Goal: Task Accomplishment & Management: Manage account settings

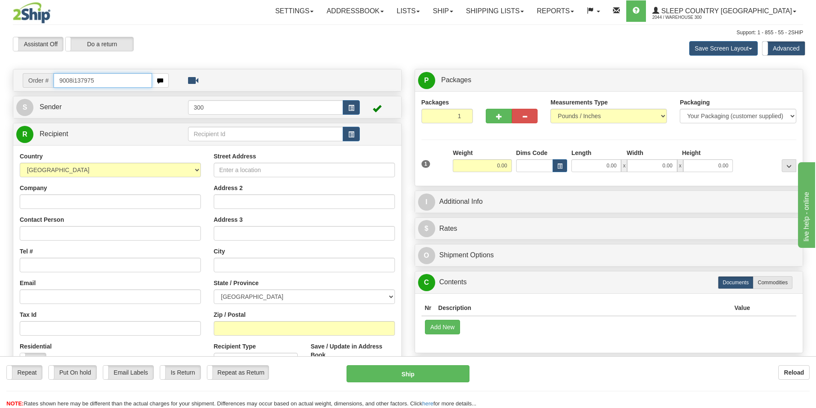
type input "9008i137975"
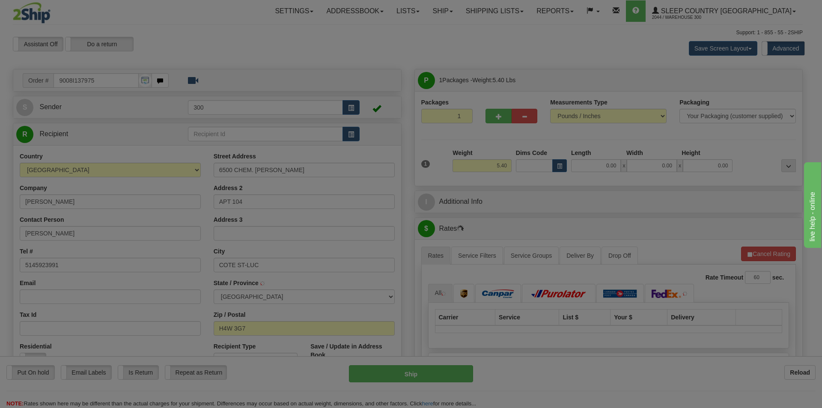
type input "COTE SAINT-LUC"
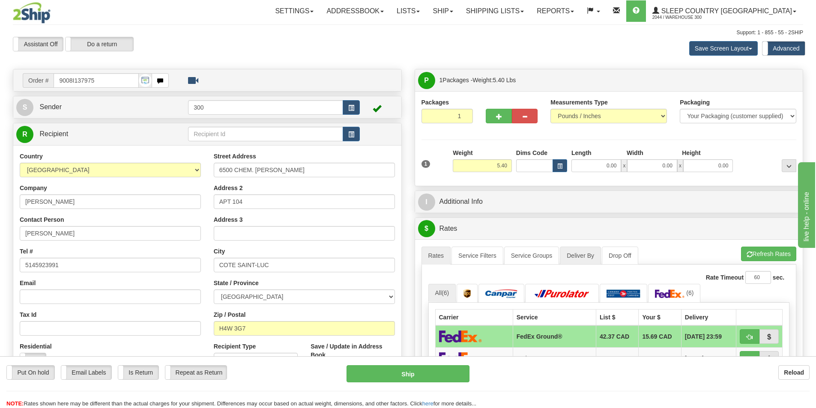
scroll to position [171, 0]
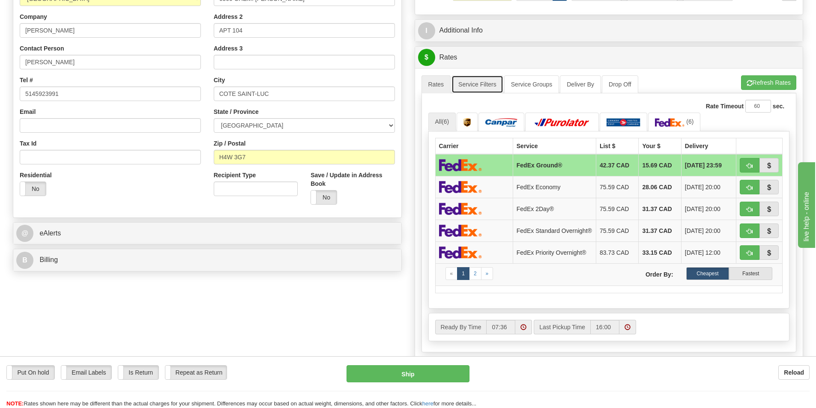
click at [482, 80] on link "Service Filters" at bounding box center [477, 84] width 52 height 18
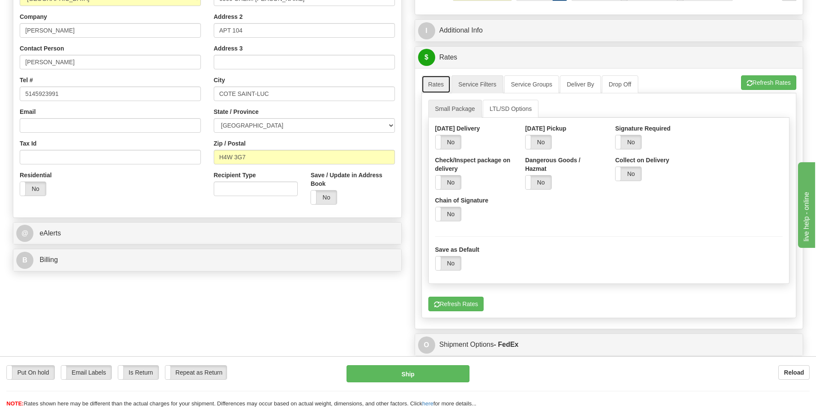
click at [437, 83] on link "Rates" at bounding box center [436, 84] width 30 height 18
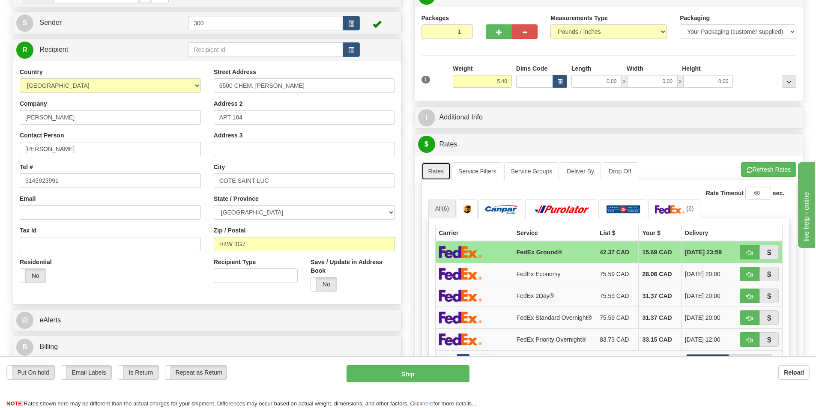
scroll to position [0, 0]
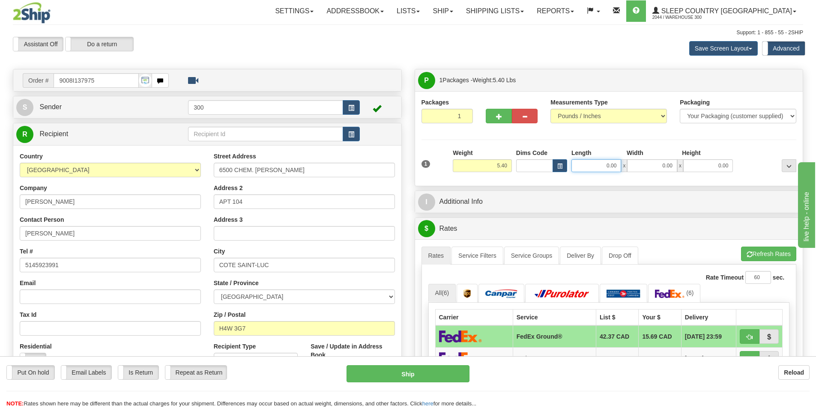
drag, startPoint x: 596, startPoint y: 168, endPoint x: 704, endPoint y: 178, distance: 108.8
click at [704, 178] on div "1 Weight 5.40 Dims Code 0.00" at bounding box center [608, 164] width 379 height 30
type input "18.00"
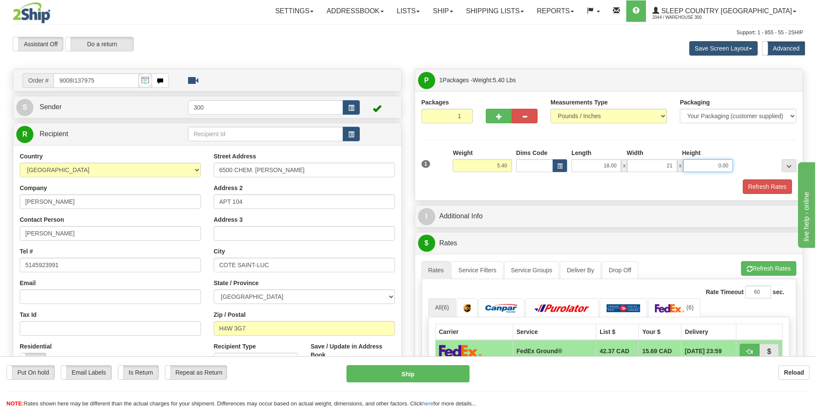
type input "21.00"
type input "7.00"
click at [765, 188] on button "Refresh Rates" at bounding box center [766, 186] width 49 height 15
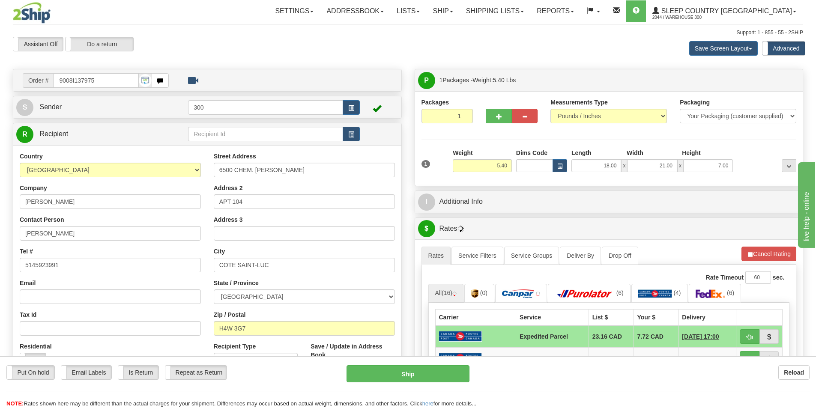
scroll to position [86, 0]
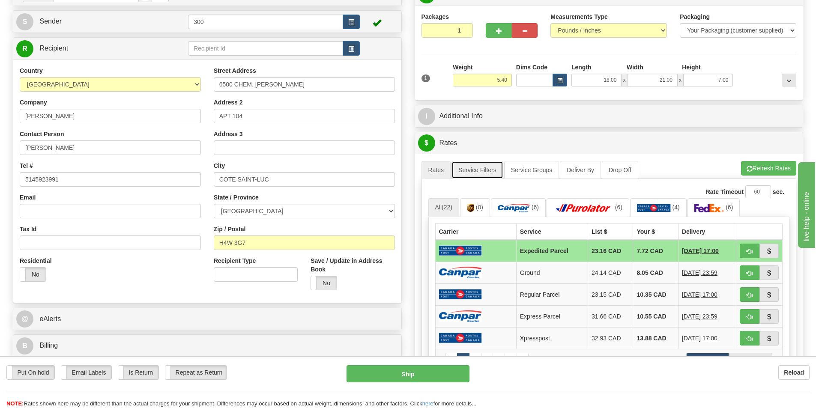
click at [477, 173] on link "Service Filters" at bounding box center [477, 170] width 52 height 18
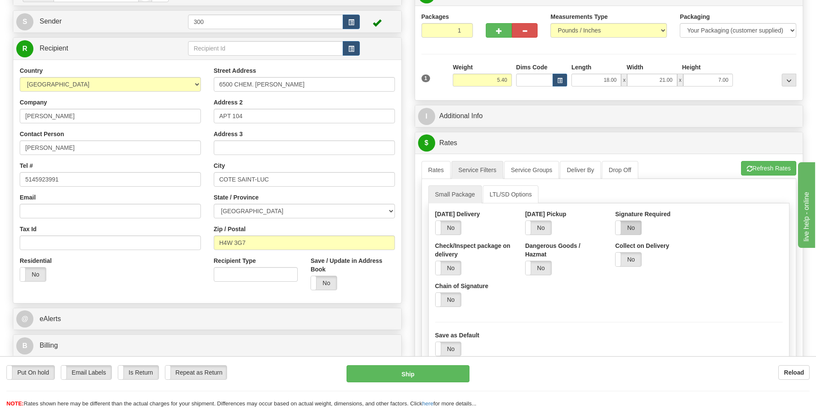
click at [631, 231] on label "No" at bounding box center [628, 228] width 26 height 14
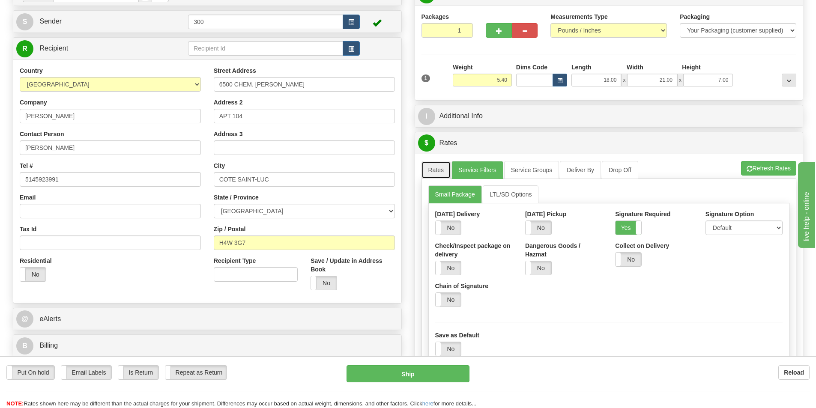
click at [430, 171] on link "Rates" at bounding box center [436, 170] width 30 height 18
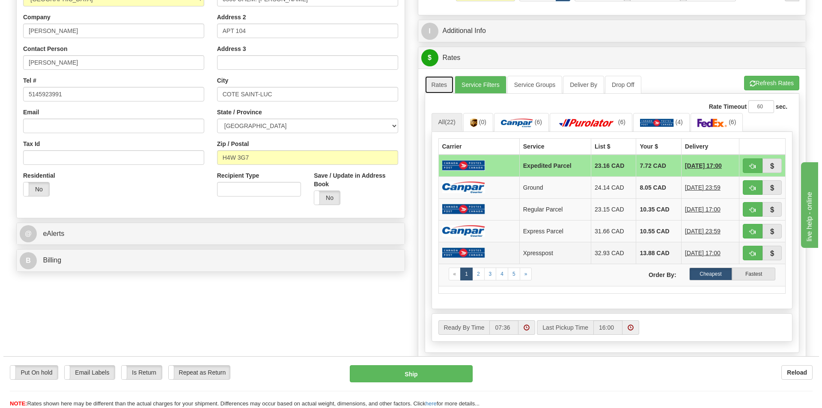
scroll to position [171, 0]
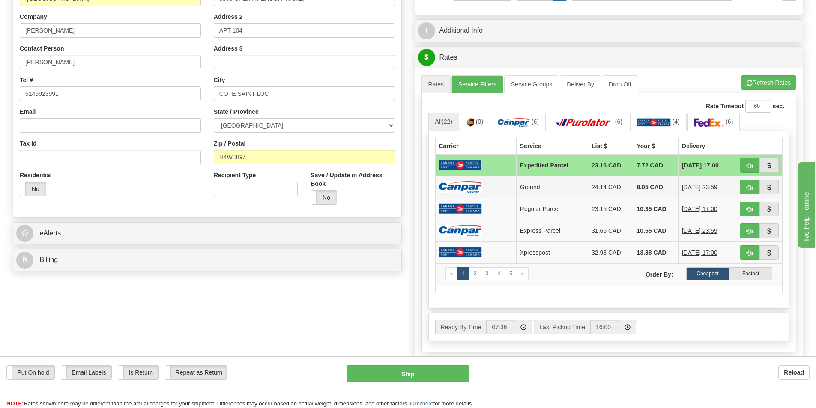
click at [486, 182] on td at bounding box center [475, 187] width 81 height 22
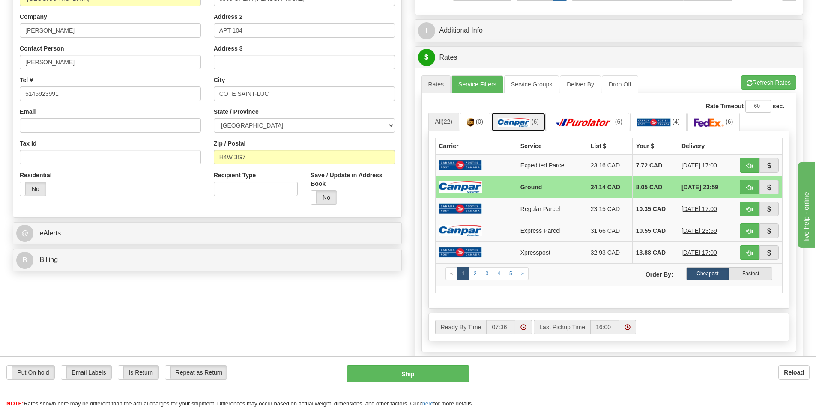
click at [518, 118] on link "(6)" at bounding box center [518, 122] width 55 height 18
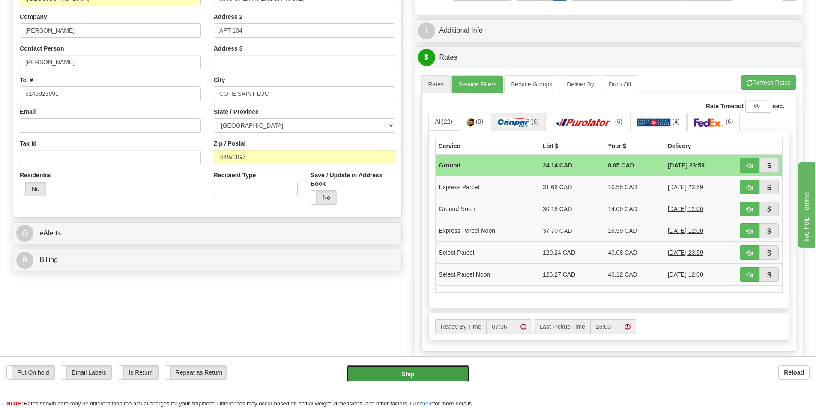
click at [441, 371] on button "Ship" at bounding box center [407, 373] width 123 height 17
type input "1"
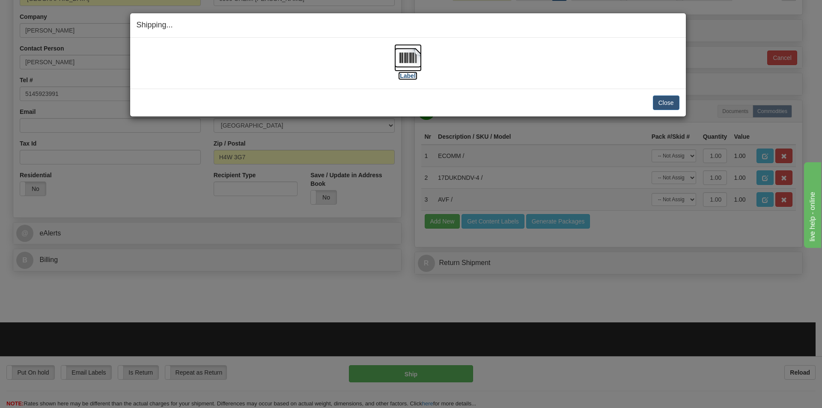
click at [411, 76] on label "[Label]" at bounding box center [408, 75] width 20 height 9
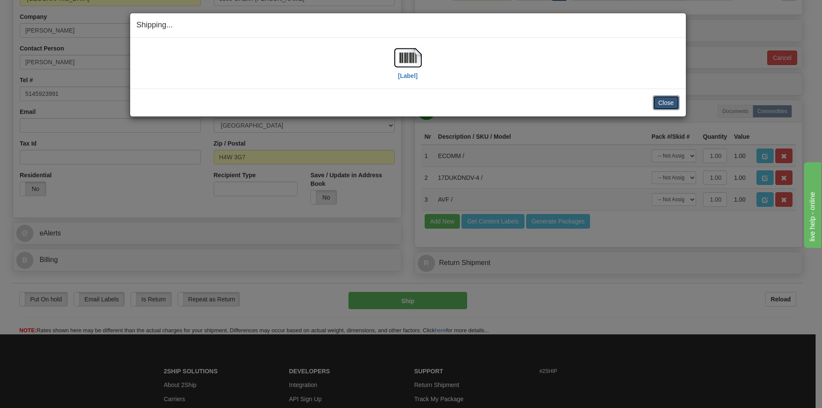
click at [674, 104] on button "Close" at bounding box center [666, 102] width 27 height 15
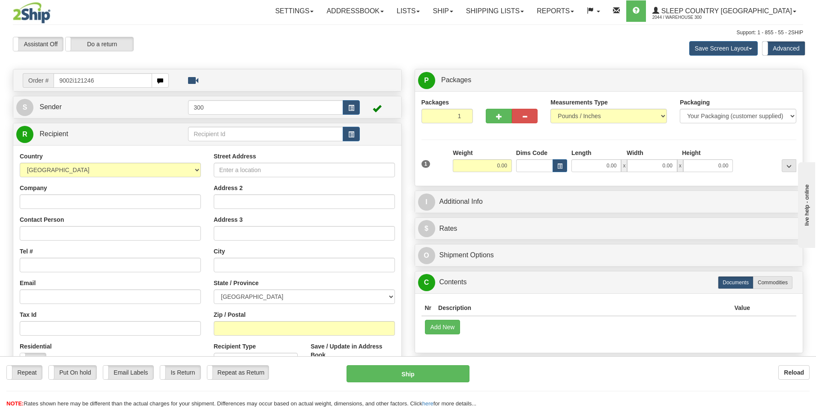
type input "9002i121246"
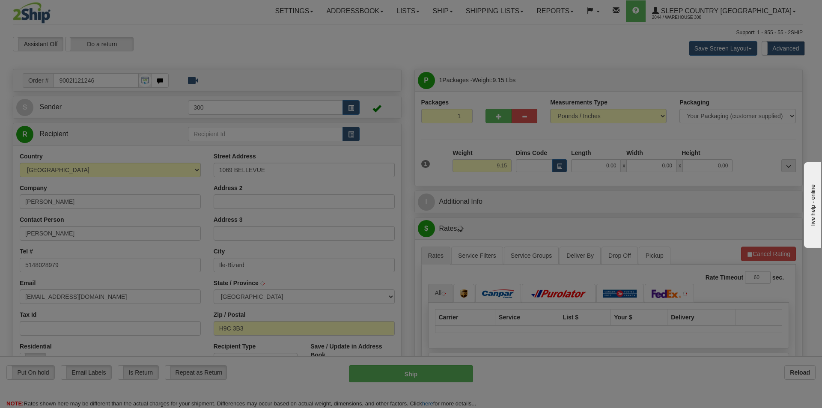
type input "L'ILE-BIZARD"
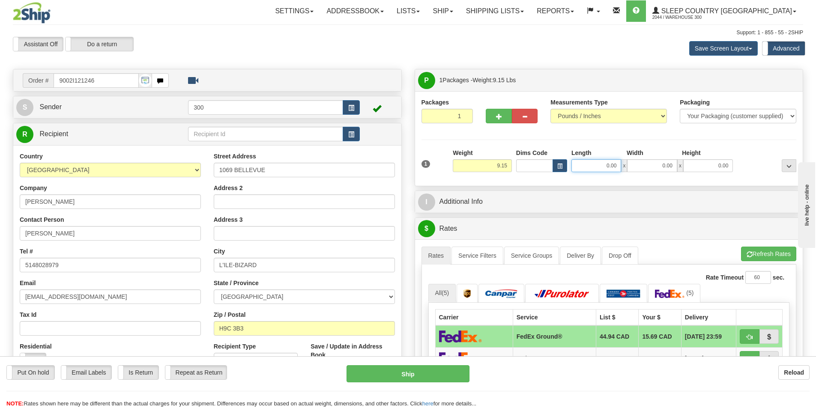
drag, startPoint x: 605, startPoint y: 168, endPoint x: 756, endPoint y: 188, distance: 152.5
click at [741, 188] on div "P Packages 1 Packages - Weight: 9.15 Lbs Shipment Level Shipm. Package Level Pa…" at bounding box center [609, 396] width 402 height 654
type input "24.00"
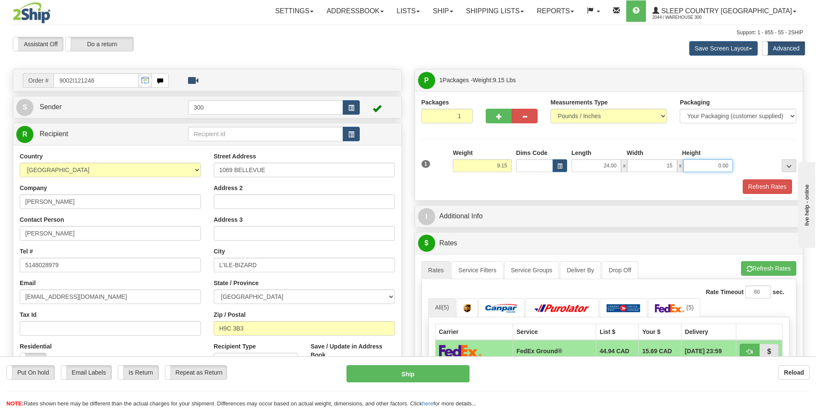
type input "15.00"
type input "7.00"
click at [756, 188] on button "Refresh Rates" at bounding box center [766, 186] width 49 height 15
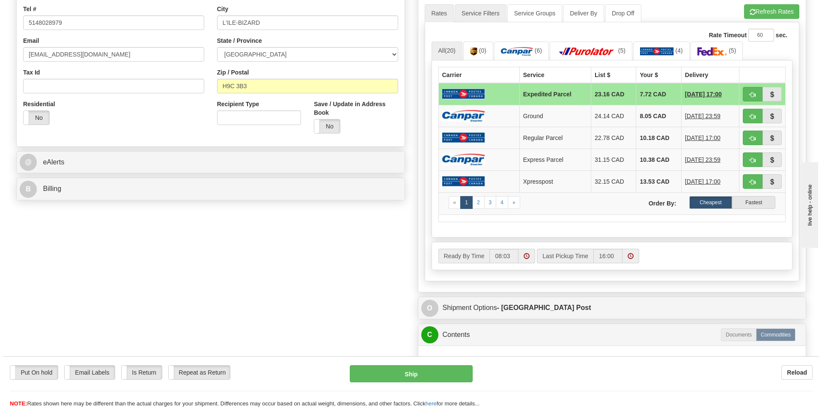
scroll to position [257, 0]
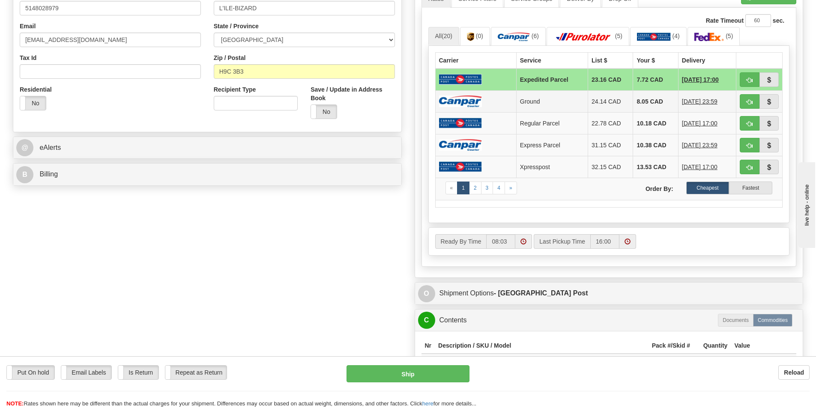
click at [503, 102] on td at bounding box center [475, 101] width 81 height 22
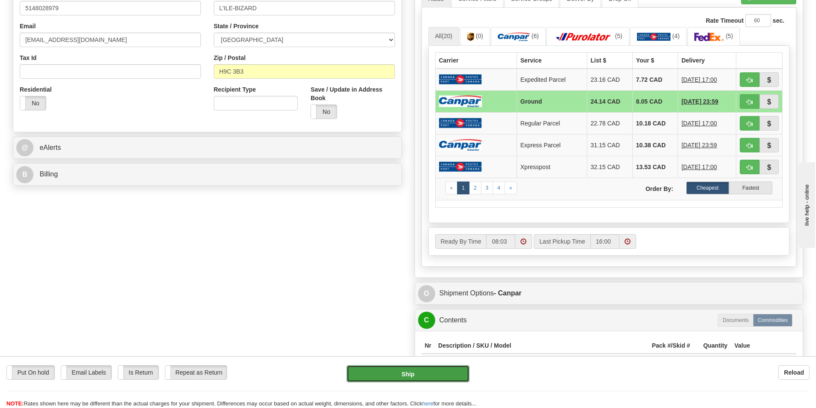
click at [450, 374] on button "Ship" at bounding box center [407, 373] width 123 height 17
type input "1"
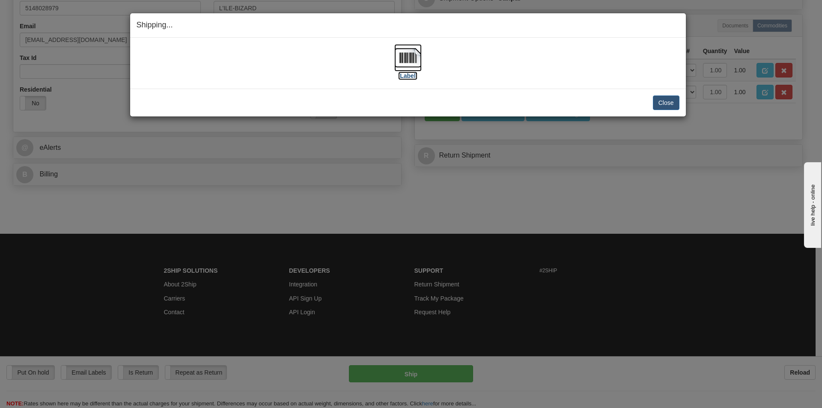
click at [400, 74] on label "[Label]" at bounding box center [408, 75] width 20 height 9
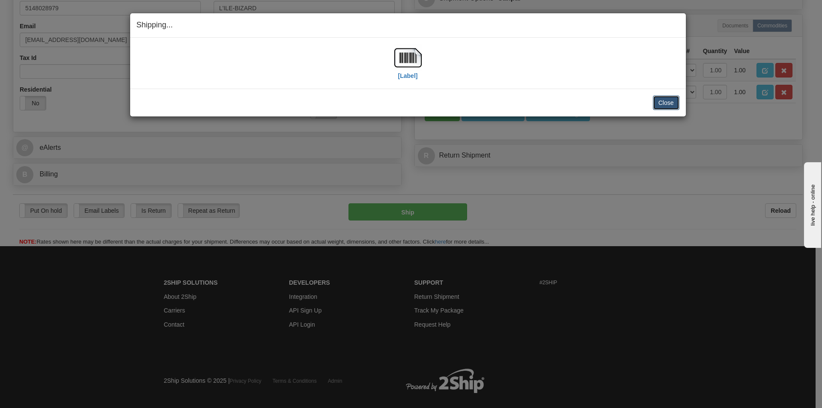
click at [668, 101] on button "Close" at bounding box center [666, 102] width 27 height 15
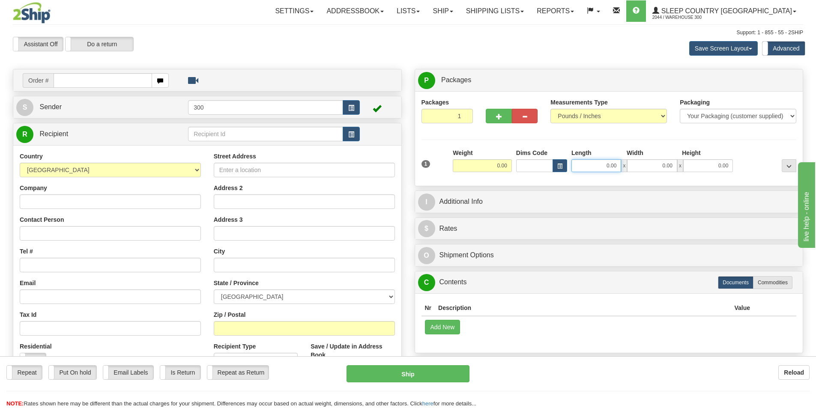
drag, startPoint x: 595, startPoint y: 167, endPoint x: 698, endPoint y: 174, distance: 103.4
click at [698, 174] on div "1 Weight 0.00 Dims Code 0.00" at bounding box center [608, 164] width 379 height 30
click at [110, 79] on input "text" at bounding box center [103, 80] width 98 height 15
type input "9000i139133"
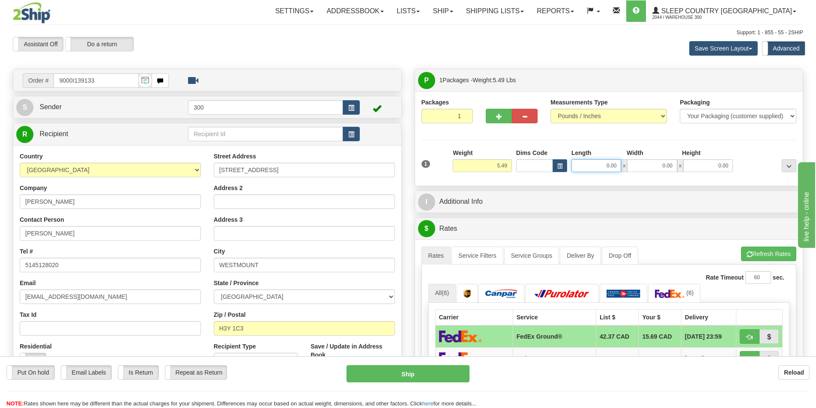
drag, startPoint x: 589, startPoint y: 163, endPoint x: 872, endPoint y: 167, distance: 283.5
click at [815, 167] on html "Training Course Close Toggle navigation Settings Shipping Preferences New Sende…" at bounding box center [408, 204] width 816 height 408
type input "8.00"
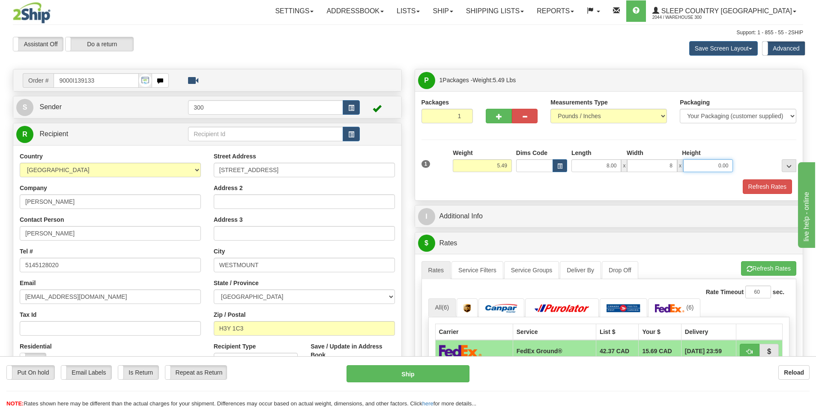
type input "8.00"
type input "16.00"
click at [765, 191] on button "Refresh Rates" at bounding box center [766, 186] width 49 height 15
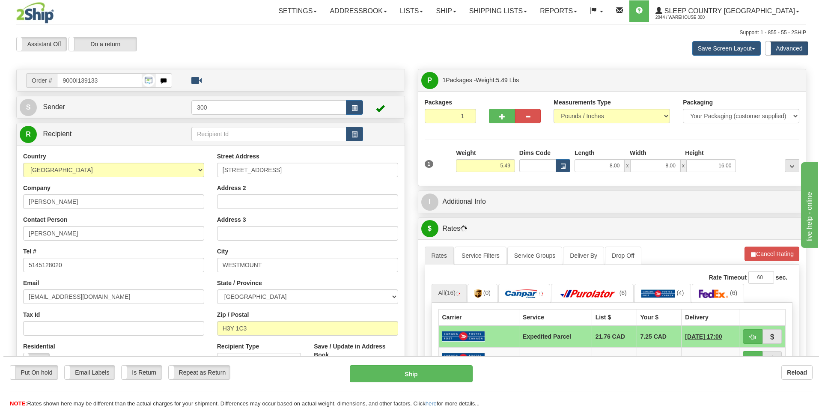
scroll to position [128, 0]
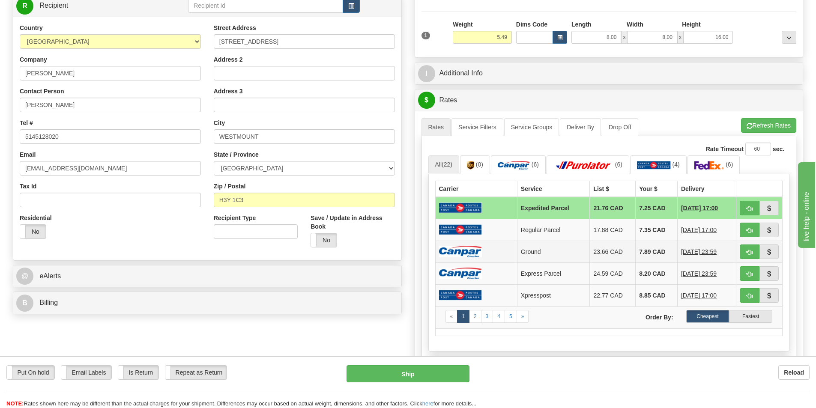
click at [482, 251] on td at bounding box center [476, 252] width 82 height 22
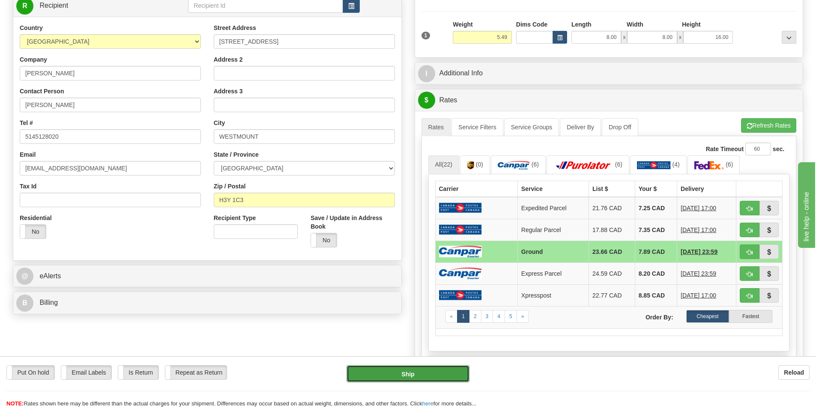
click at [431, 370] on button "Ship" at bounding box center [407, 373] width 123 height 17
type input "1"
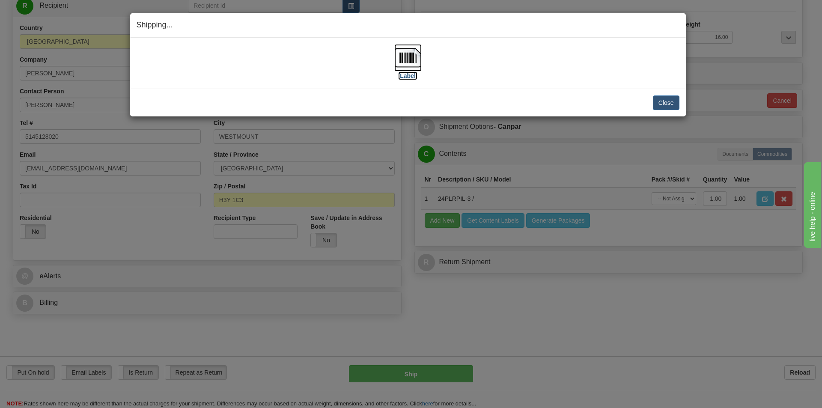
click at [414, 72] on label "[Label]" at bounding box center [408, 75] width 20 height 9
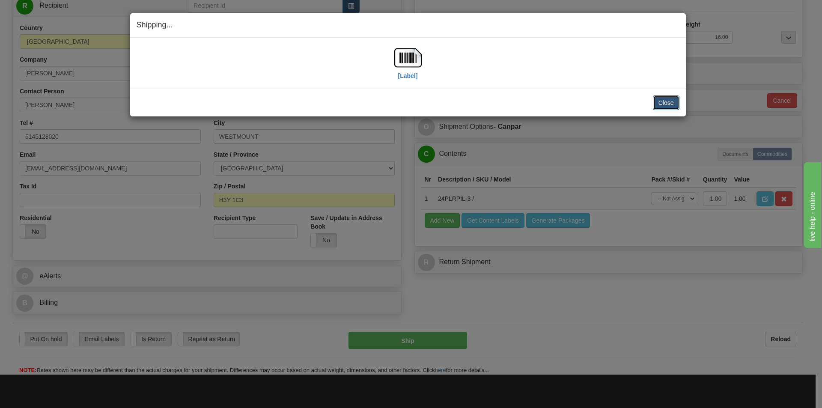
click at [666, 104] on button "Close" at bounding box center [666, 102] width 27 height 15
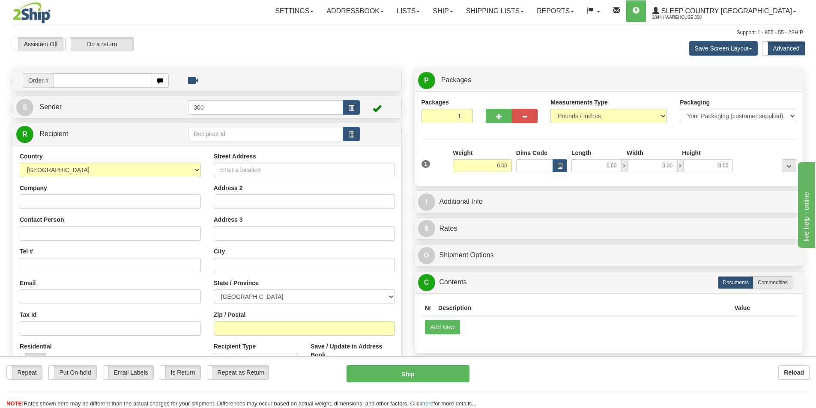
click at [76, 80] on input "text" at bounding box center [103, 80] width 98 height 15
click at [77, 80] on input "text" at bounding box center [103, 80] width 98 height 15
type input "9000i139233"
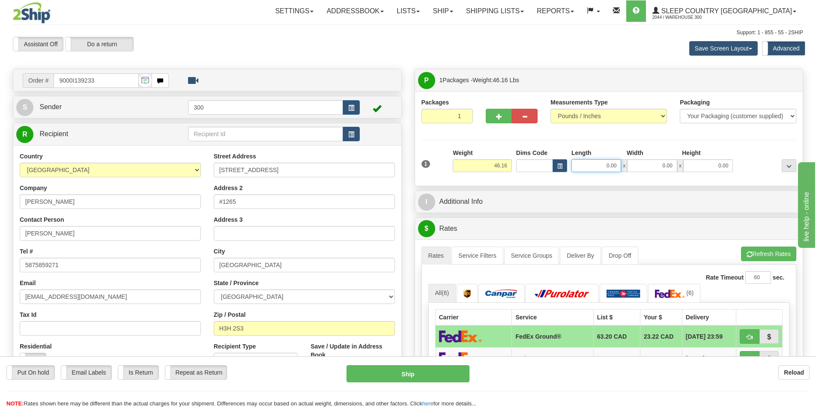
drag, startPoint x: 596, startPoint y: 163, endPoint x: 699, endPoint y: 179, distance: 104.0
click at [699, 179] on div "1 Weight 46.16 Dims Code" at bounding box center [608, 164] width 375 height 31
type input "17.00"
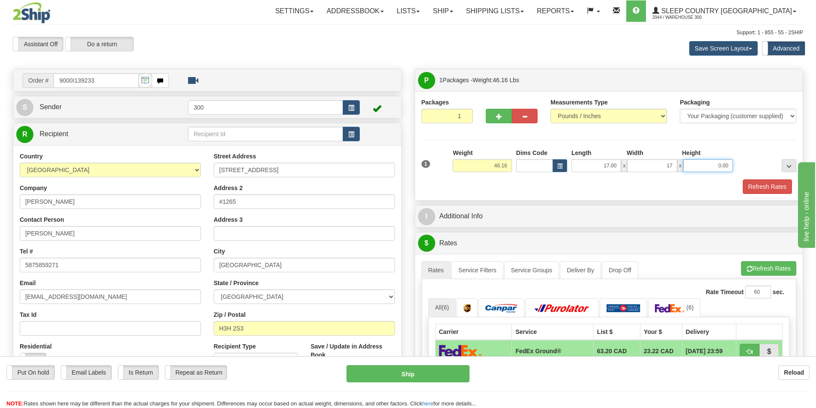
type input "17.00"
type input "42.00"
click at [765, 188] on button "Refresh Rates" at bounding box center [766, 186] width 49 height 15
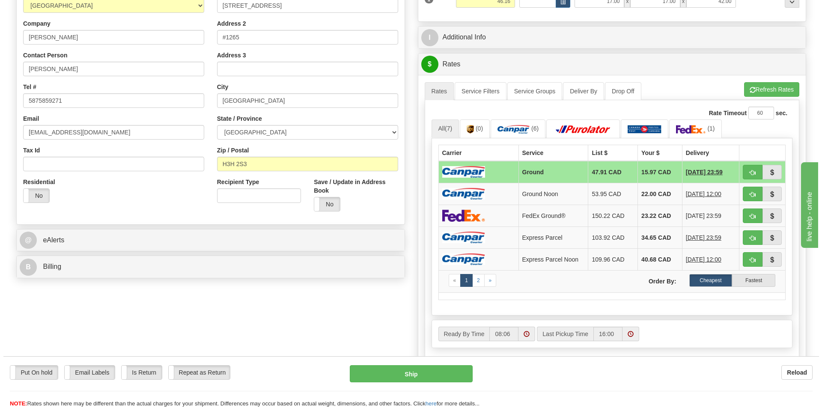
scroll to position [171, 0]
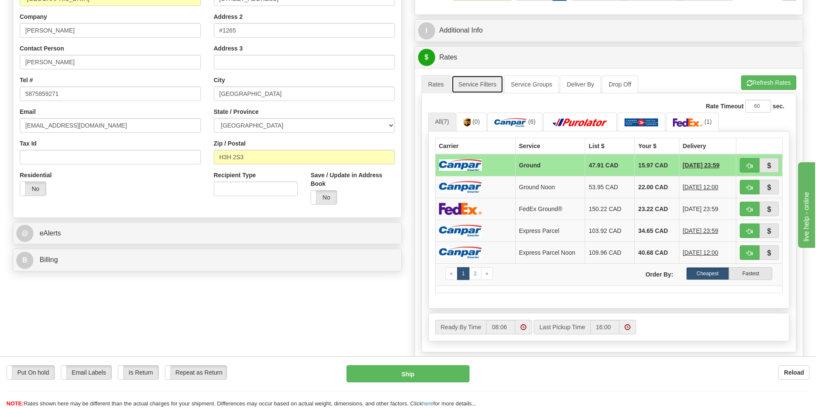
click at [489, 78] on link "Service Filters" at bounding box center [477, 84] width 52 height 18
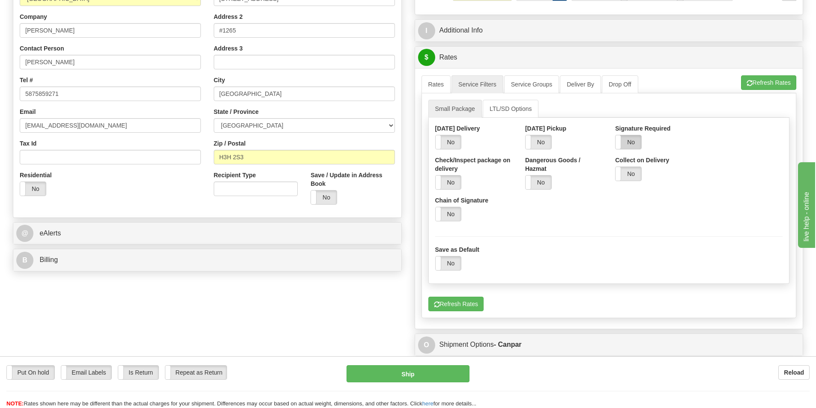
click at [634, 146] on label "No" at bounding box center [628, 142] width 26 height 14
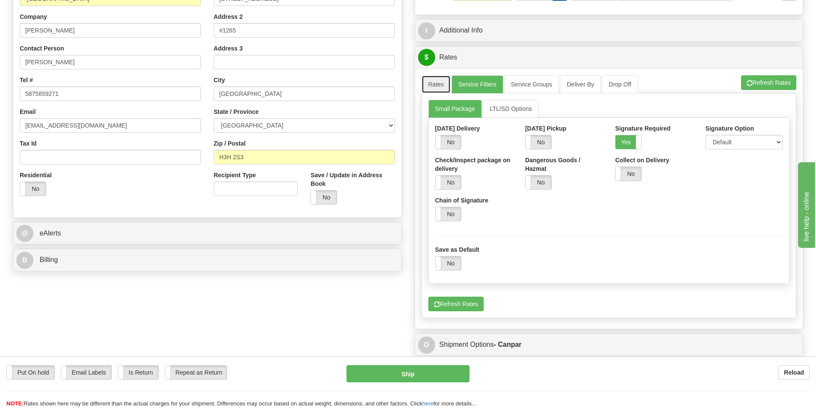
click at [444, 82] on link "Rates" at bounding box center [436, 84] width 30 height 18
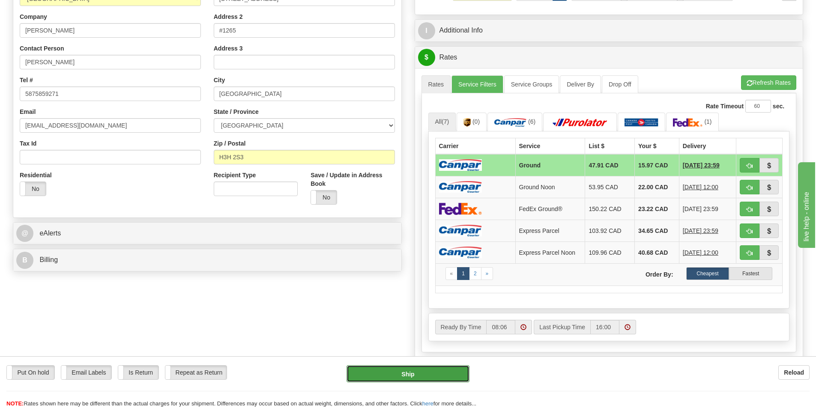
click at [438, 371] on button "Ship" at bounding box center [407, 373] width 123 height 17
type input "1"
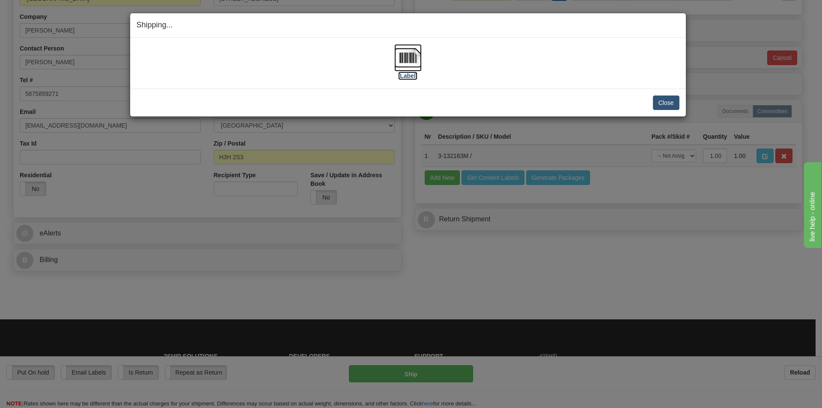
click at [411, 74] on label "[Label]" at bounding box center [408, 75] width 20 height 9
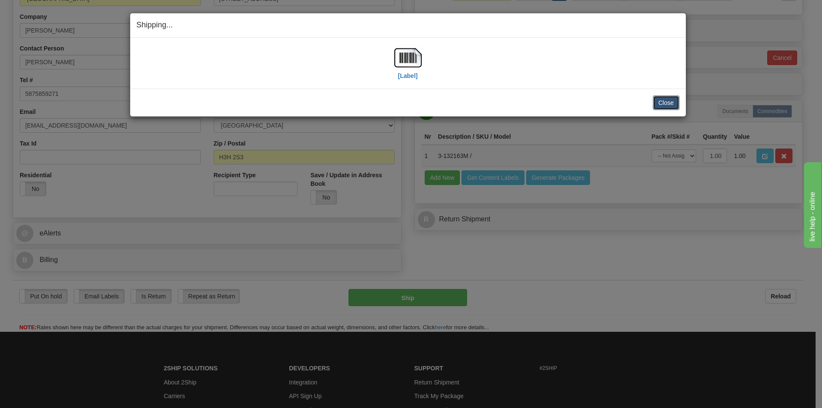
click at [664, 101] on button "Close" at bounding box center [666, 102] width 27 height 15
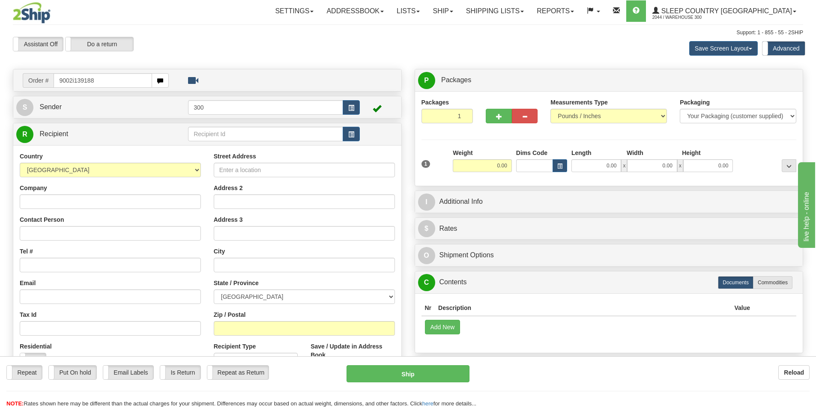
type input "9002i139188"
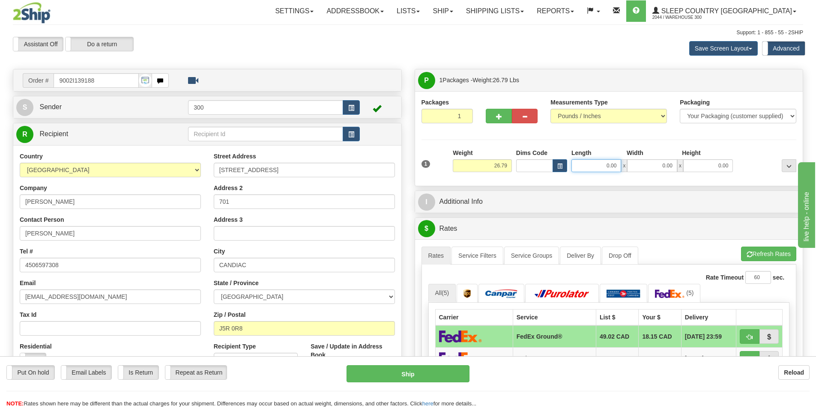
drag, startPoint x: 607, startPoint y: 164, endPoint x: 688, endPoint y: 165, distance: 80.9
click at [688, 165] on div "0.00 x 0.00 x 0.00" at bounding box center [651, 165] width 161 height 13
type input "13.00"
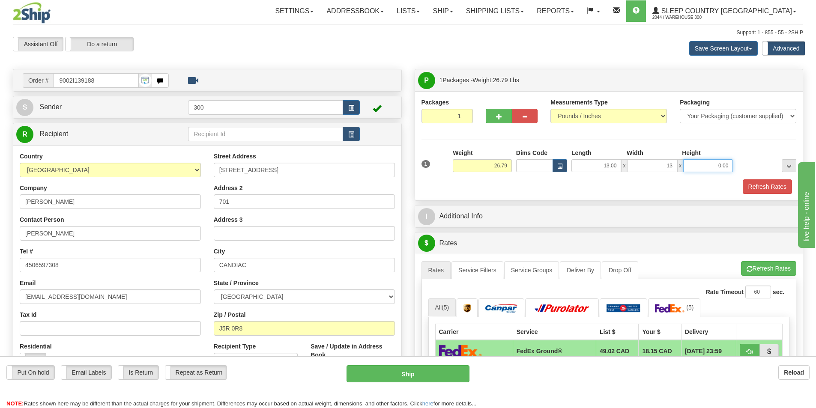
type input "13.00"
type input "40.00"
click at [776, 188] on button "Refresh Rates" at bounding box center [766, 186] width 49 height 15
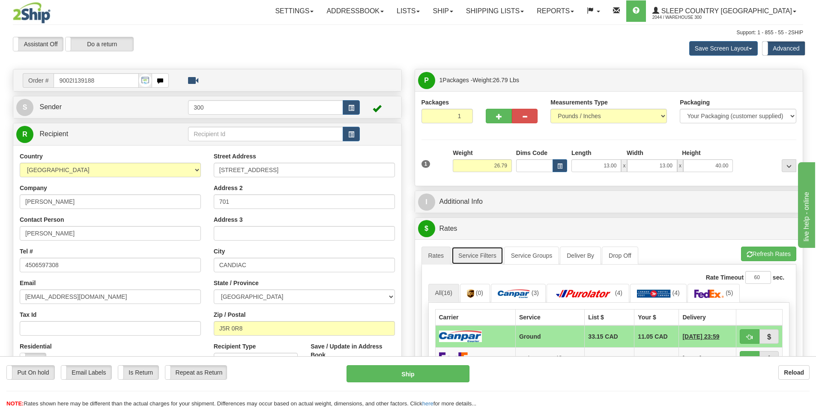
click at [485, 253] on link "Service Filters" at bounding box center [477, 256] width 52 height 18
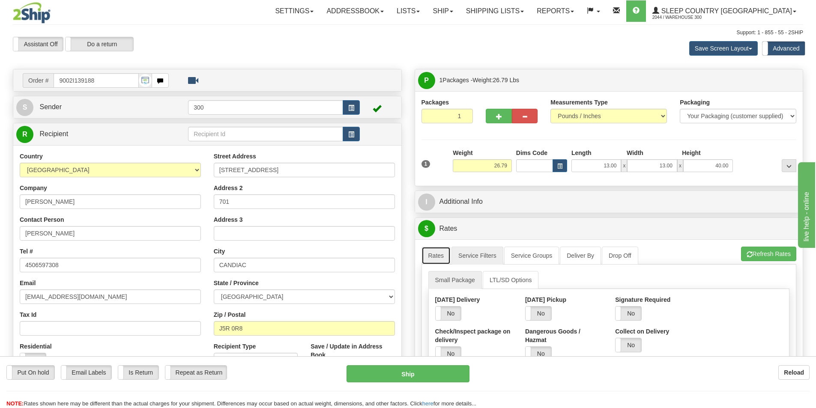
click at [441, 259] on link "Rates" at bounding box center [436, 256] width 30 height 18
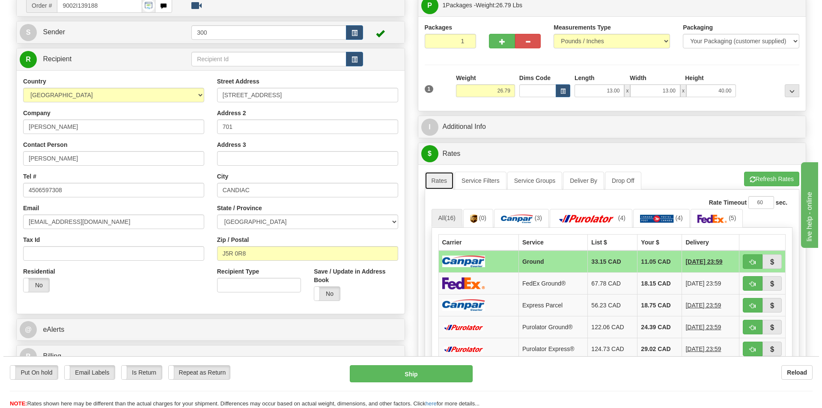
scroll to position [214, 0]
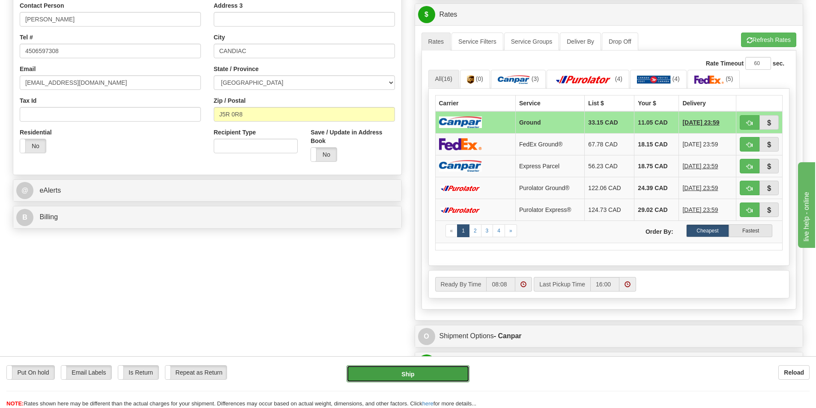
click at [417, 374] on button "Ship" at bounding box center [407, 373] width 123 height 17
type input "1"
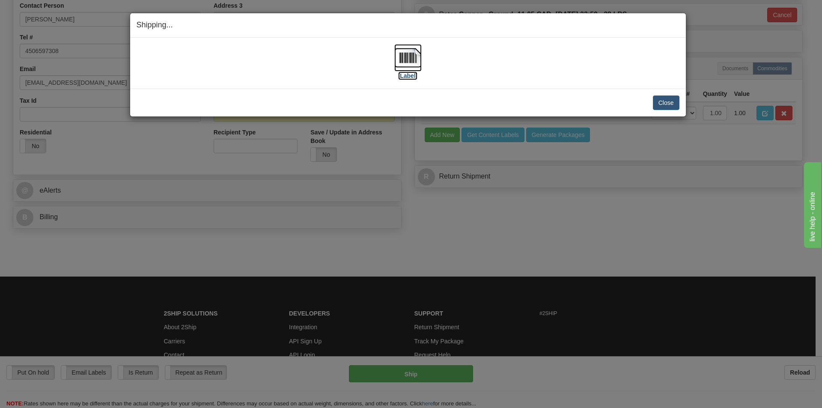
click at [409, 72] on label "[Label]" at bounding box center [408, 75] width 20 height 9
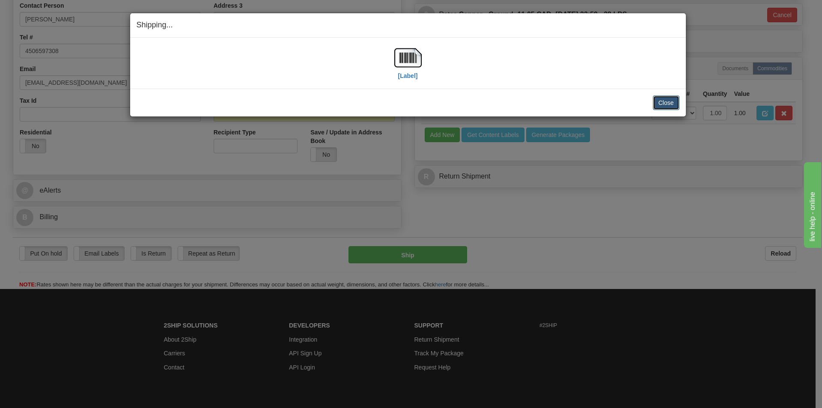
click at [668, 101] on button "Close" at bounding box center [666, 102] width 27 height 15
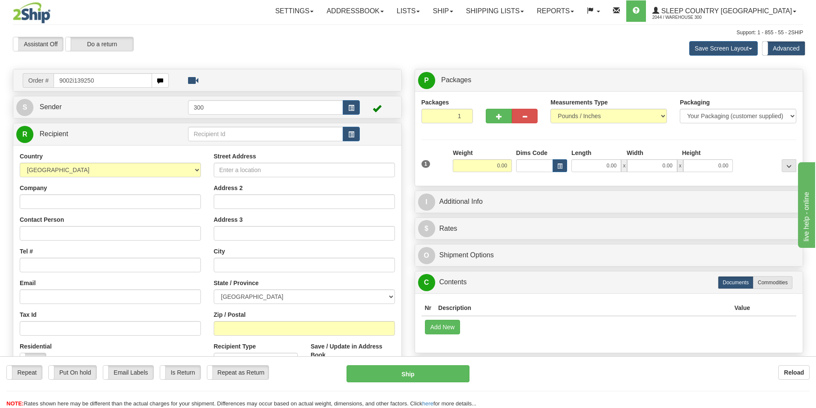
type input "9002i139250"
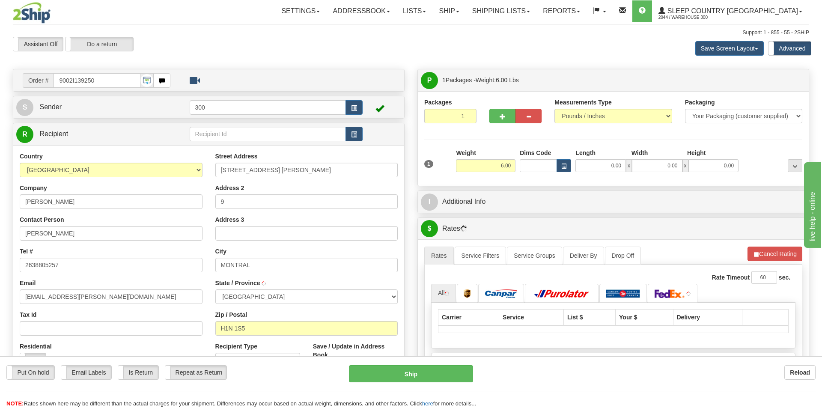
type input "[GEOGRAPHIC_DATA]"
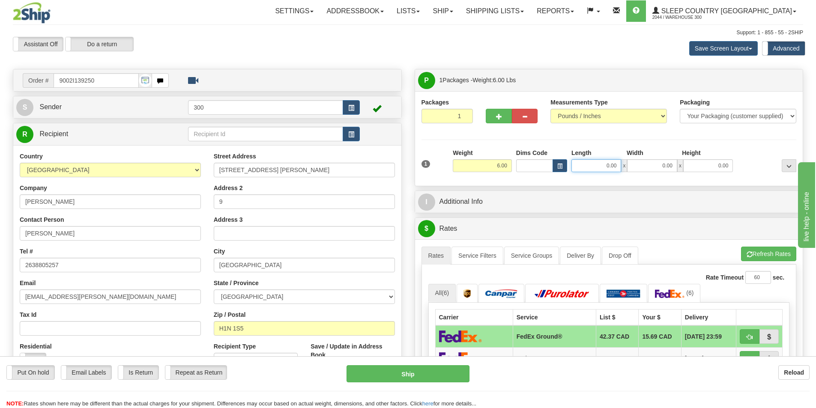
drag, startPoint x: 601, startPoint y: 163, endPoint x: 716, endPoint y: 171, distance: 115.4
click at [716, 171] on div "0.00 x 0.00 x 0.00" at bounding box center [651, 165] width 161 height 13
drag, startPoint x: 664, startPoint y: 168, endPoint x: 691, endPoint y: 173, distance: 27.7
click at [691, 173] on div "1 Weight 6.00 Dims Code 0.00" at bounding box center [608, 164] width 379 height 30
drag, startPoint x: 591, startPoint y: 165, endPoint x: 661, endPoint y: 171, distance: 70.9
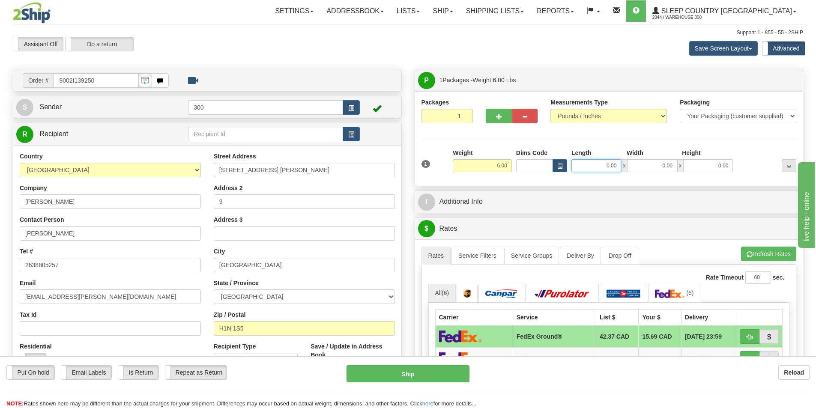
click at [661, 171] on div "0.00 x 0.00 x 0.00" at bounding box center [651, 165] width 161 height 13
type input "16.00"
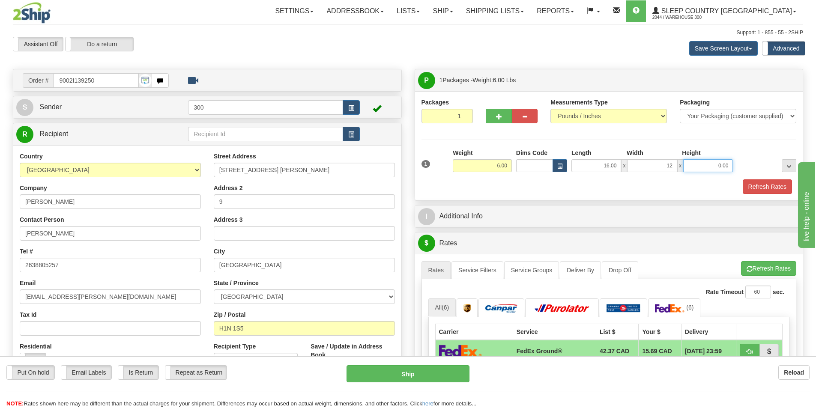
type input "12.00"
type input "6.00"
click at [762, 188] on button "Refresh Rates" at bounding box center [766, 186] width 49 height 15
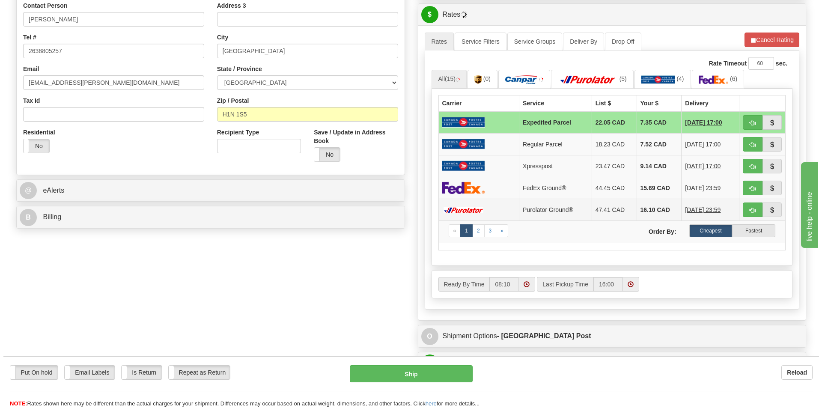
scroll to position [171, 0]
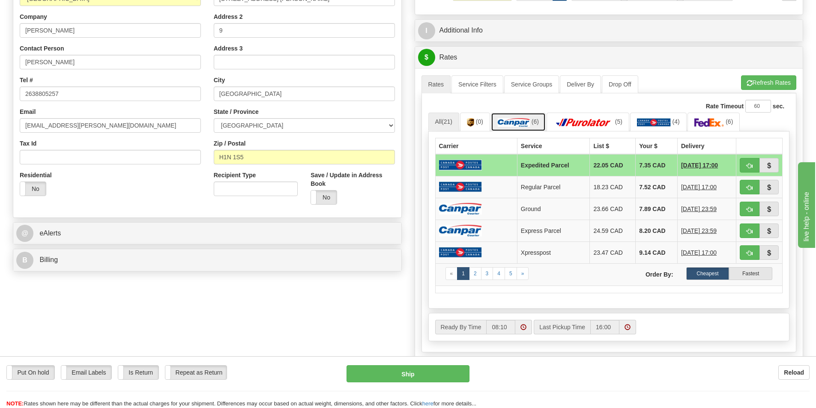
click at [528, 126] on img at bounding box center [513, 122] width 32 height 9
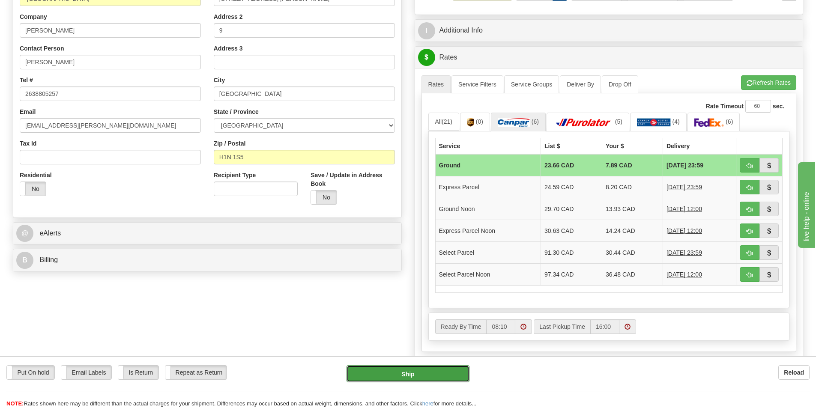
click at [435, 375] on button "Ship" at bounding box center [407, 373] width 123 height 17
type input "1"
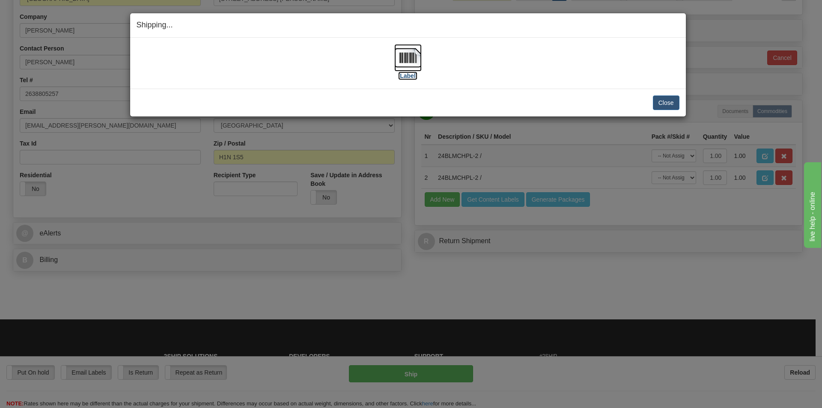
click at [407, 74] on label "[Label]" at bounding box center [408, 75] width 20 height 9
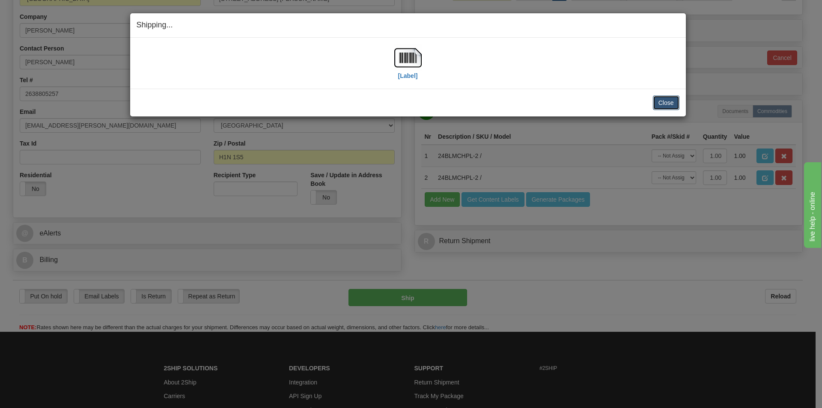
click at [670, 100] on button "Close" at bounding box center [666, 102] width 27 height 15
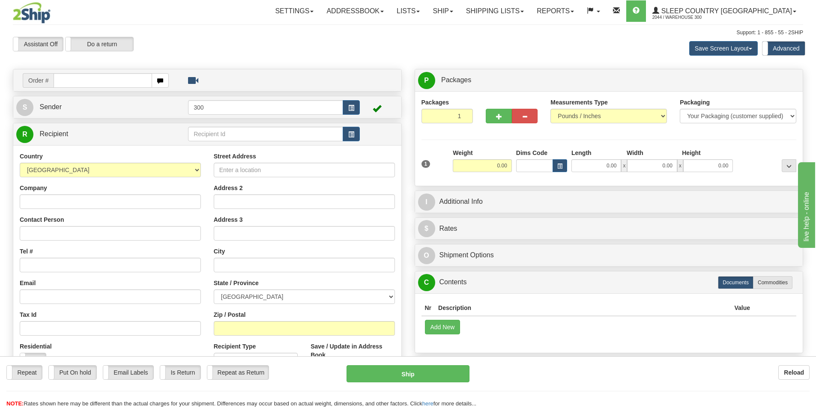
click at [89, 80] on input "text" at bounding box center [103, 80] width 98 height 15
type input "9002i139274"
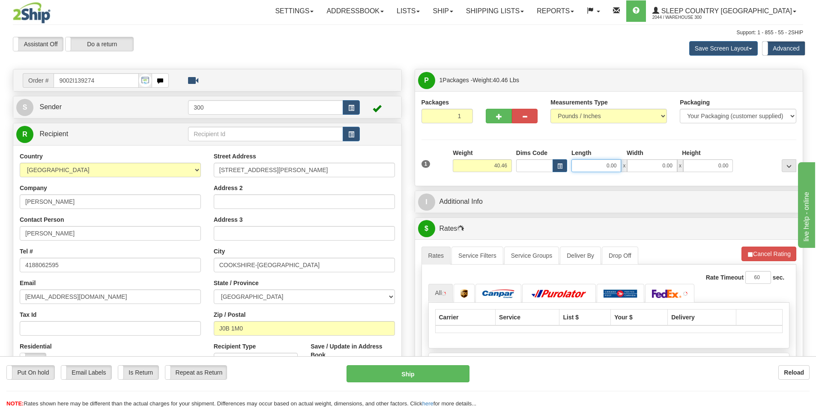
drag, startPoint x: 602, startPoint y: 165, endPoint x: 652, endPoint y: 168, distance: 50.2
click at [652, 168] on div "0.00 x 0.00 x 0.00" at bounding box center [651, 165] width 161 height 13
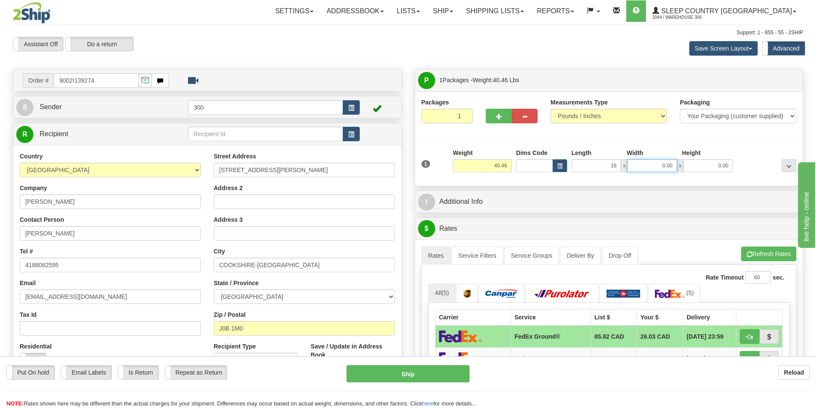
type input "16.00"
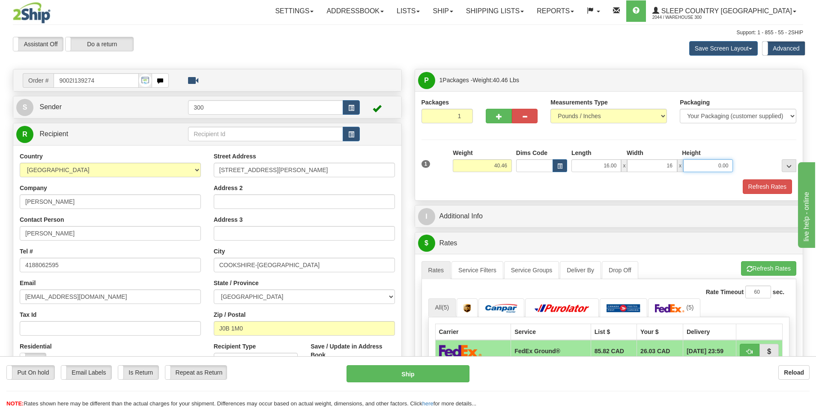
type input "16.00"
type input "40.00"
click at [767, 189] on button "Refresh Rates" at bounding box center [766, 186] width 49 height 15
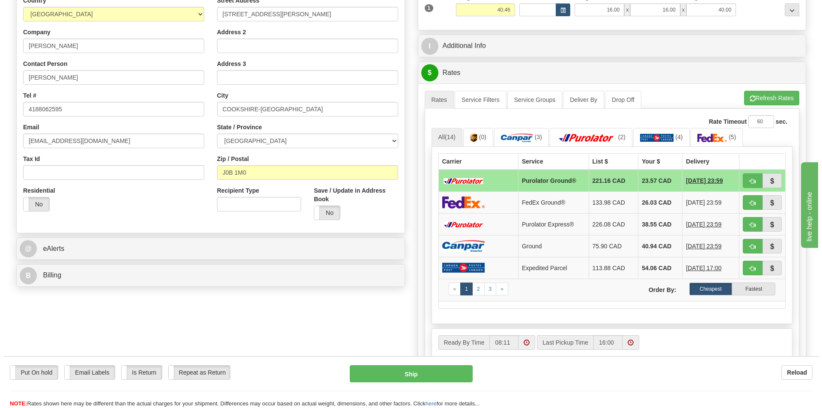
scroll to position [171, 0]
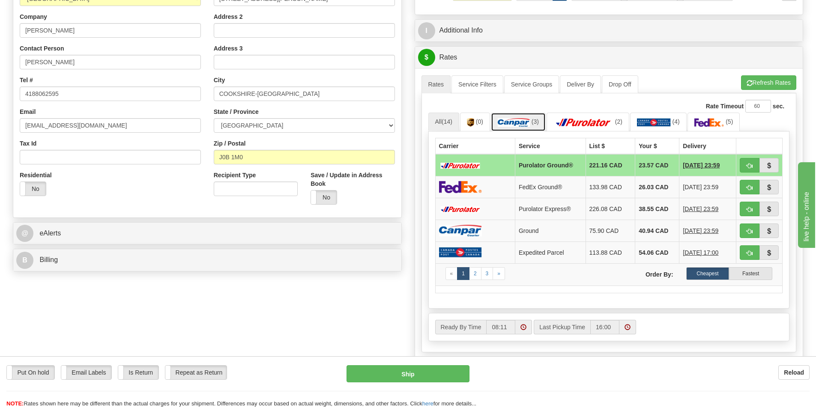
click at [526, 122] on img at bounding box center [513, 122] width 32 height 9
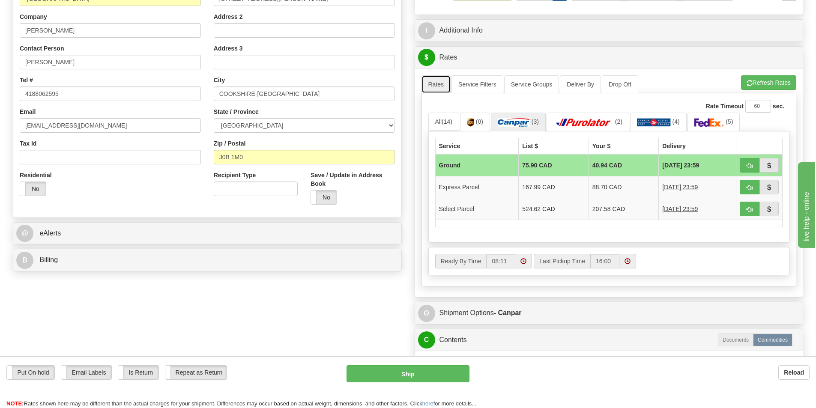
click at [438, 84] on link "Rates" at bounding box center [436, 84] width 30 height 18
click at [443, 122] on span "(14)" at bounding box center [446, 121] width 11 height 7
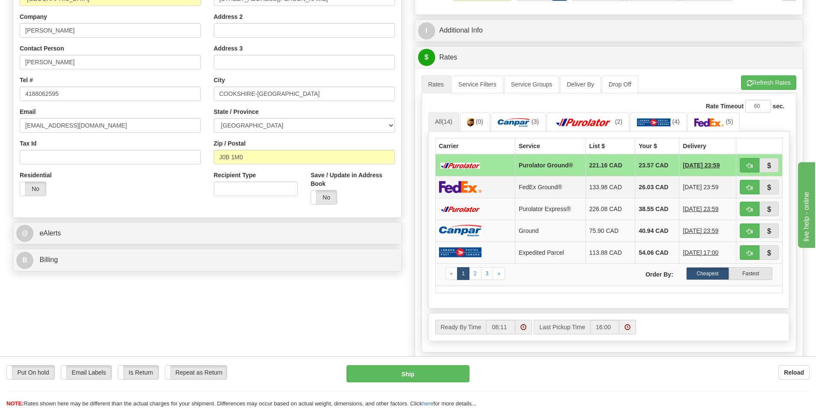
click at [492, 188] on td at bounding box center [475, 187] width 80 height 22
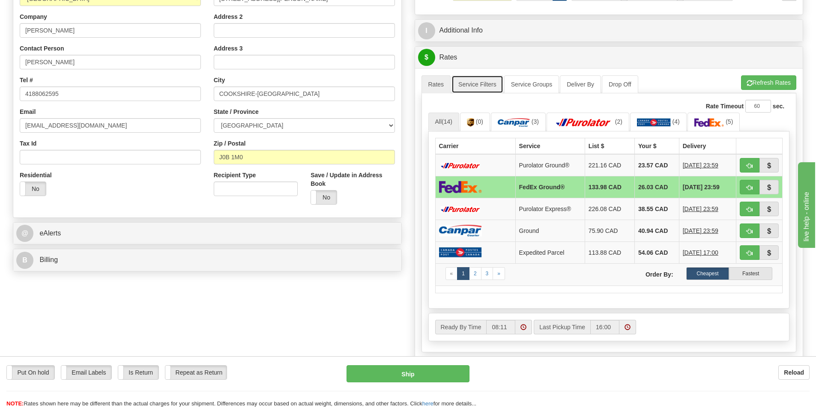
click at [492, 83] on link "Service Filters" at bounding box center [477, 84] width 52 height 18
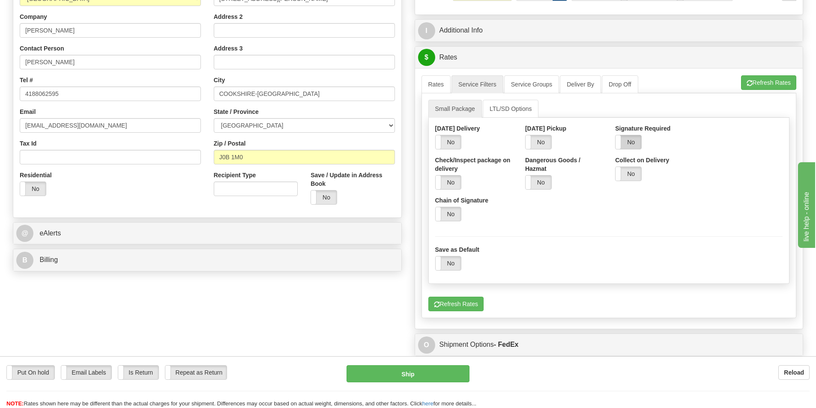
click at [633, 139] on label "No" at bounding box center [628, 142] width 26 height 14
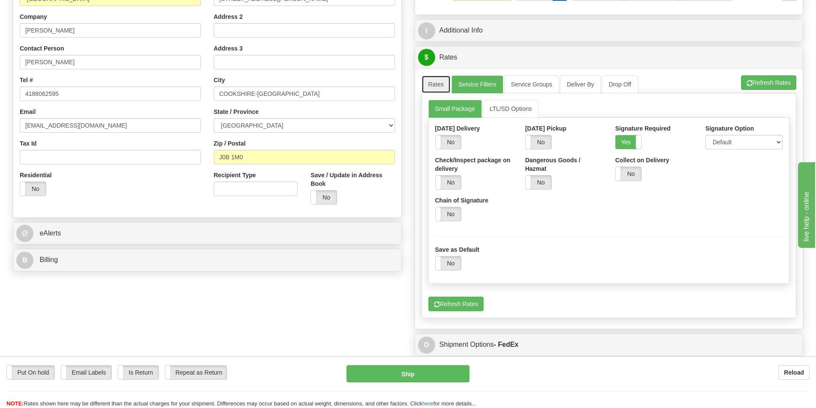
click at [434, 84] on link "Rates" at bounding box center [436, 84] width 30 height 18
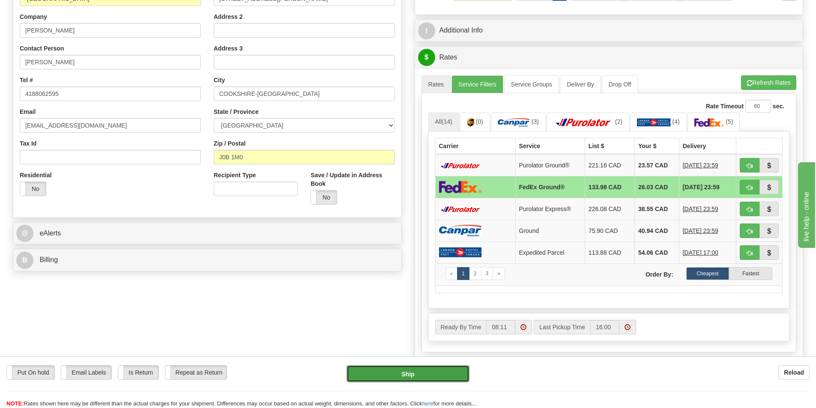
click at [423, 370] on button "Ship" at bounding box center [407, 373] width 123 height 17
type input "92"
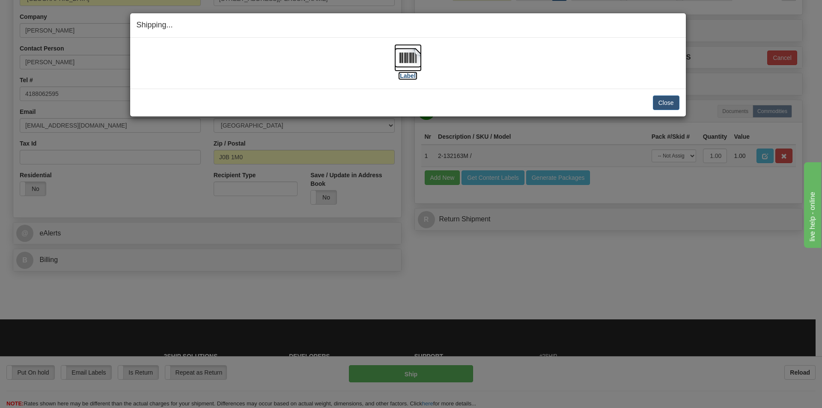
click at [406, 71] on label "[Label]" at bounding box center [408, 75] width 20 height 9
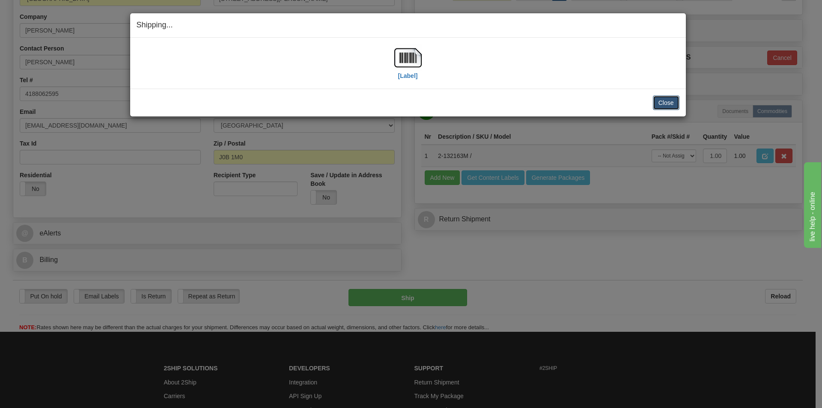
click at [671, 100] on button "Close" at bounding box center [666, 102] width 27 height 15
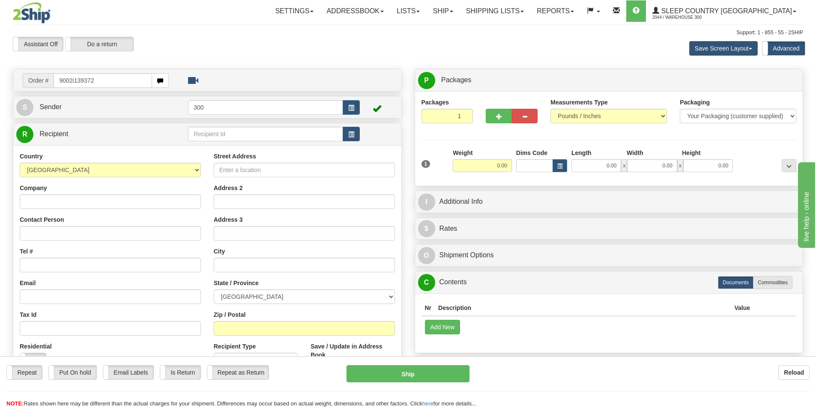
type input "9002i139372"
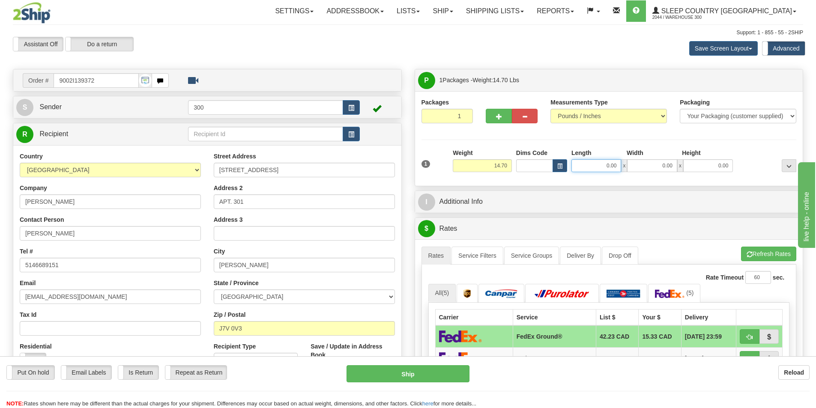
drag, startPoint x: 596, startPoint y: 170, endPoint x: 665, endPoint y: 173, distance: 69.4
click at [665, 173] on div "1 Weight 14.70 Dims Code x x" at bounding box center [608, 164] width 379 height 30
type input "17.00"
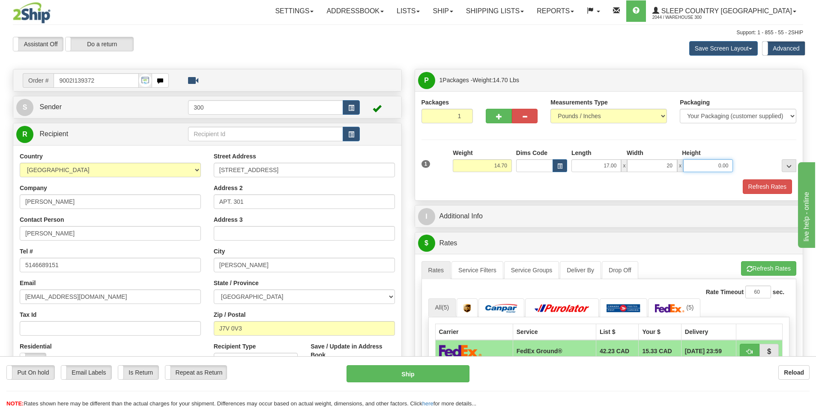
type input "20.00"
type input "18.00"
click at [759, 186] on button "Refresh Rates" at bounding box center [766, 186] width 49 height 15
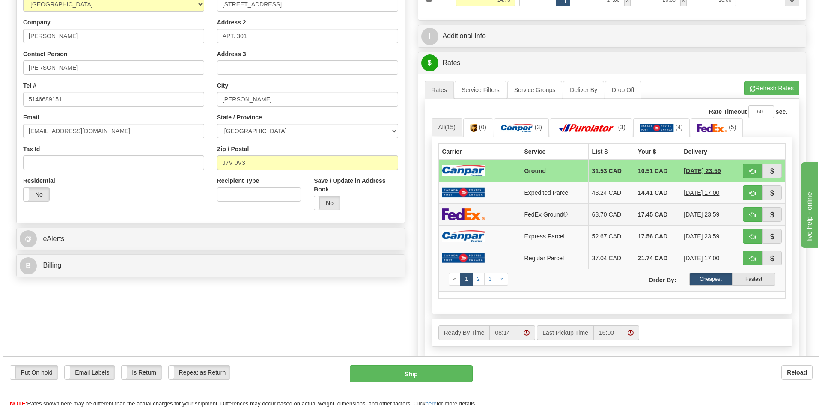
scroll to position [171, 0]
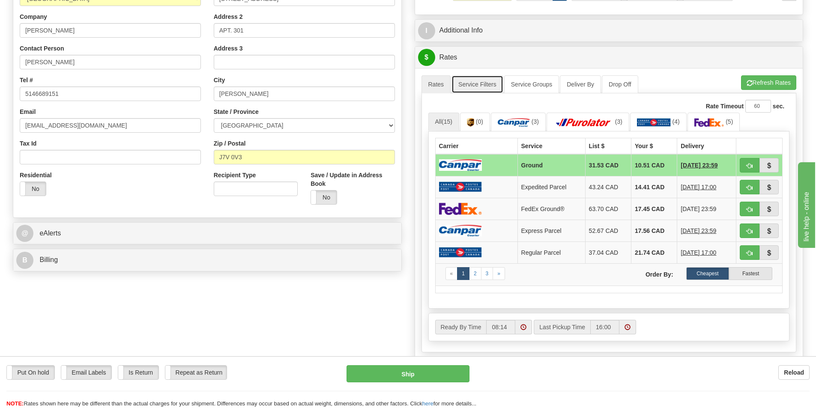
click at [473, 83] on link "Service Filters" at bounding box center [477, 84] width 52 height 18
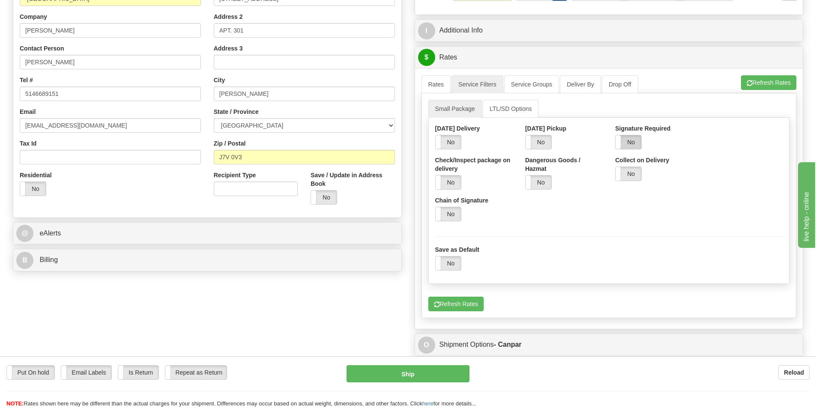
click at [638, 142] on label "No" at bounding box center [628, 142] width 26 height 14
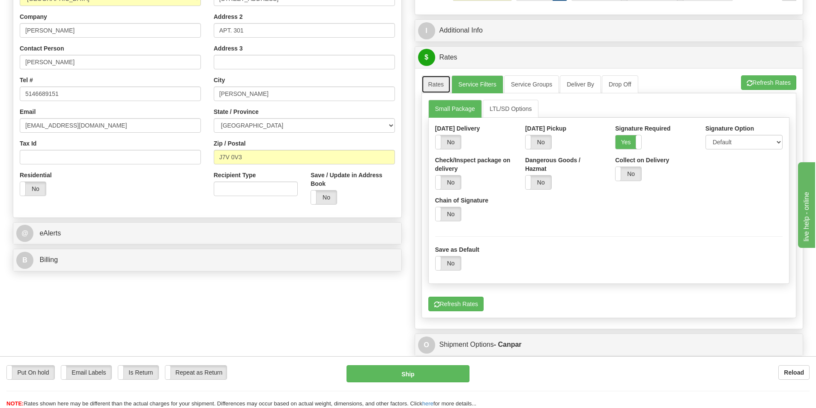
click at [438, 90] on link "Rates" at bounding box center [436, 84] width 30 height 18
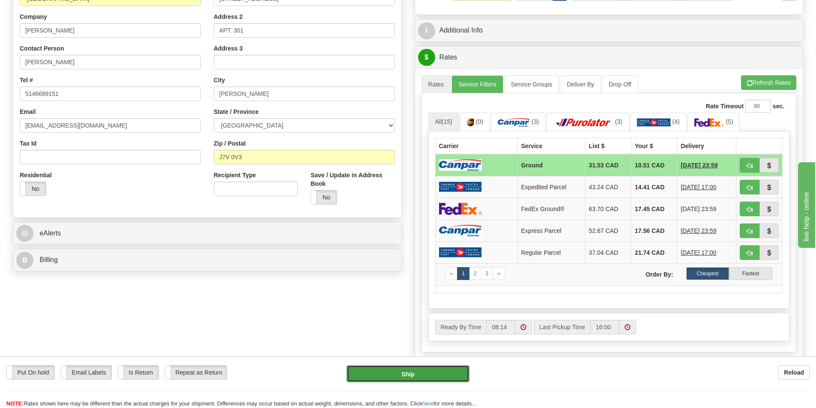
click at [438, 374] on button "Ship" at bounding box center [407, 373] width 123 height 17
type input "1"
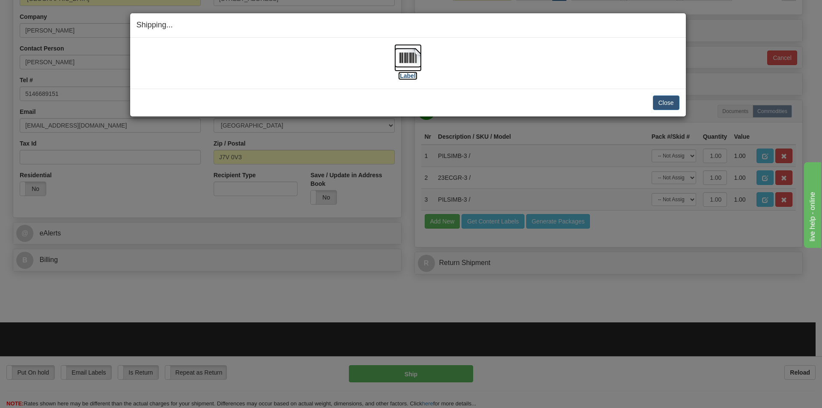
click at [412, 77] on label "[Label]" at bounding box center [408, 75] width 20 height 9
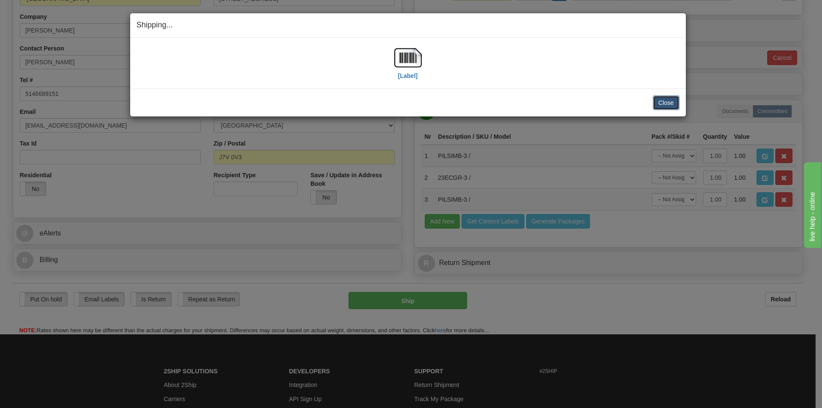
click at [659, 106] on button "Close" at bounding box center [666, 102] width 27 height 15
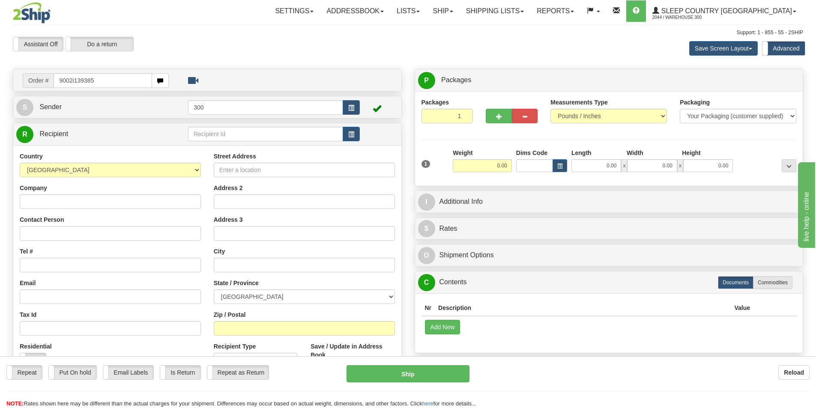
type input "9002i139385"
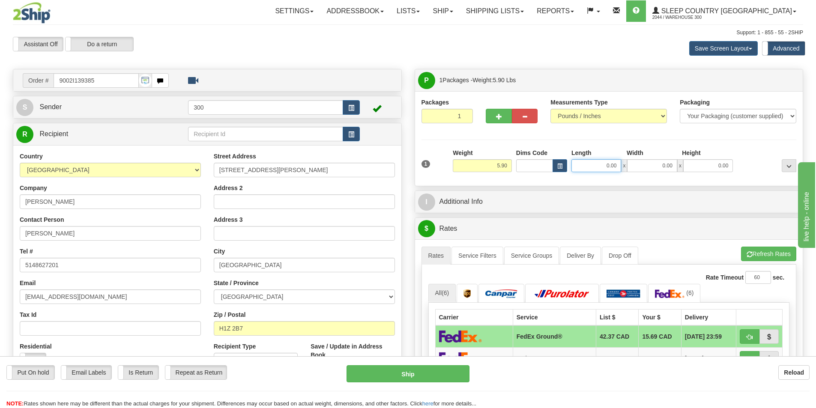
drag, startPoint x: 601, startPoint y: 164, endPoint x: 751, endPoint y: 173, distance: 150.1
click at [712, 171] on div "0.00 x 0.00 x 0.00" at bounding box center [651, 165] width 161 height 13
type input "24.00"
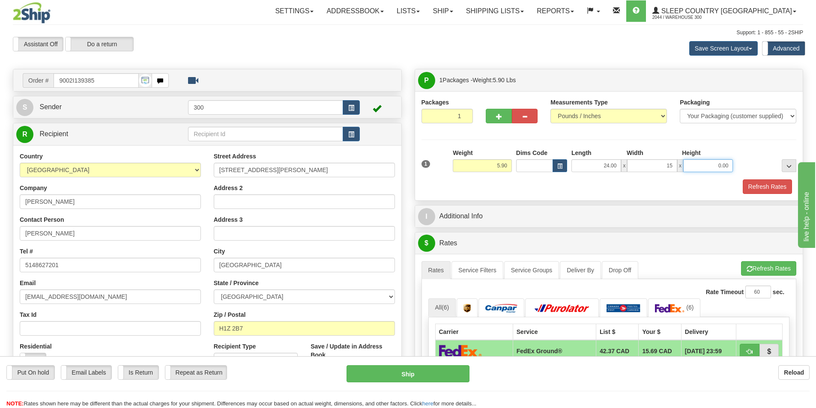
type input "15.00"
type input "10.00"
click at [759, 184] on button "Refresh Rates" at bounding box center [766, 186] width 49 height 15
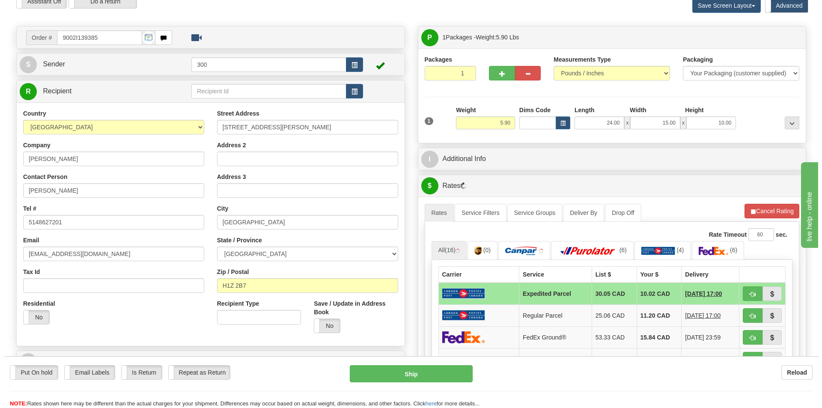
scroll to position [86, 0]
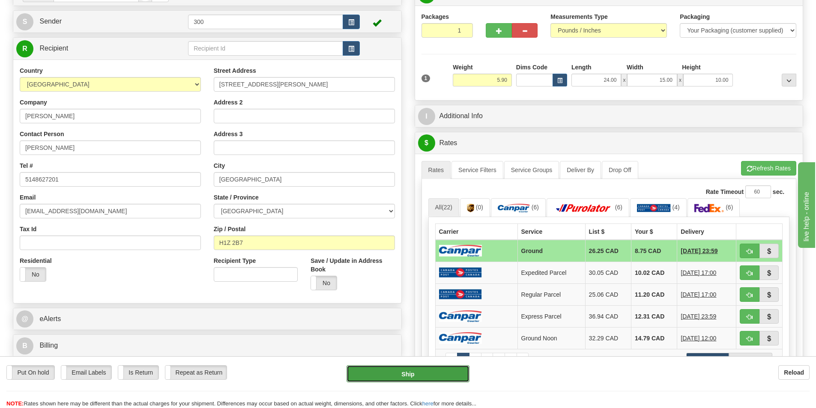
click at [435, 373] on button "Ship" at bounding box center [407, 373] width 123 height 17
type input "1"
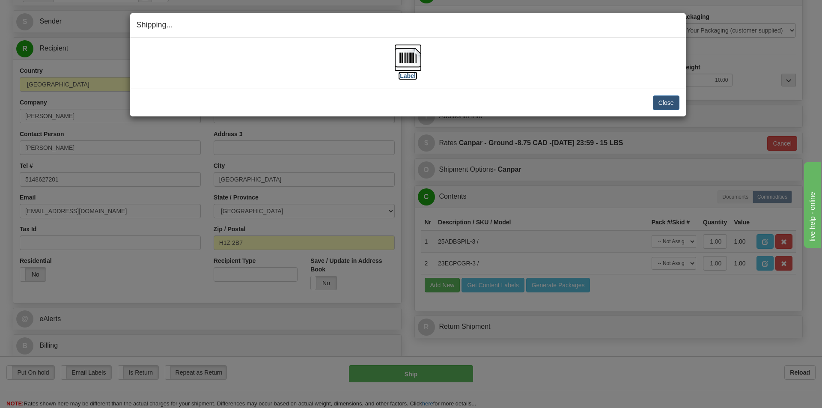
click at [411, 77] on label "[Label]" at bounding box center [408, 75] width 20 height 9
click at [394, 54] on link "[Label]" at bounding box center [407, 66] width 27 height 25
click at [660, 101] on button "Close" at bounding box center [666, 102] width 27 height 15
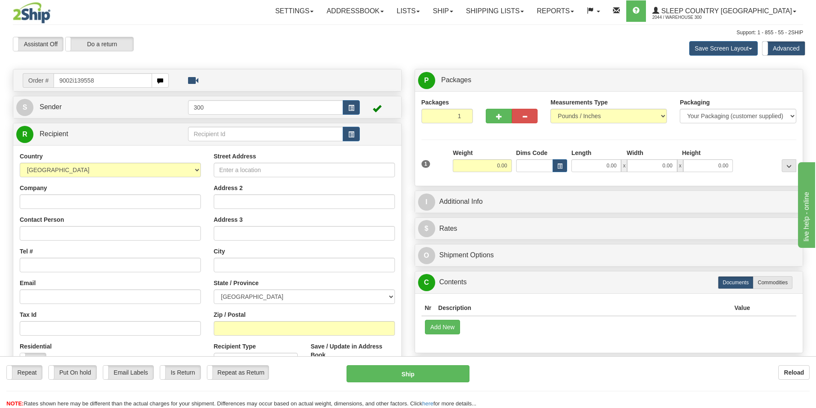
type input "9002i139558"
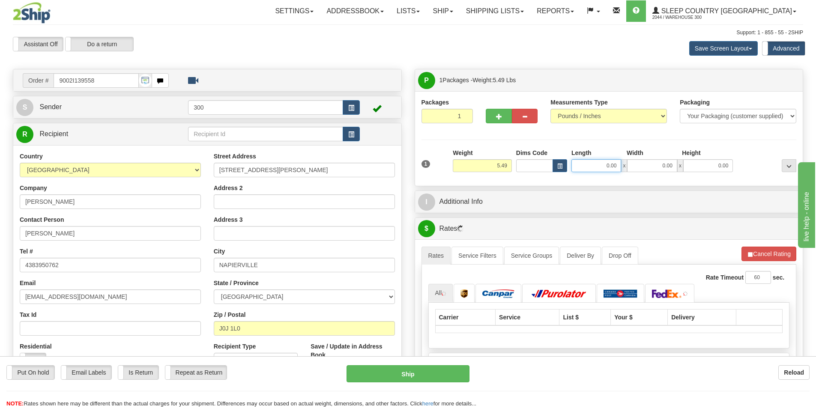
drag, startPoint x: 599, startPoint y: 165, endPoint x: 721, endPoint y: 168, distance: 122.9
click at [720, 168] on div "0.00 x 0.00 x 0.00" at bounding box center [651, 165] width 161 height 13
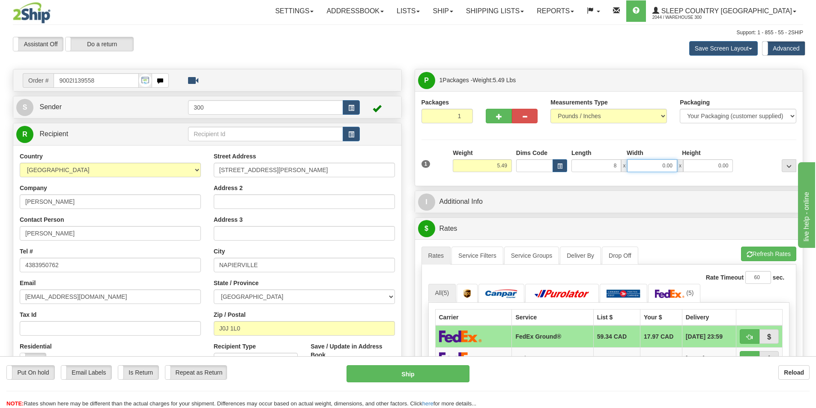
type input "8.00"
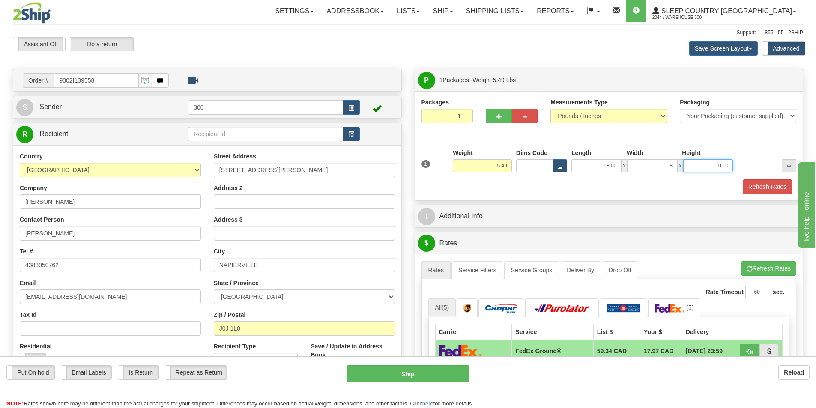
type input "8.00"
type input "16.00"
click at [789, 188] on button "Refresh Rates" at bounding box center [766, 186] width 49 height 15
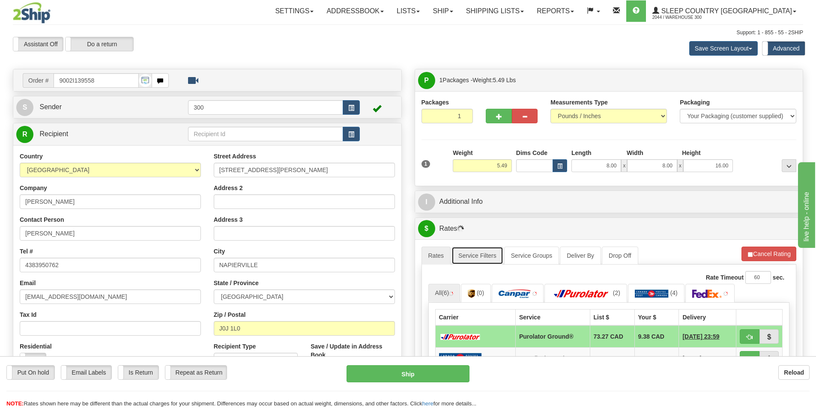
click at [485, 254] on link "Service Filters" at bounding box center [477, 256] width 52 height 18
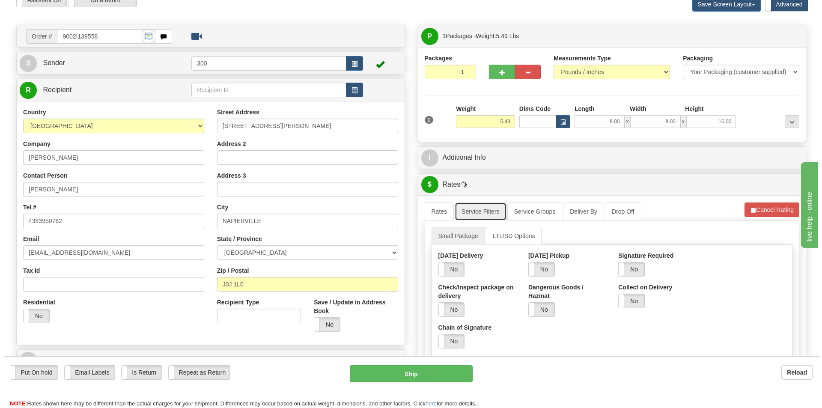
scroll to position [43, 0]
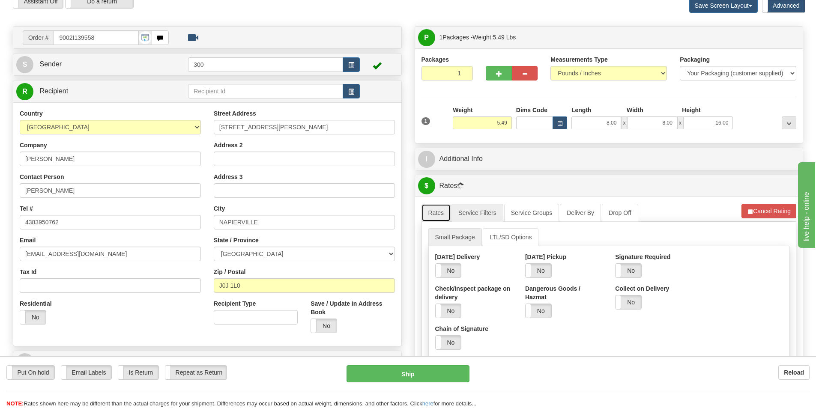
click at [439, 218] on link "Rates" at bounding box center [436, 213] width 30 height 18
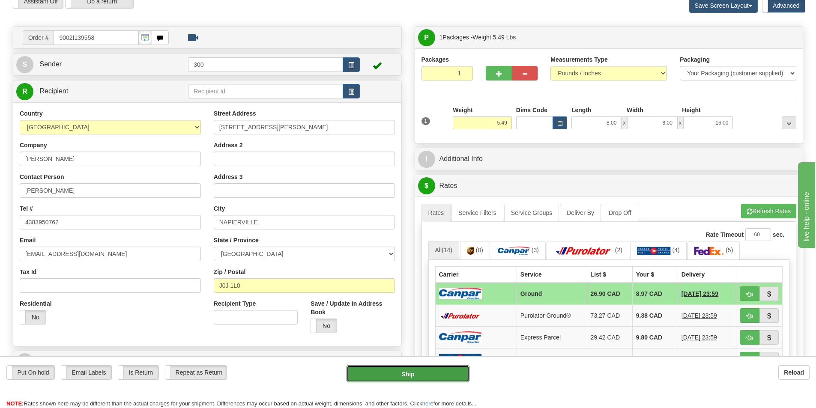
click at [432, 370] on button "Ship" at bounding box center [407, 373] width 123 height 17
type input "1"
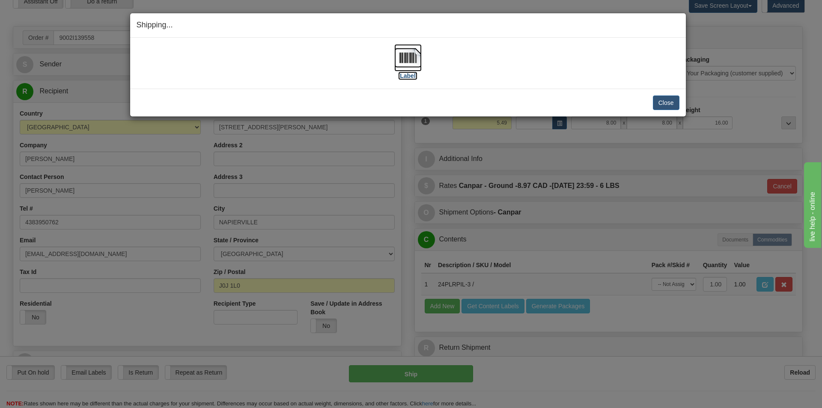
click at [408, 75] on label "[Label]" at bounding box center [408, 75] width 20 height 9
click at [664, 101] on button "Close" at bounding box center [666, 102] width 27 height 15
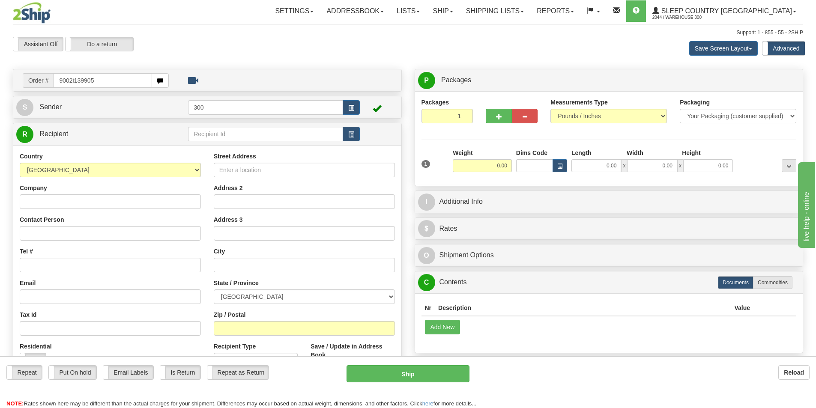
type input "9002i139905"
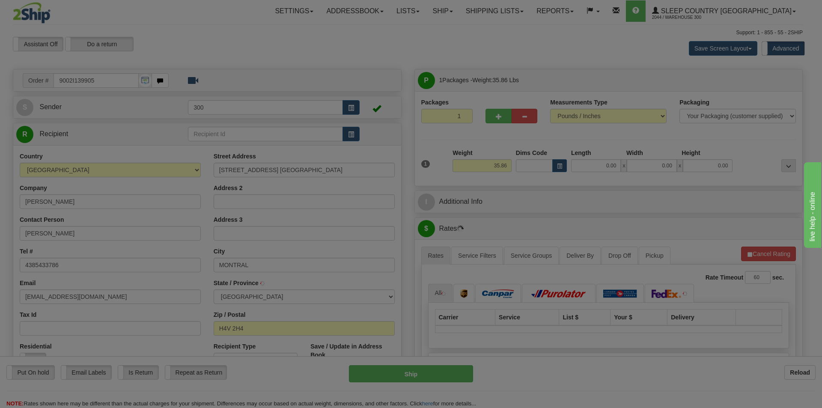
type input "MONTREAL"
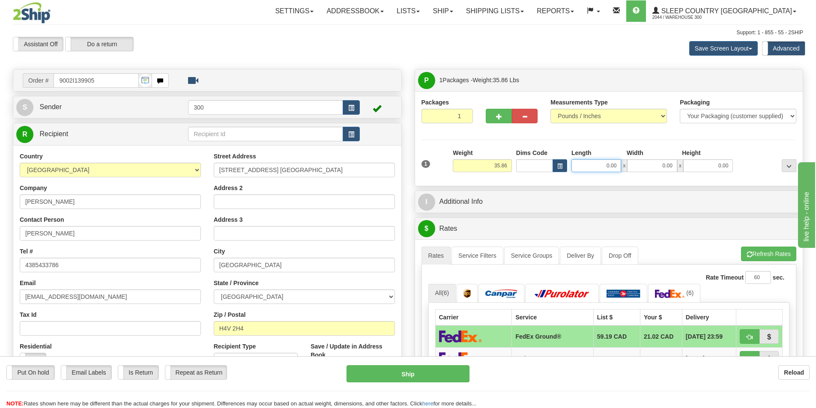
drag, startPoint x: 602, startPoint y: 164, endPoint x: 760, endPoint y: 152, distance: 158.9
click at [729, 152] on div "Length Width Height 0.00 x 0.00 x 0.00" at bounding box center [652, 161] width 166 height 24
type input "15.00"
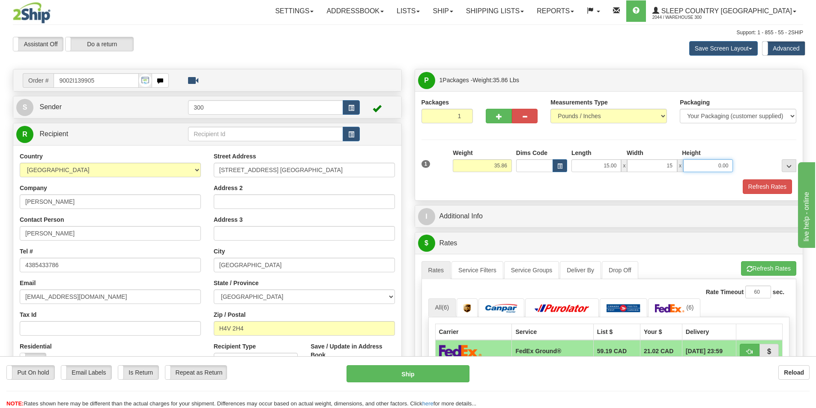
type input "15.00"
type input "42.00"
click at [744, 182] on button "Refresh Rates" at bounding box center [766, 186] width 49 height 15
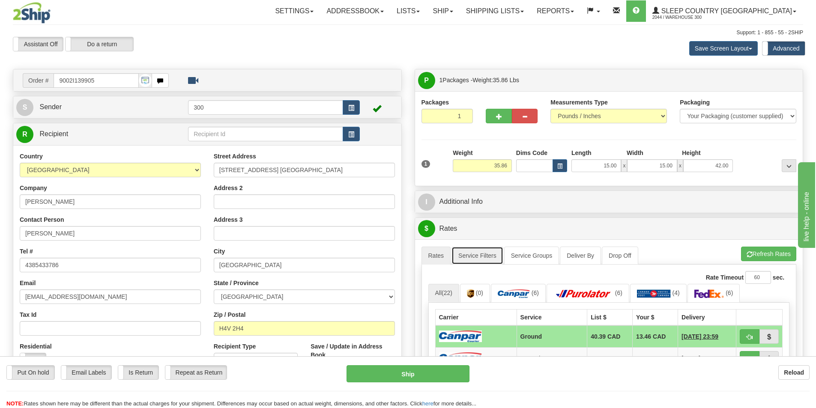
click at [484, 258] on link "Service Filters" at bounding box center [477, 256] width 52 height 18
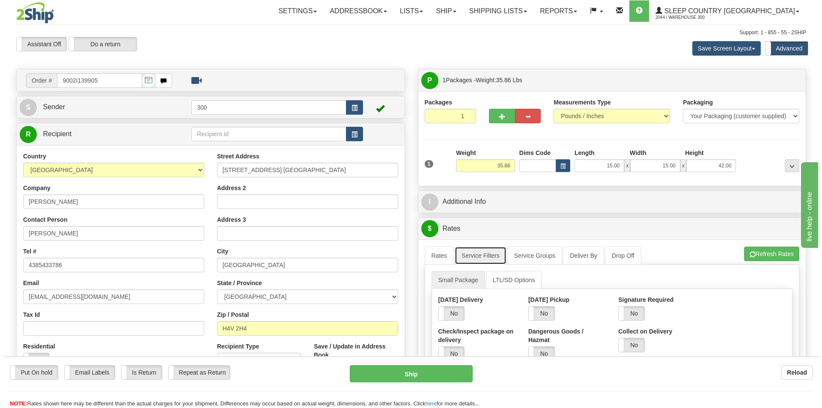
scroll to position [43, 0]
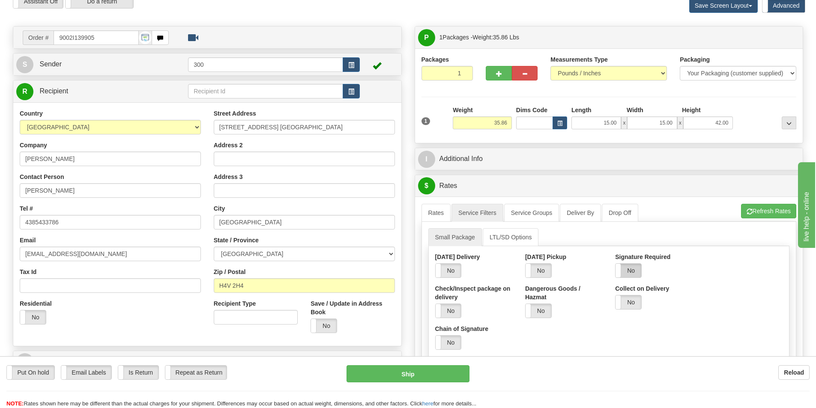
click at [632, 269] on label "No" at bounding box center [628, 271] width 26 height 14
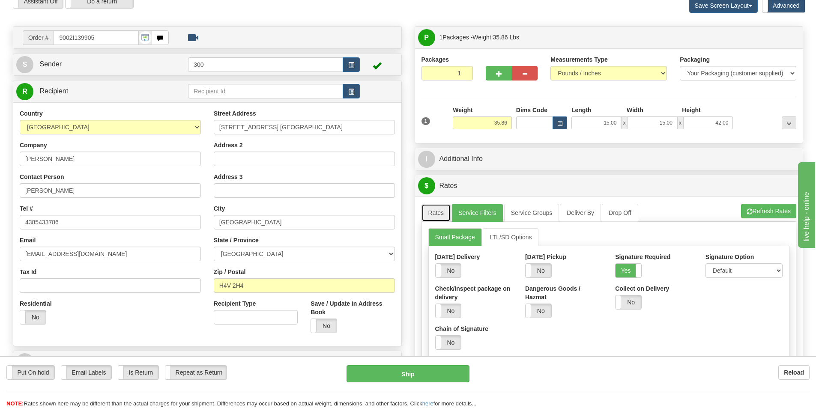
click at [444, 210] on link "Rates" at bounding box center [436, 213] width 30 height 18
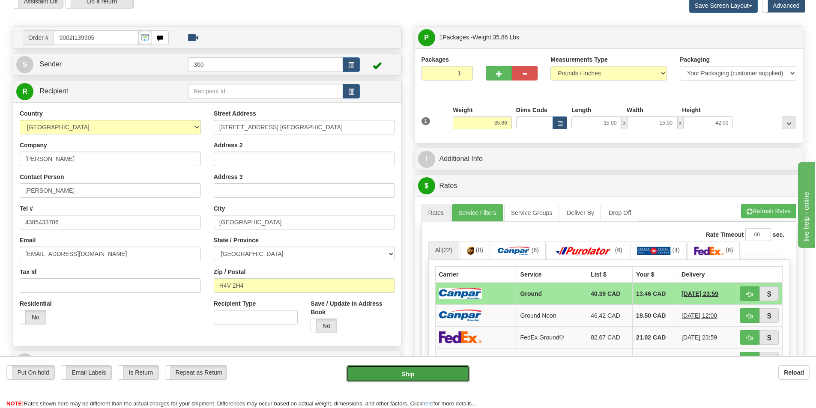
click at [444, 373] on button "Ship" at bounding box center [407, 373] width 123 height 17
type input "1"
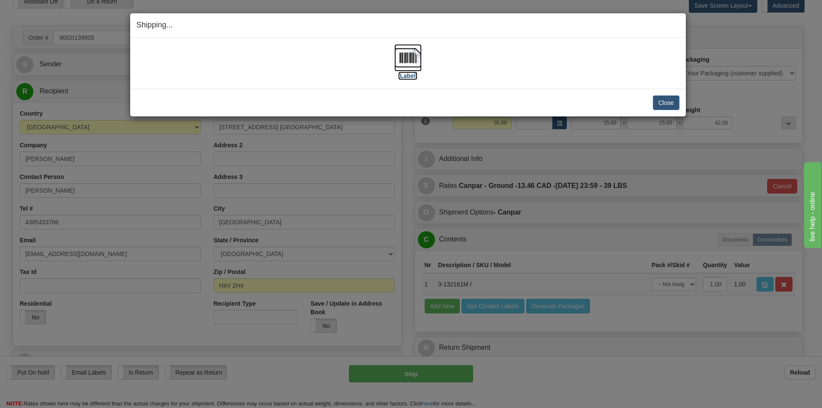
click at [413, 73] on label "[Label]" at bounding box center [408, 75] width 20 height 9
click at [670, 103] on button "Close" at bounding box center [666, 102] width 27 height 15
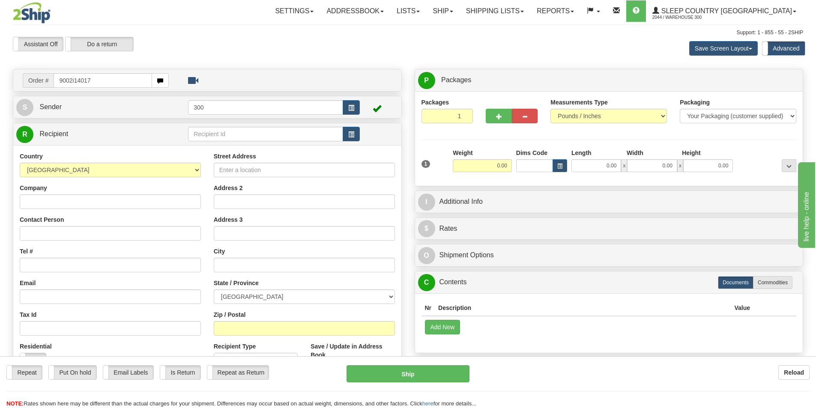
type input "9002i140179"
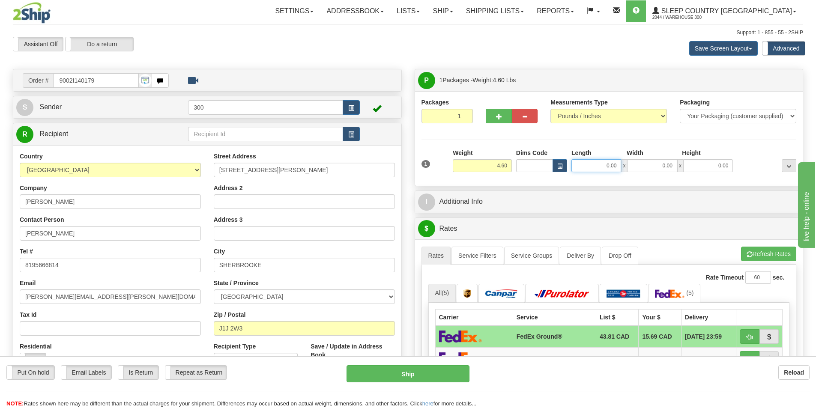
drag, startPoint x: 596, startPoint y: 164, endPoint x: 720, endPoint y: 179, distance: 124.7
click at [720, 179] on div "1 Weight 4.60 Dims Code x" at bounding box center [608, 164] width 375 height 31
type input "4.25"
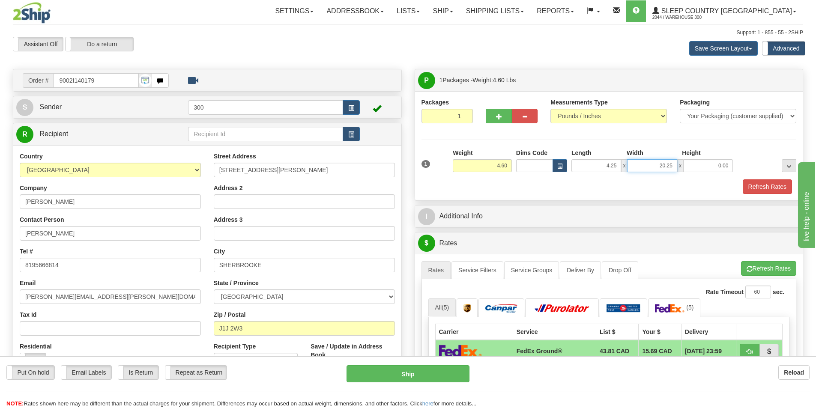
type input "20.25"
type input "13.00"
click at [753, 189] on button "Refresh Rates" at bounding box center [766, 186] width 49 height 15
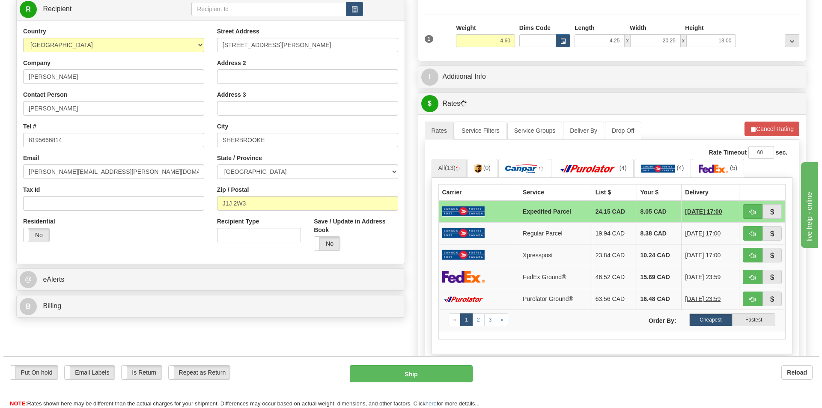
scroll to position [128, 0]
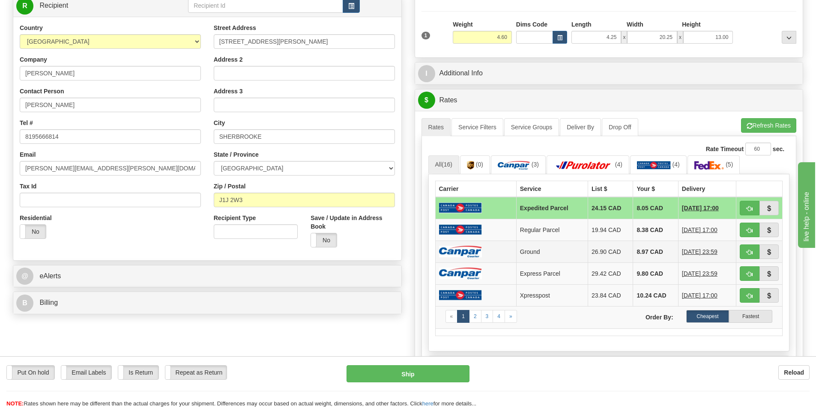
click at [461, 252] on img at bounding box center [460, 252] width 43 height 12
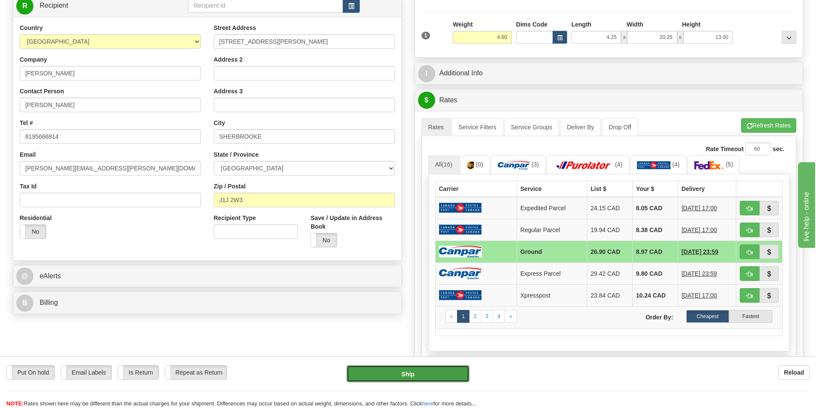
click at [443, 372] on button "Ship" at bounding box center [407, 373] width 123 height 17
type input "1"
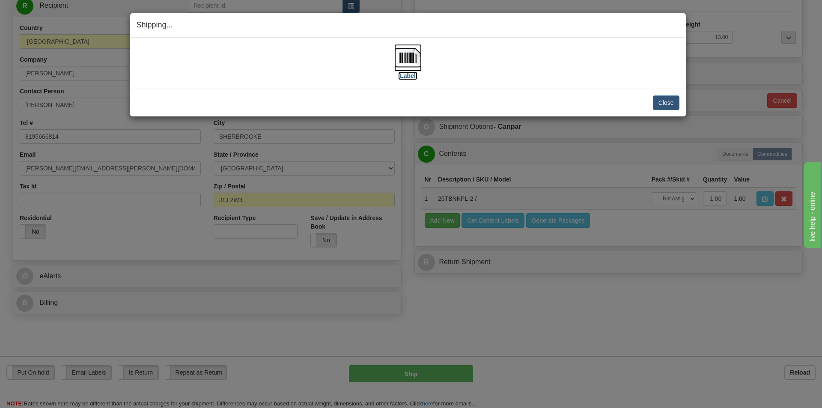
click at [409, 76] on label "[Label]" at bounding box center [408, 75] width 20 height 9
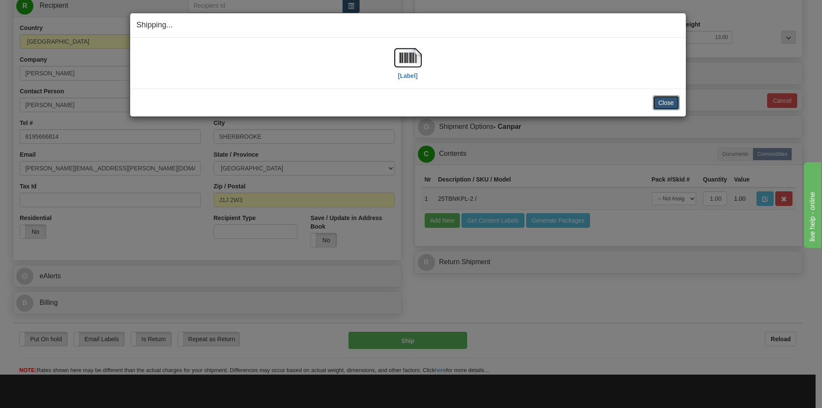
click at [658, 102] on button "Close" at bounding box center [666, 102] width 27 height 15
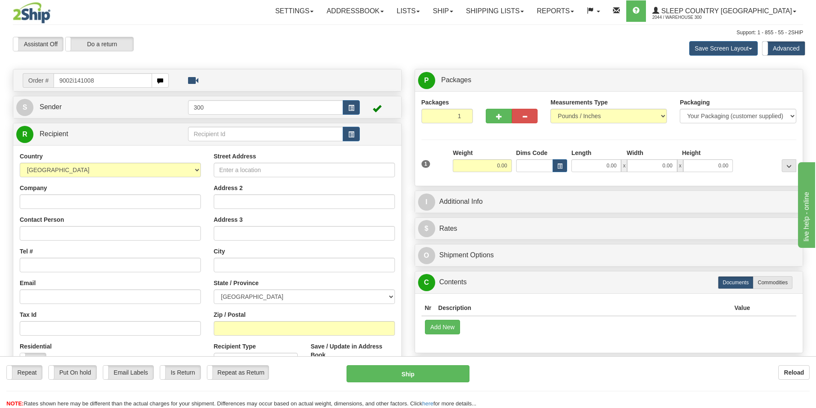
type input "9002i141008"
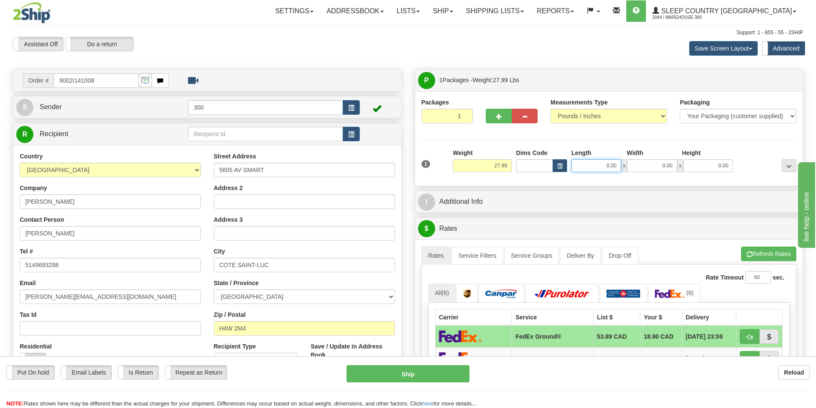
drag, startPoint x: 596, startPoint y: 164, endPoint x: 783, endPoint y: 177, distance: 187.6
click at [783, 177] on div "1 Weight 27.99 Dims Code x x" at bounding box center [608, 164] width 379 height 30
type input "14.00"
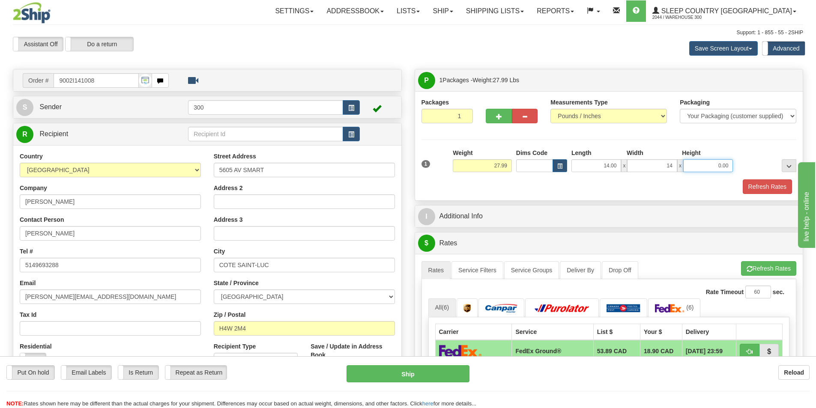
type input "14.00"
type input "40.00"
click at [772, 190] on button "Refresh Rates" at bounding box center [766, 186] width 49 height 15
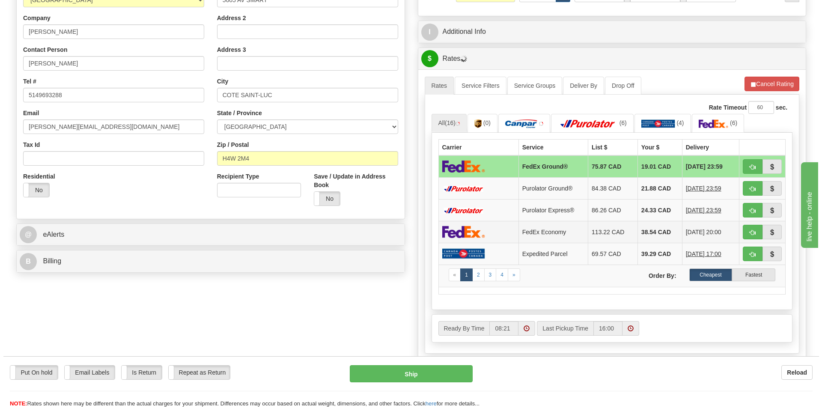
scroll to position [171, 0]
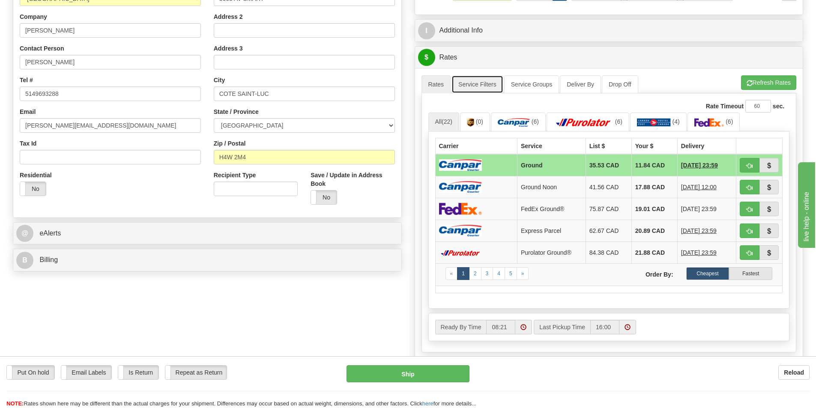
click at [482, 81] on link "Service Filters" at bounding box center [477, 84] width 52 height 18
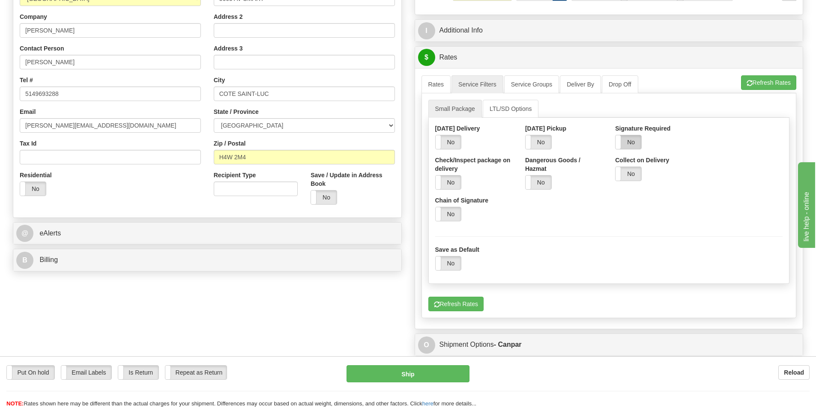
click at [629, 140] on label "No" at bounding box center [628, 142] width 26 height 14
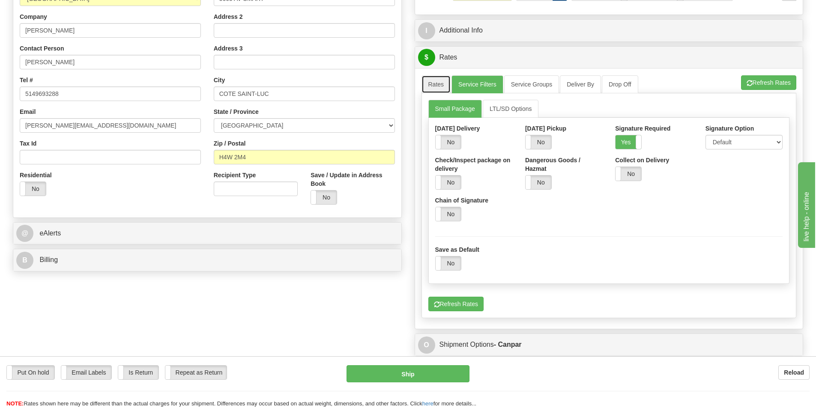
click at [435, 81] on link "Rates" at bounding box center [436, 84] width 30 height 18
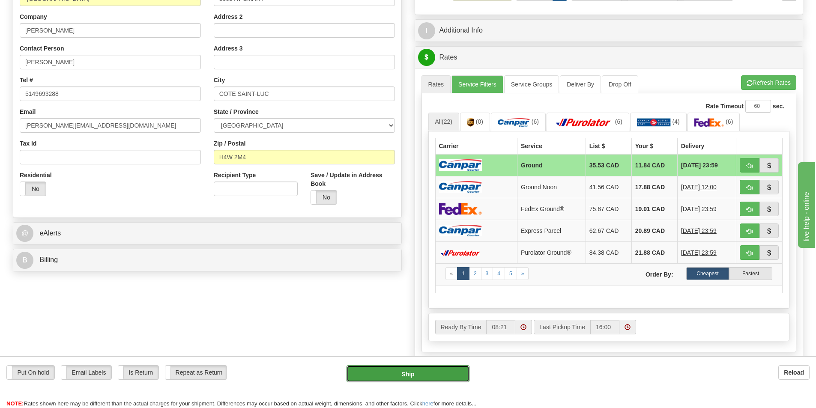
click at [438, 372] on button "Ship" at bounding box center [407, 373] width 123 height 17
type input "1"
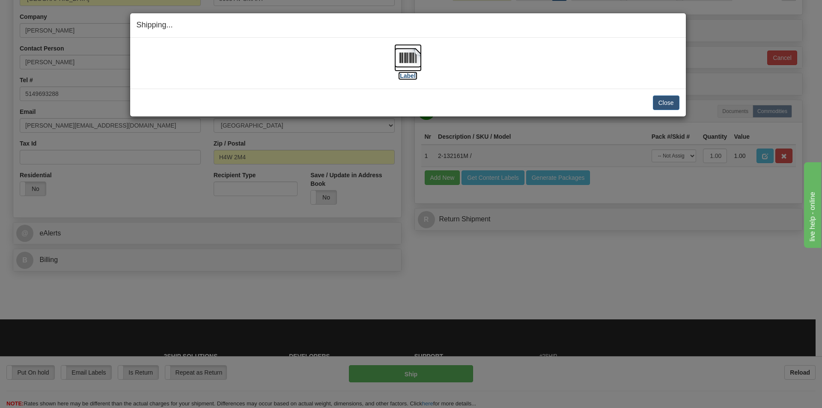
click at [407, 76] on label "[Label]" at bounding box center [408, 75] width 20 height 9
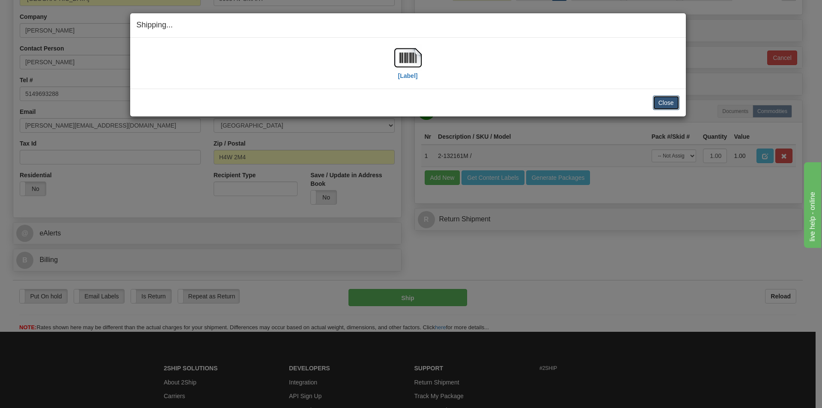
click at [667, 104] on button "Close" at bounding box center [666, 102] width 27 height 15
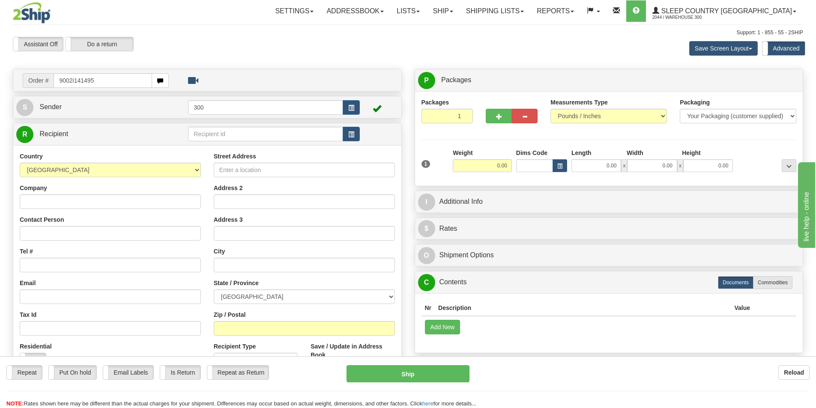
type input "9002i141495"
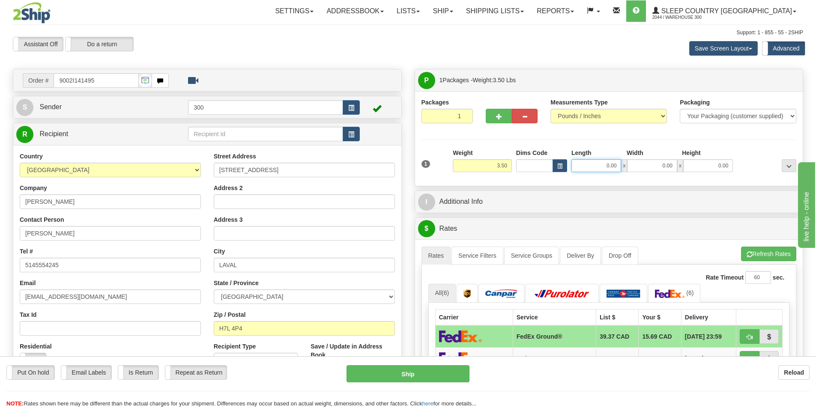
drag, startPoint x: 599, startPoint y: 165, endPoint x: 772, endPoint y: 185, distance: 174.6
click at [772, 185] on div "Packages 1 1 Measurements Type" at bounding box center [609, 138] width 388 height 95
type input "25.00"
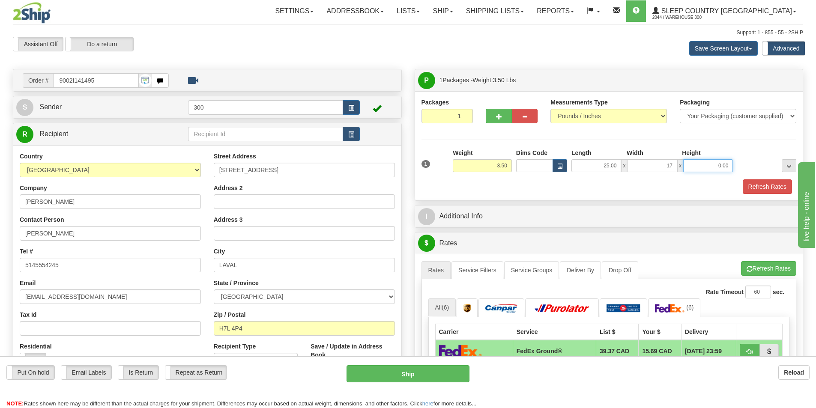
type input "17.00"
type input "3.00"
click at [772, 185] on button "Refresh Rates" at bounding box center [766, 186] width 49 height 15
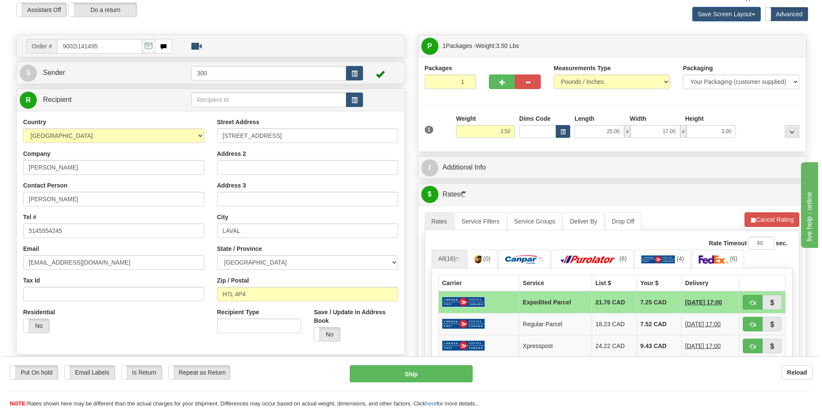
scroll to position [86, 0]
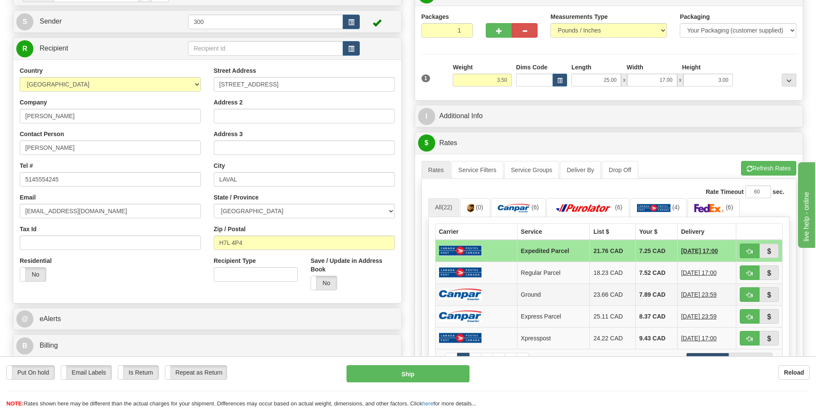
click at [460, 288] on td at bounding box center [476, 294] width 82 height 22
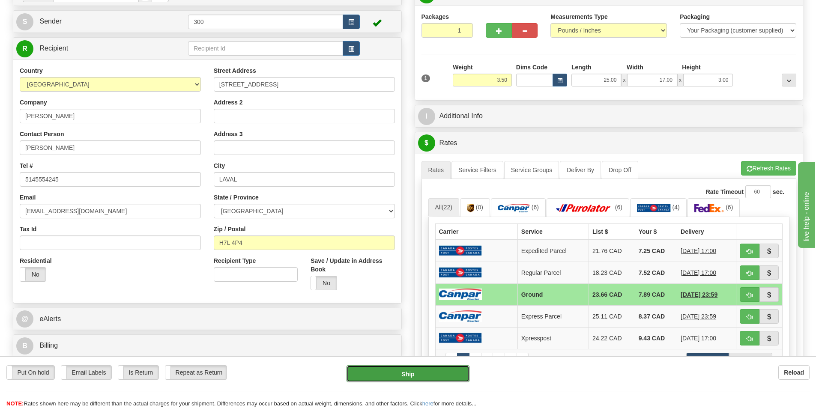
click at [426, 372] on button "Ship" at bounding box center [407, 373] width 123 height 17
type input "1"
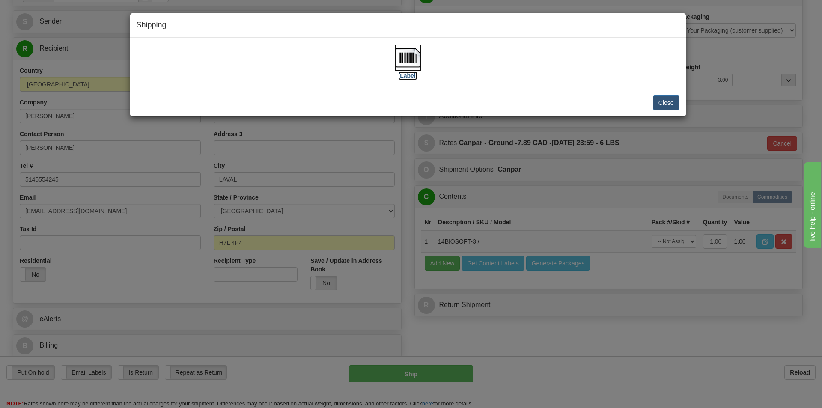
click at [416, 78] on label "[Label]" at bounding box center [408, 75] width 20 height 9
click at [666, 107] on button "Close" at bounding box center [666, 102] width 27 height 15
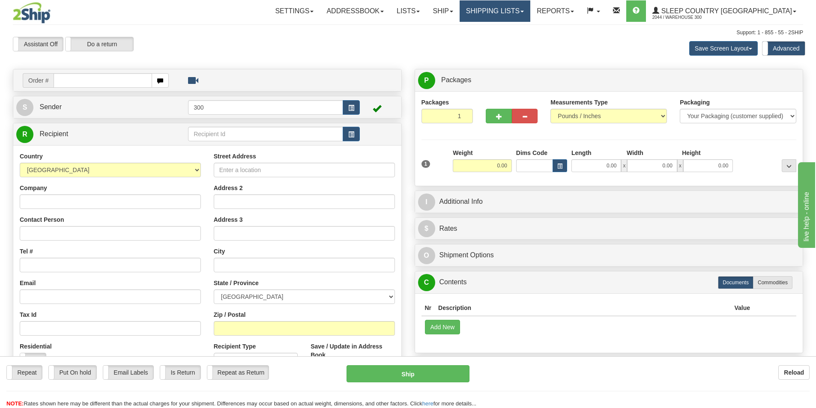
click at [517, 10] on link "Shipping lists" at bounding box center [494, 10] width 71 height 21
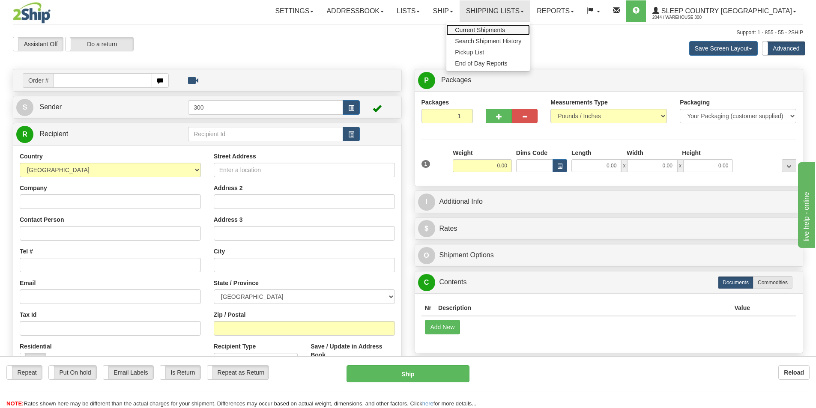
click at [505, 27] on span "Current Shipments" at bounding box center [480, 30] width 50 height 7
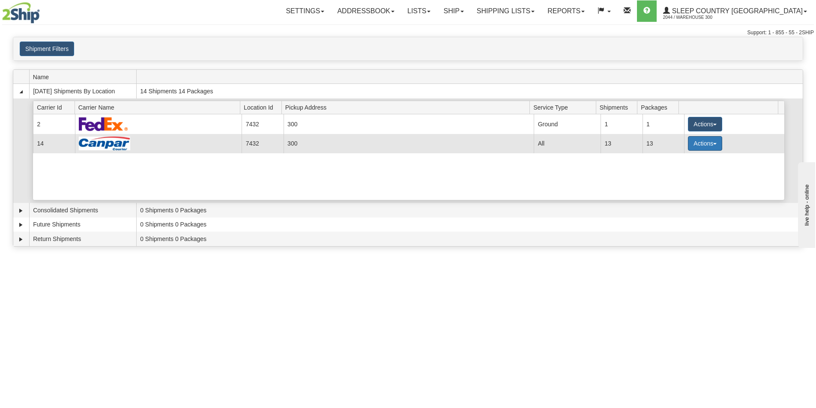
click at [712, 146] on button "Actions" at bounding box center [705, 143] width 34 height 15
click at [676, 161] on span "Details" at bounding box center [672, 159] width 23 height 6
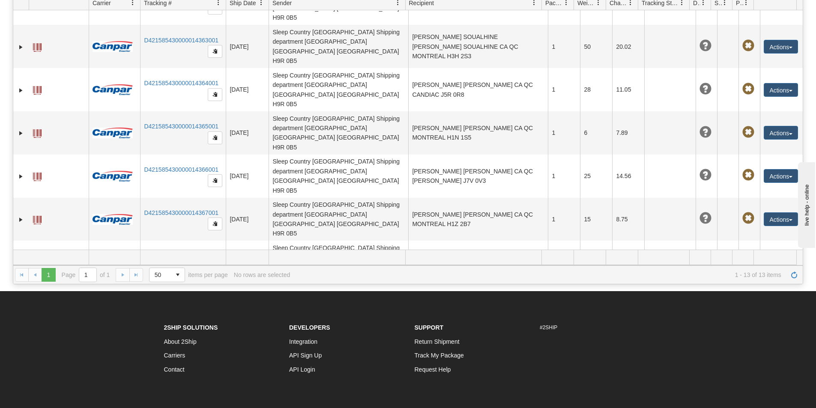
scroll to position [177, 0]
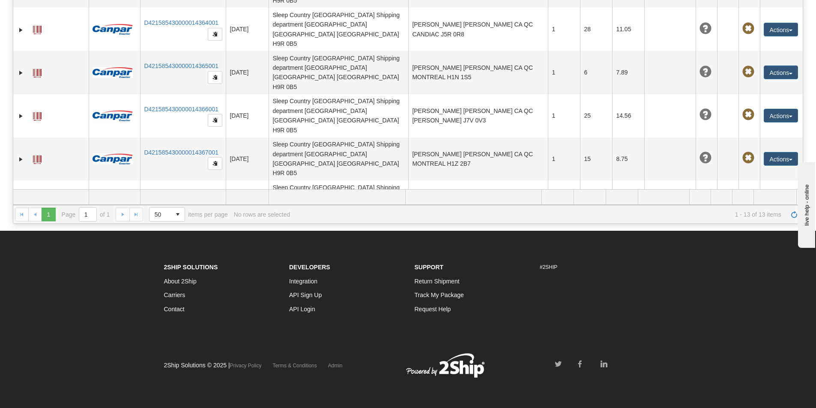
click at [778, 368] on button "Actions" at bounding box center [780, 375] width 34 height 14
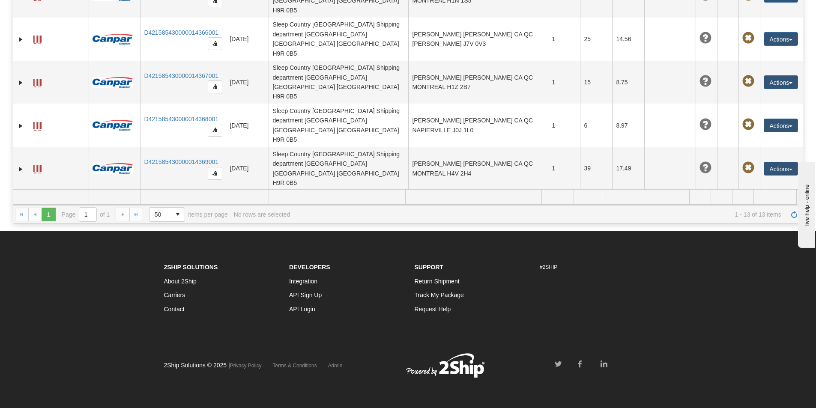
scroll to position [192, 0]
click at [748, 308] on link "Edit" at bounding box center [763, 313] width 68 height 11
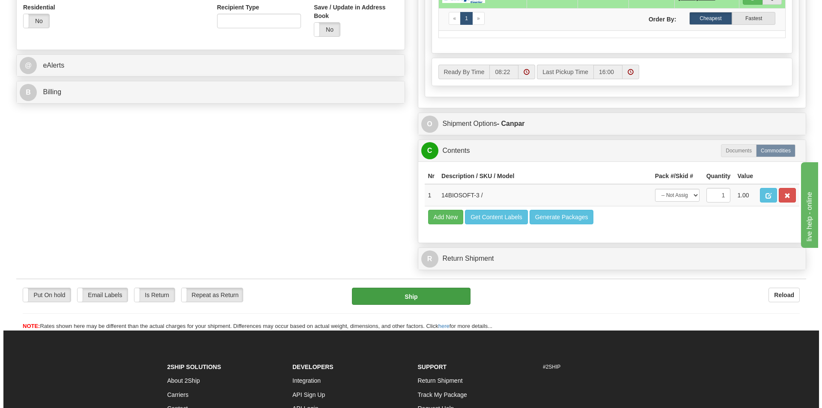
scroll to position [342, 0]
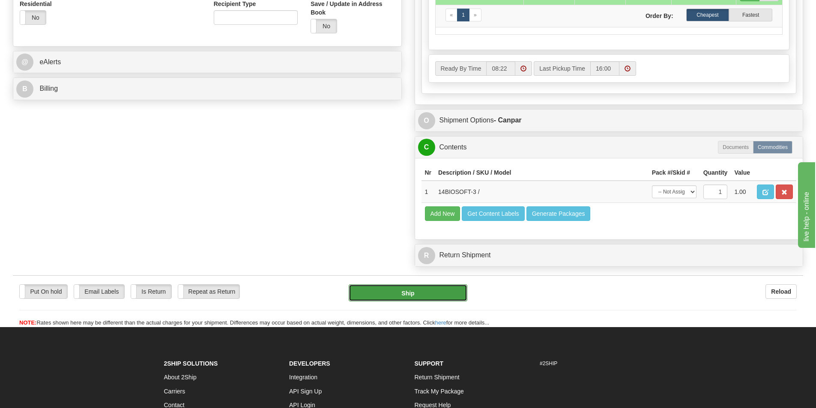
click at [434, 292] on button "Ship" at bounding box center [407, 292] width 119 height 17
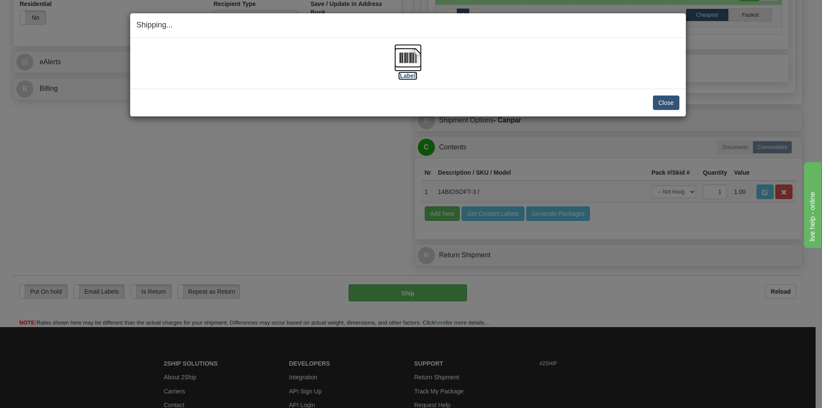
click at [412, 74] on label "[Label]" at bounding box center [408, 75] width 20 height 9
click at [670, 102] on button "Close" at bounding box center [666, 102] width 27 height 15
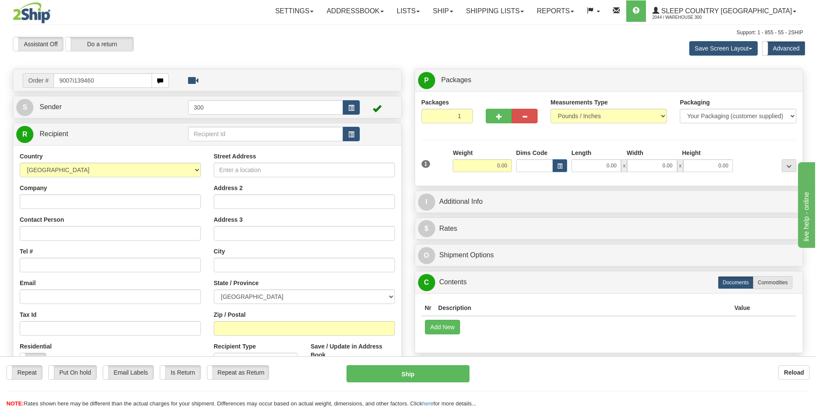
type input "9007i139460"
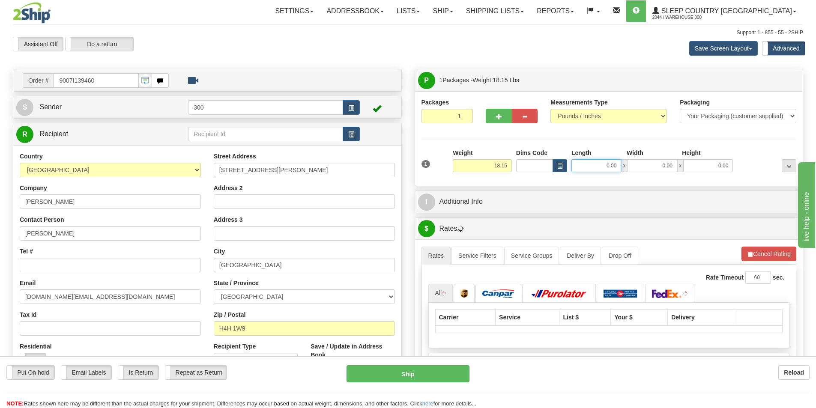
drag, startPoint x: 600, startPoint y: 167, endPoint x: 717, endPoint y: 168, distance: 116.9
click at [717, 168] on div "0.00 x 0.00 x 0.00" at bounding box center [651, 165] width 161 height 13
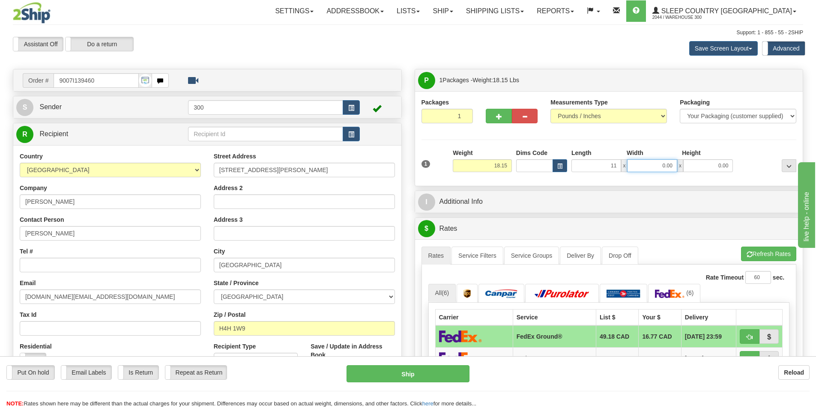
type input "11.00"
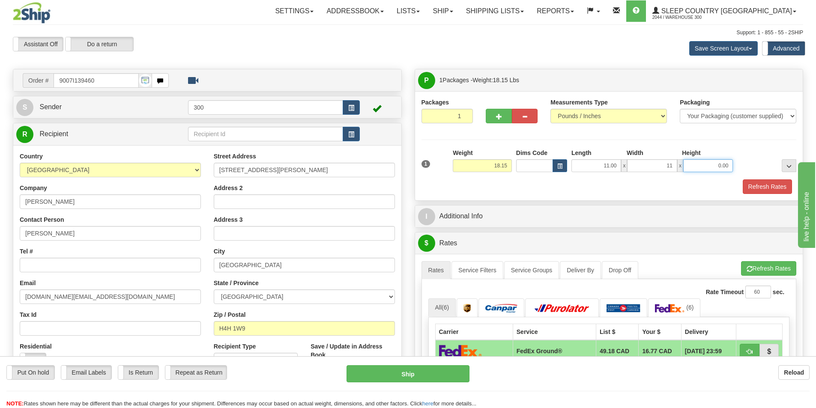
type input "11.00"
type input "20.00"
click at [759, 191] on button "Refresh Rates" at bounding box center [766, 186] width 49 height 15
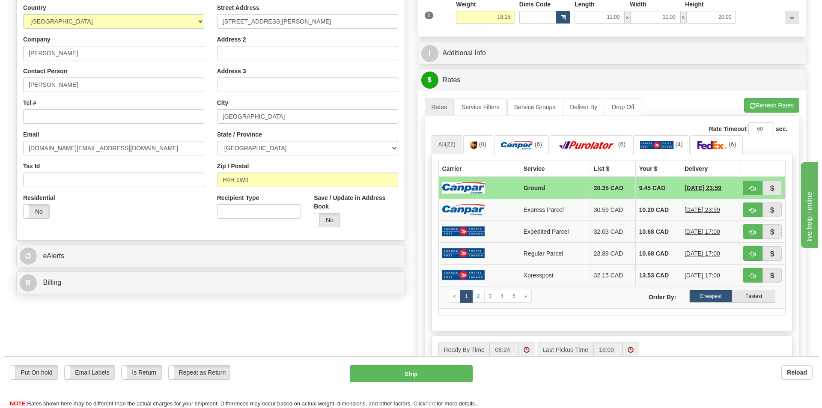
scroll to position [171, 0]
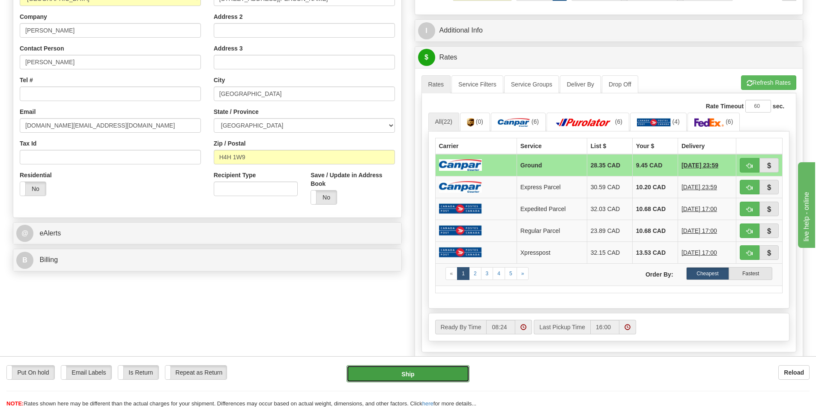
click at [446, 379] on button "Ship" at bounding box center [407, 373] width 123 height 17
type input "1"
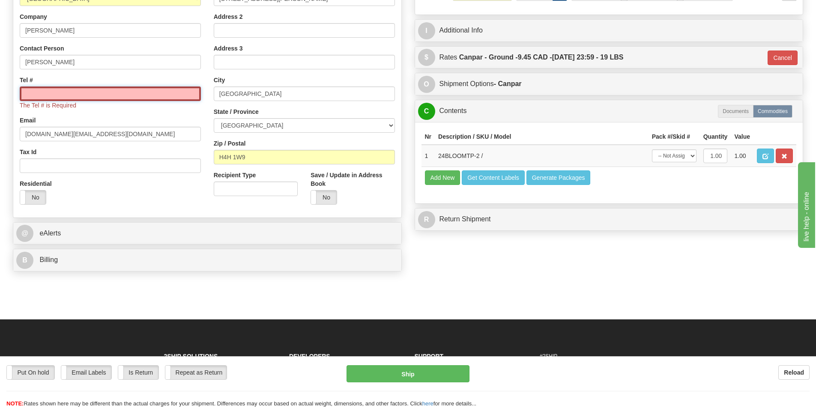
click at [95, 93] on input "Tel #" at bounding box center [110, 93] width 181 height 15
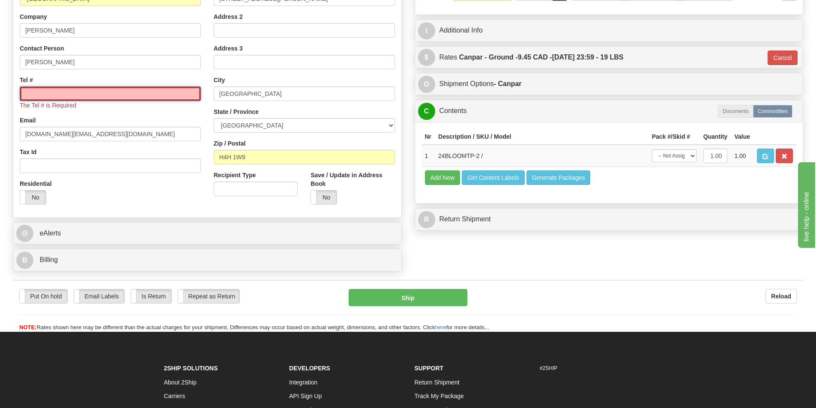
type input "5146956376"
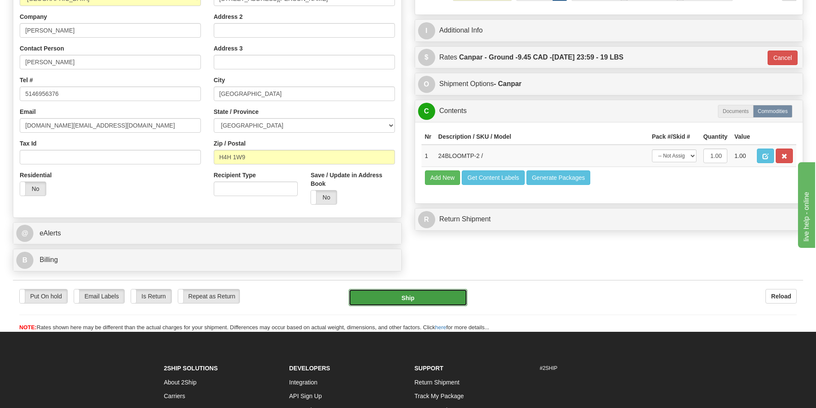
click at [444, 301] on button "Ship" at bounding box center [407, 297] width 119 height 17
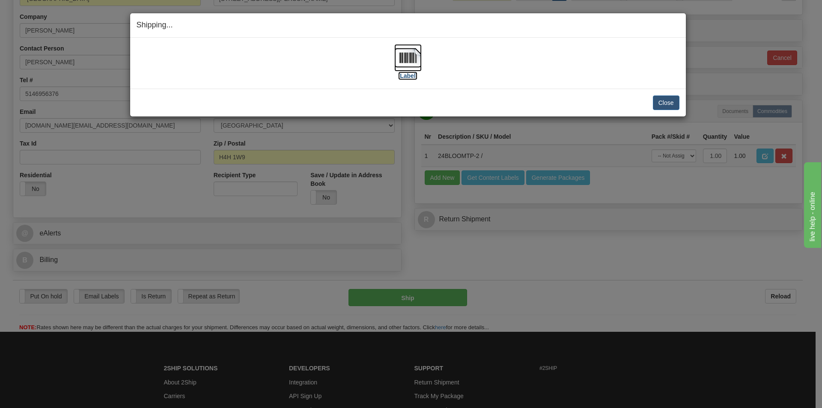
click at [413, 74] on label "[Label]" at bounding box center [408, 75] width 20 height 9
click at [666, 101] on button "Close" at bounding box center [666, 102] width 27 height 15
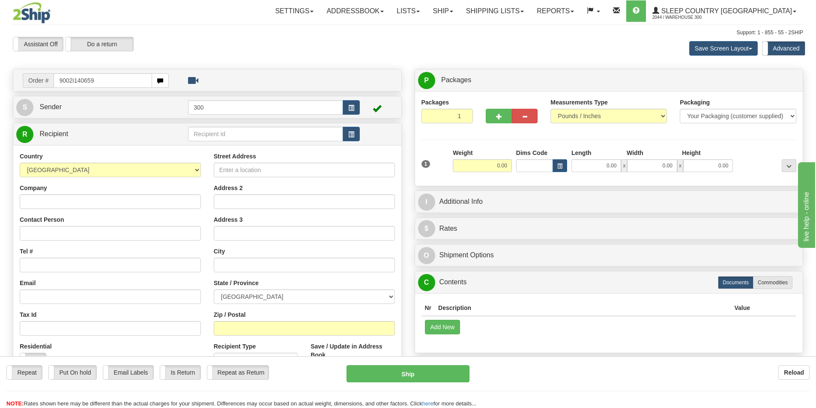
type input "9002i140659"
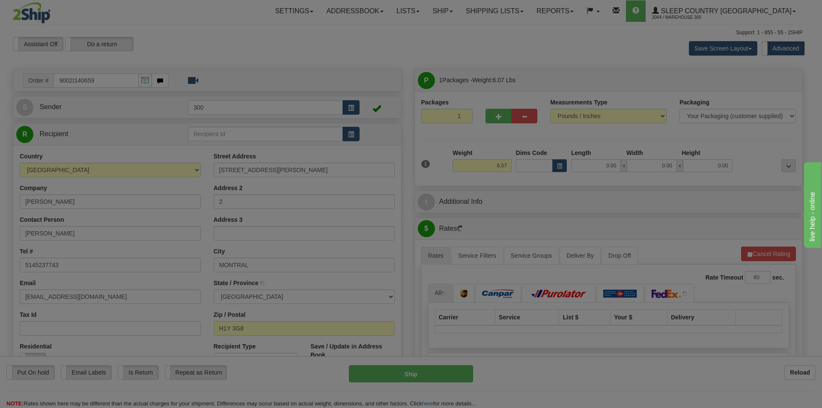
type input "[GEOGRAPHIC_DATA]"
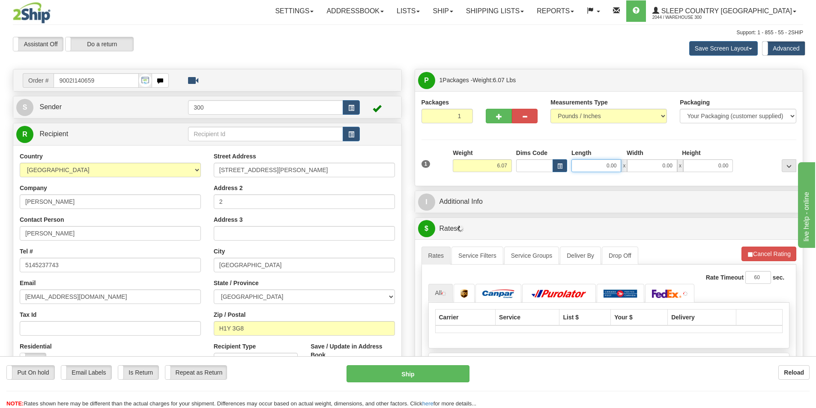
drag, startPoint x: 595, startPoint y: 165, endPoint x: 660, endPoint y: 172, distance: 65.4
click at [658, 172] on div "0.00 x 0.00 x 0.00" at bounding box center [651, 165] width 161 height 13
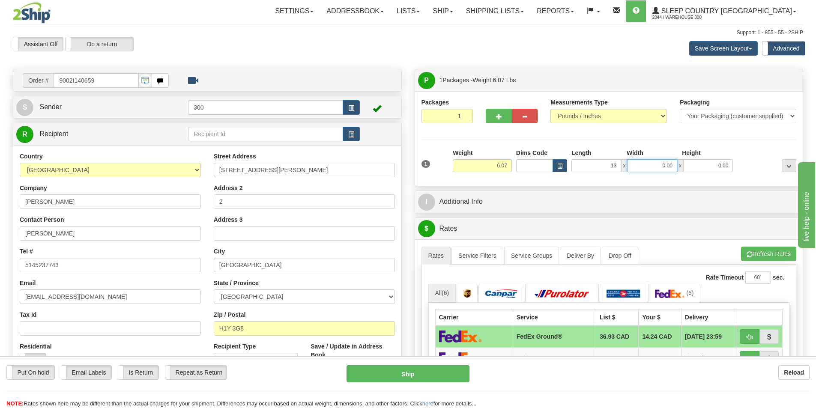
type input "13.00"
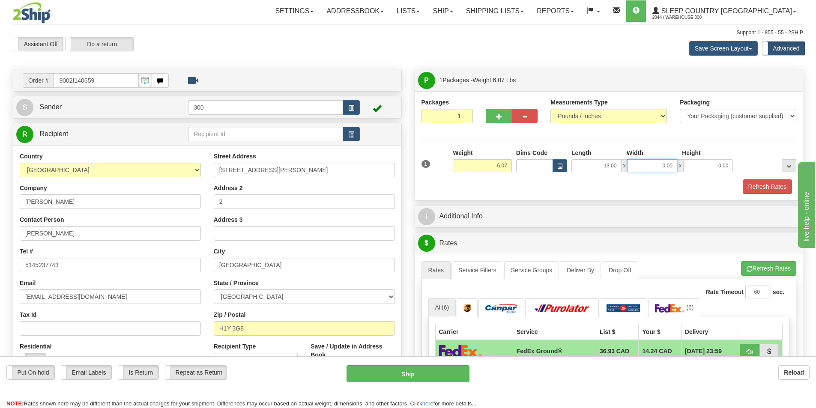
click at [660, 172] on input "0.00" at bounding box center [652, 165] width 50 height 13
type input "11.00"
type input "4.00"
click at [751, 188] on button "Refresh Rates" at bounding box center [766, 186] width 49 height 15
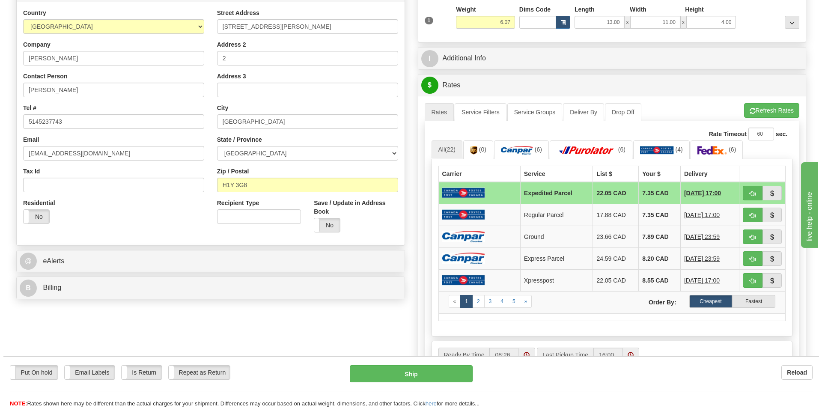
scroll to position [171, 0]
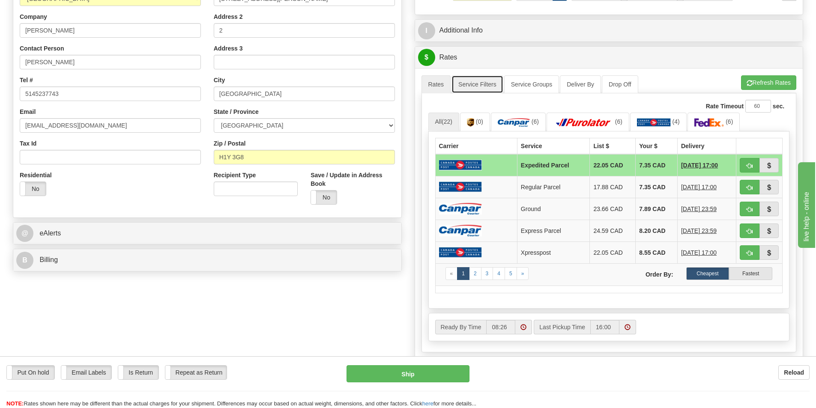
click at [469, 79] on link "Service Filters" at bounding box center [477, 84] width 52 height 18
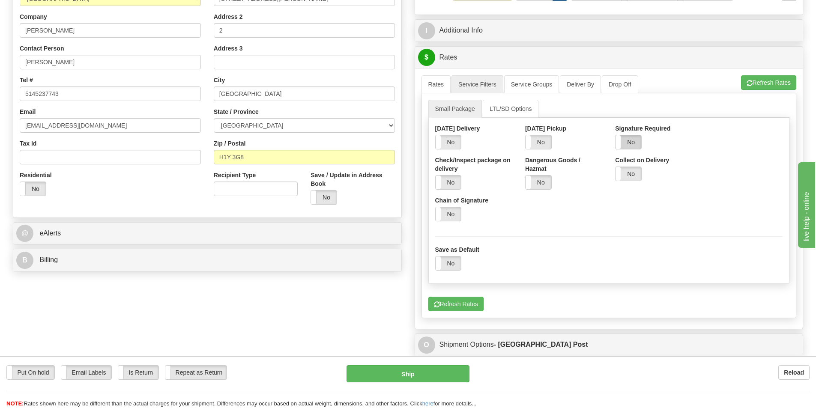
click at [627, 142] on label "No" at bounding box center [628, 142] width 26 height 14
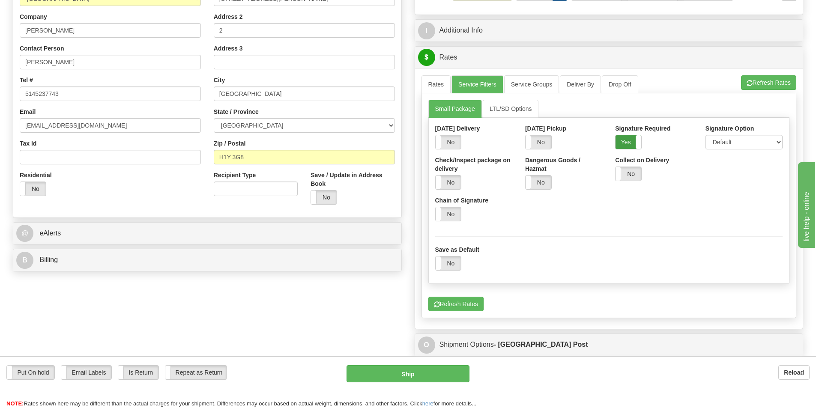
click at [626, 140] on label "Yes" at bounding box center [628, 142] width 26 height 14
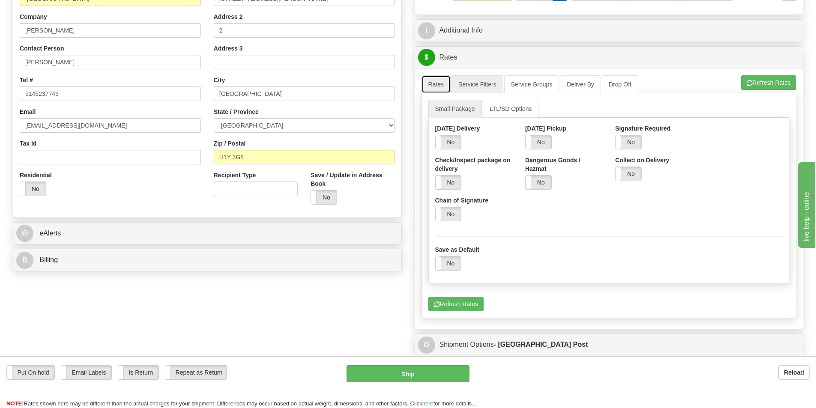
click at [442, 87] on link "Rates" at bounding box center [436, 84] width 30 height 18
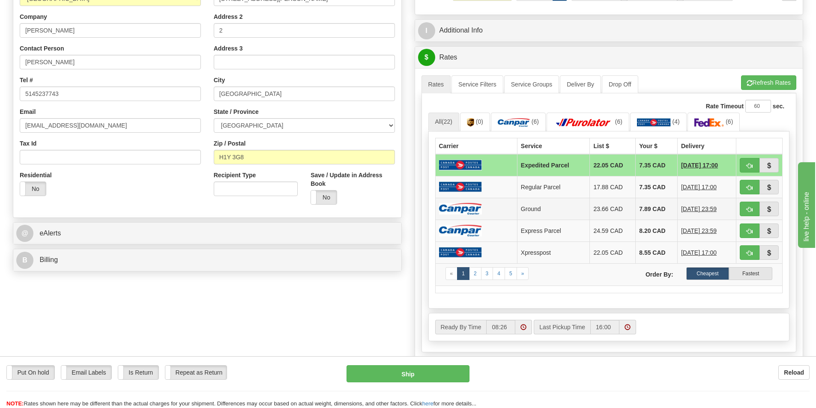
click at [486, 208] on td at bounding box center [476, 209] width 82 height 22
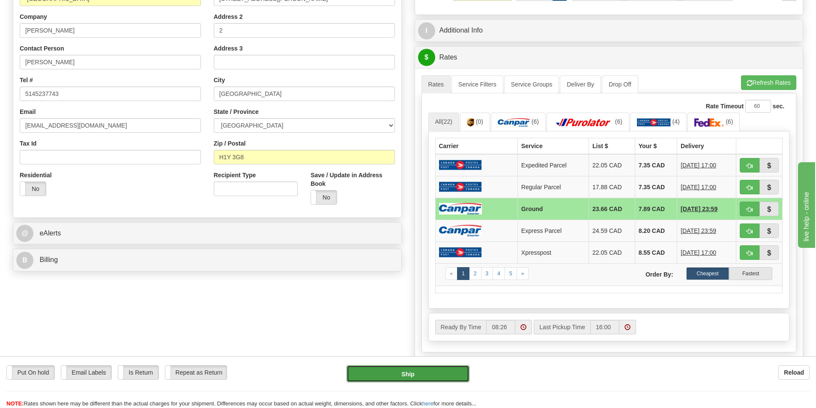
click at [431, 379] on button "Ship" at bounding box center [407, 373] width 123 height 17
type input "1"
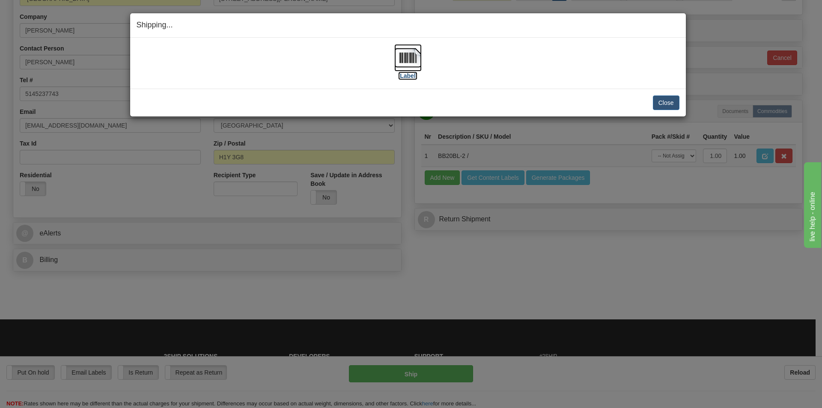
click at [411, 78] on label "[Label]" at bounding box center [408, 75] width 20 height 9
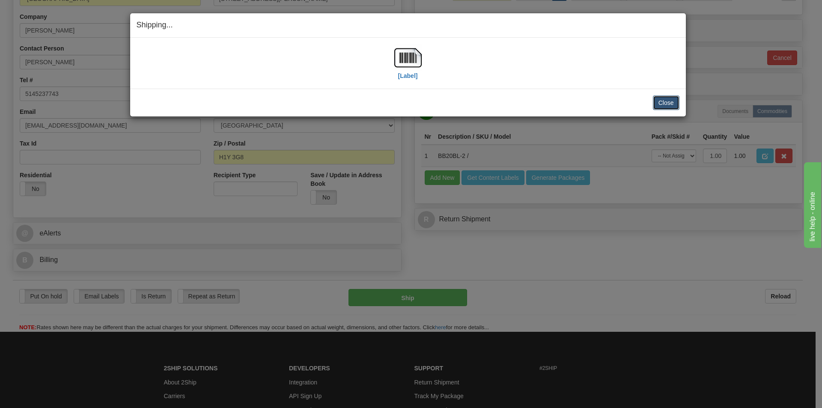
click at [664, 103] on button "Close" at bounding box center [666, 102] width 27 height 15
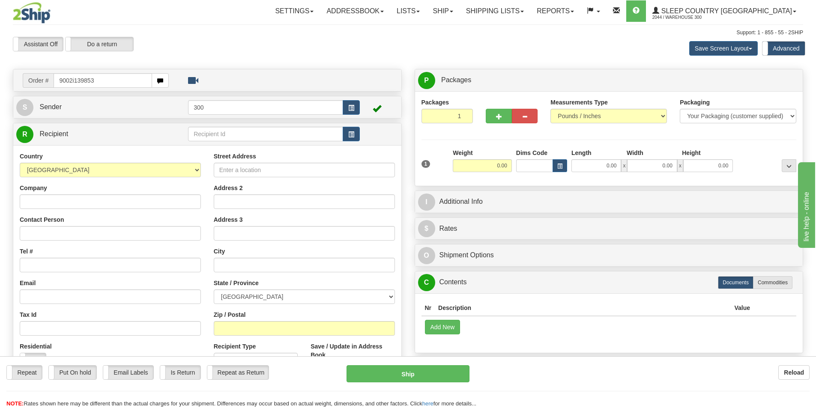
type input "9002i139853"
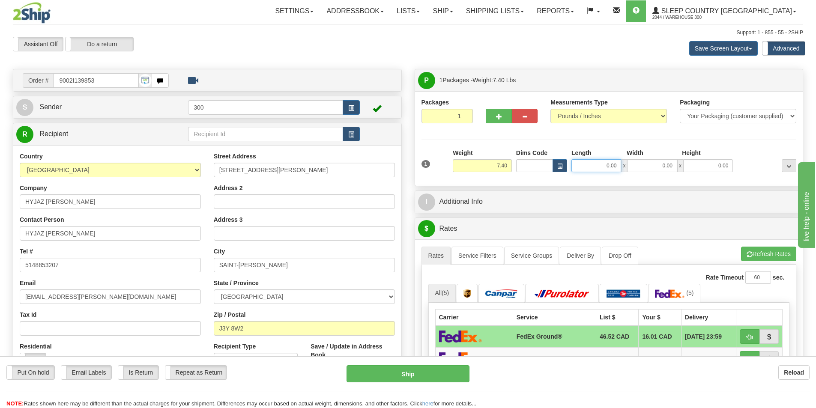
drag, startPoint x: 594, startPoint y: 170, endPoint x: 739, endPoint y: 162, distance: 145.3
click at [709, 166] on div "0.00 x 0.00 x 0.00" at bounding box center [651, 165] width 161 height 13
type input "11.00"
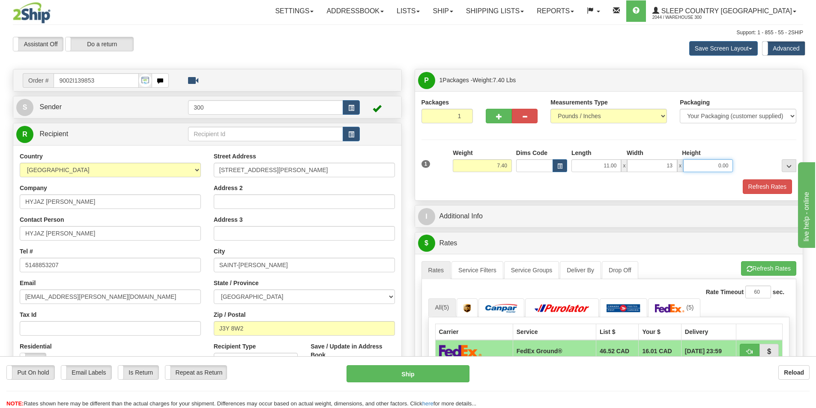
type input "13.00"
type input "4.00"
click at [776, 183] on button "Refresh Rates" at bounding box center [766, 186] width 49 height 15
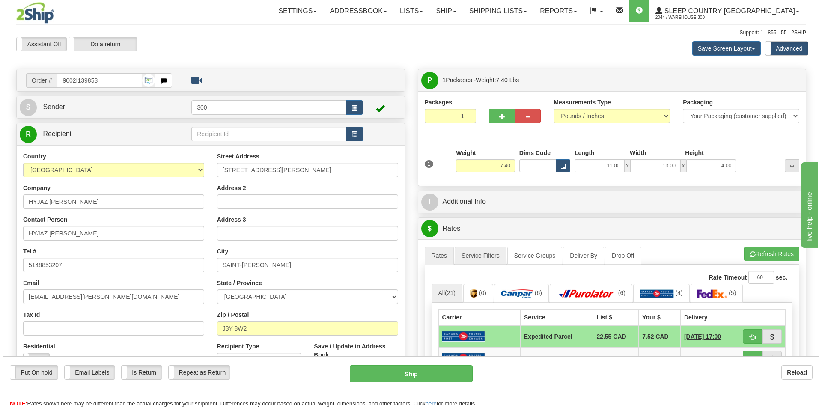
scroll to position [171, 0]
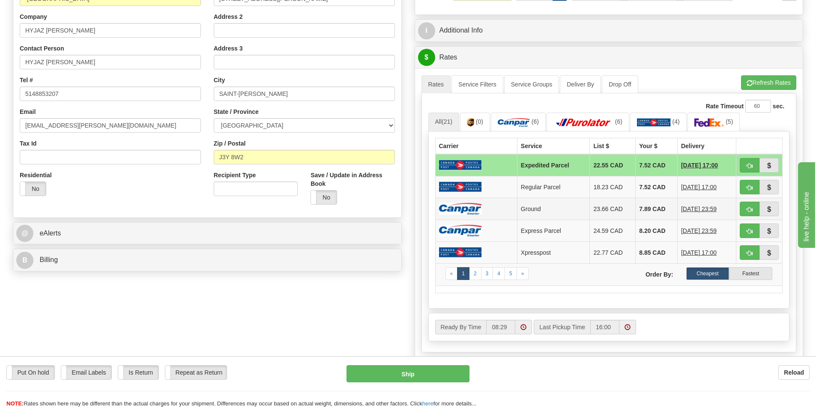
click at [518, 211] on td "Ground" at bounding box center [553, 209] width 73 height 22
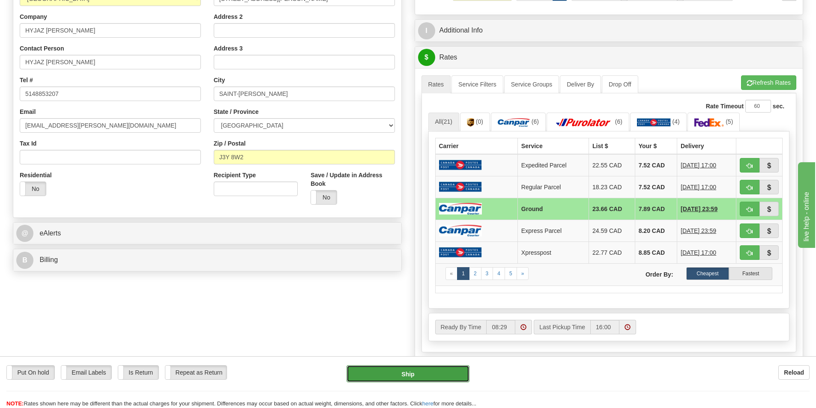
click at [417, 369] on button "Ship" at bounding box center [407, 373] width 123 height 17
type input "1"
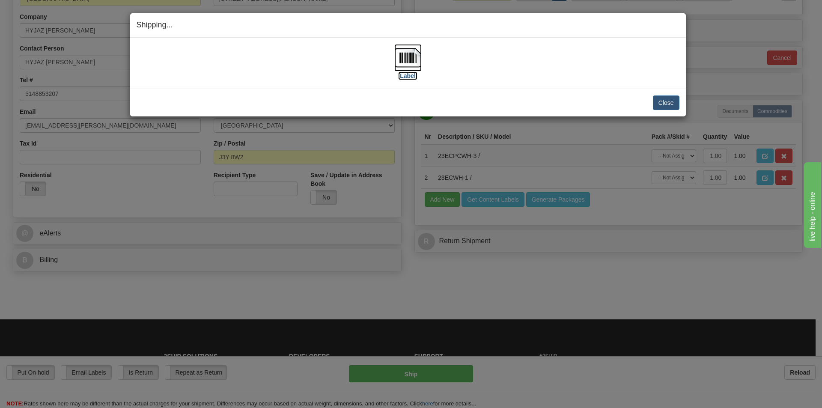
click at [413, 76] on label "[Label]" at bounding box center [408, 75] width 20 height 9
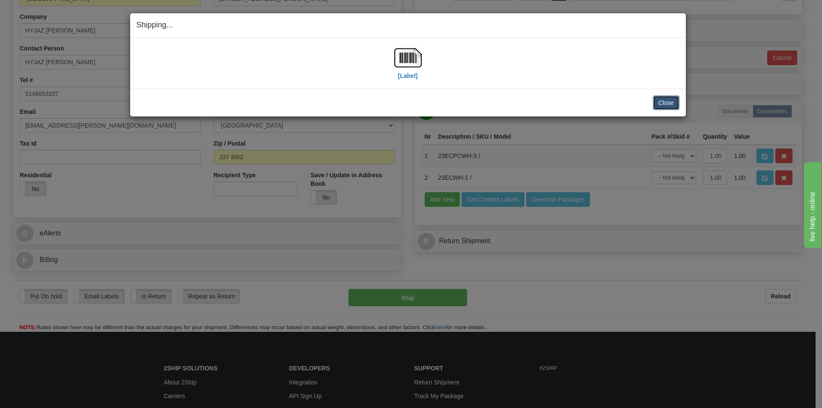
click at [669, 101] on button "Close" at bounding box center [666, 102] width 27 height 15
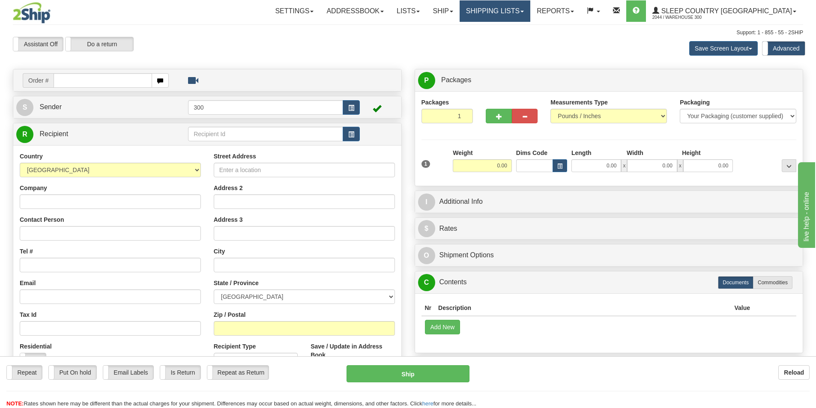
click at [530, 7] on link "Shipping lists" at bounding box center [494, 10] width 71 height 21
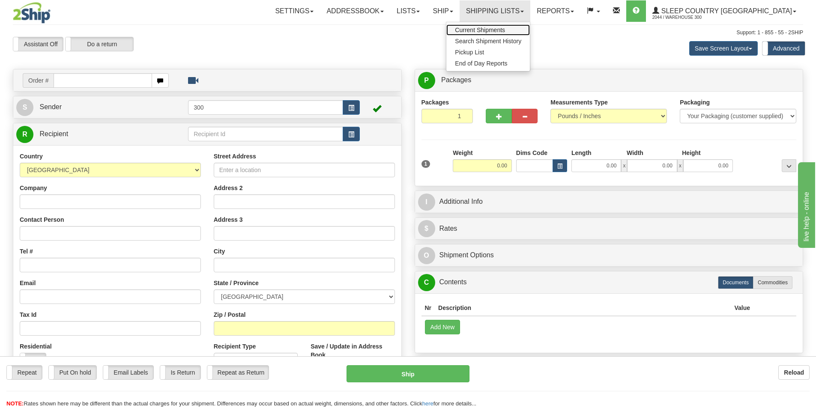
click at [505, 30] on span "Current Shipments" at bounding box center [480, 30] width 50 height 7
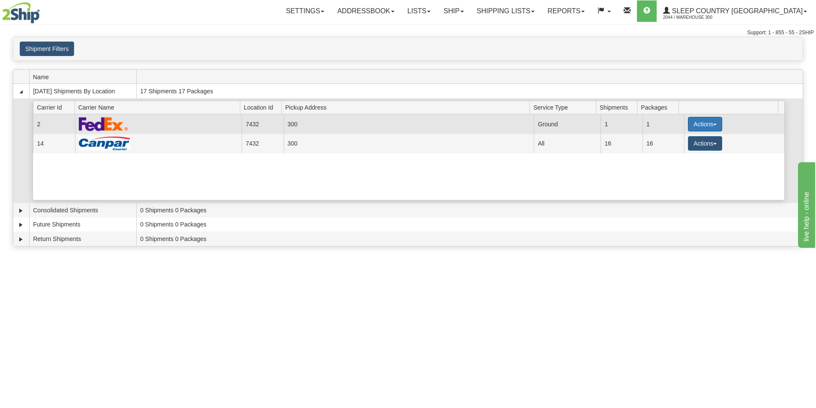
click at [701, 120] on button "Actions" at bounding box center [705, 124] width 34 height 15
click at [681, 153] on span "Close" at bounding box center [671, 151] width 20 height 6
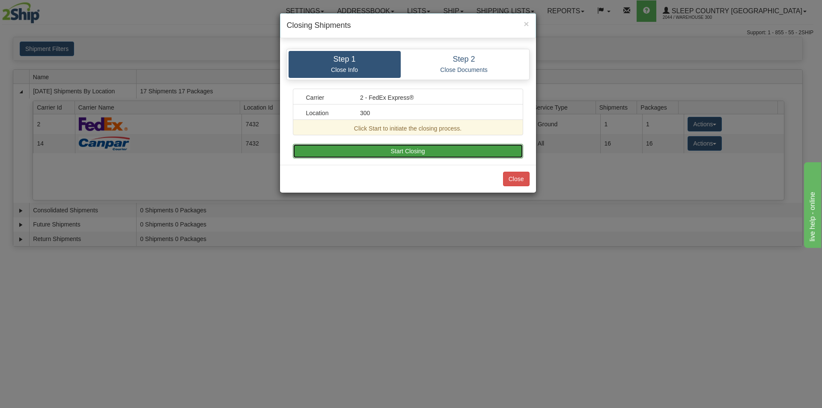
click at [416, 149] on button "Start Closing" at bounding box center [408, 151] width 230 height 15
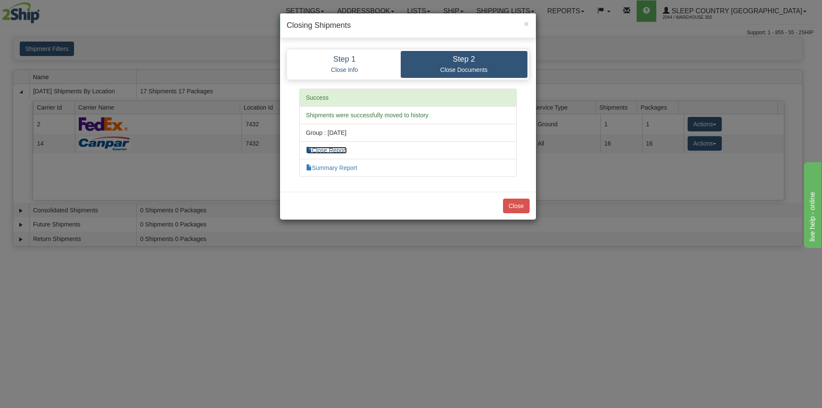
click at [347, 149] on link "Close Report" at bounding box center [326, 150] width 41 height 7
click at [333, 170] on link "Summary Report" at bounding box center [331, 167] width 51 height 7
click at [518, 208] on button "Close" at bounding box center [516, 206] width 27 height 15
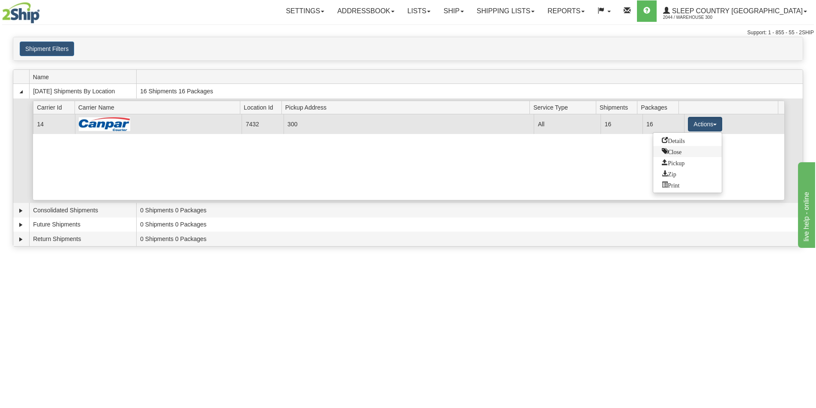
click at [681, 155] on link "Close" at bounding box center [687, 151] width 68 height 11
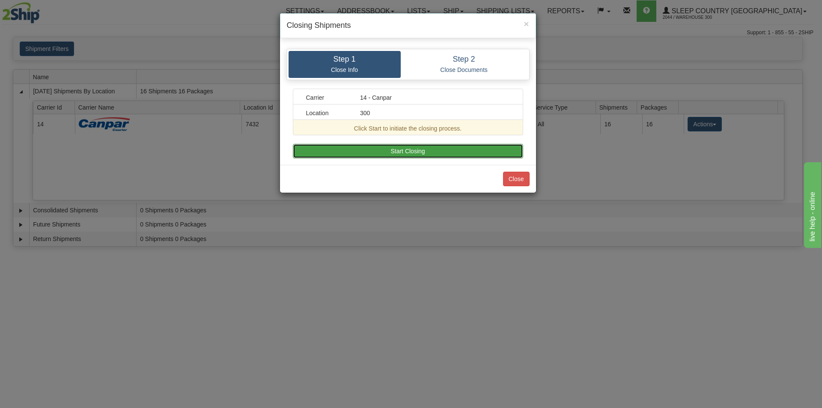
click at [429, 144] on button "Start Closing" at bounding box center [408, 151] width 230 height 15
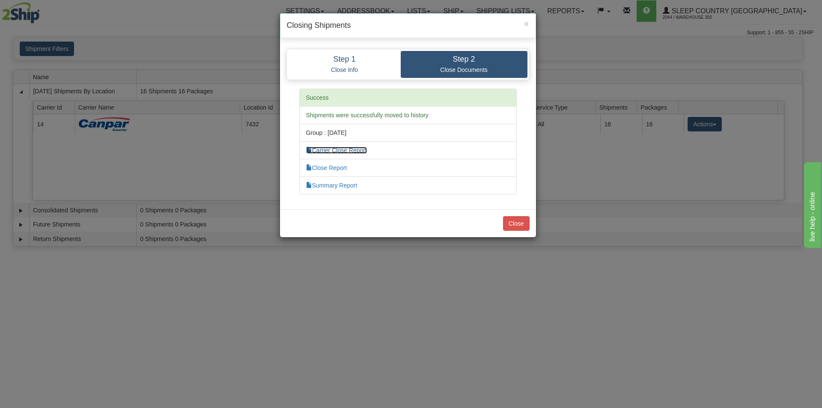
click at [329, 153] on link "Carrier Close Report" at bounding box center [336, 150] width 61 height 7
click at [330, 168] on link "Close Report" at bounding box center [326, 167] width 41 height 7
click at [346, 187] on link "Summary Report" at bounding box center [331, 185] width 51 height 7
click at [519, 222] on button "Close" at bounding box center [516, 223] width 27 height 15
